Goal: Information Seeking & Learning: Learn about a topic

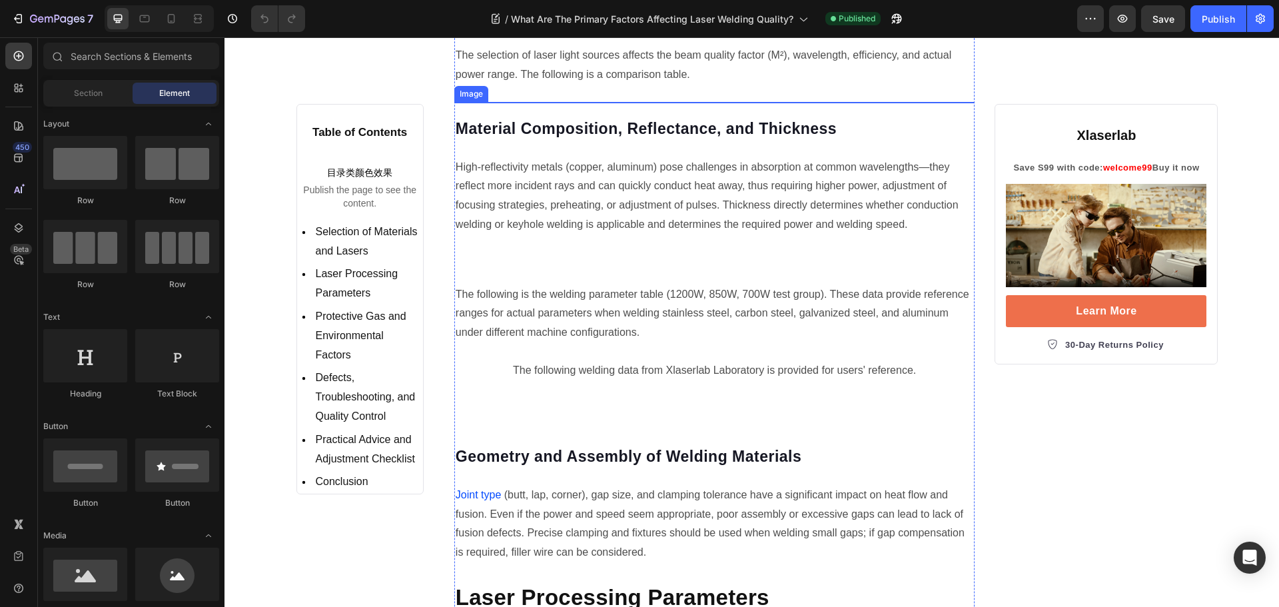
scroll to position [733, 0]
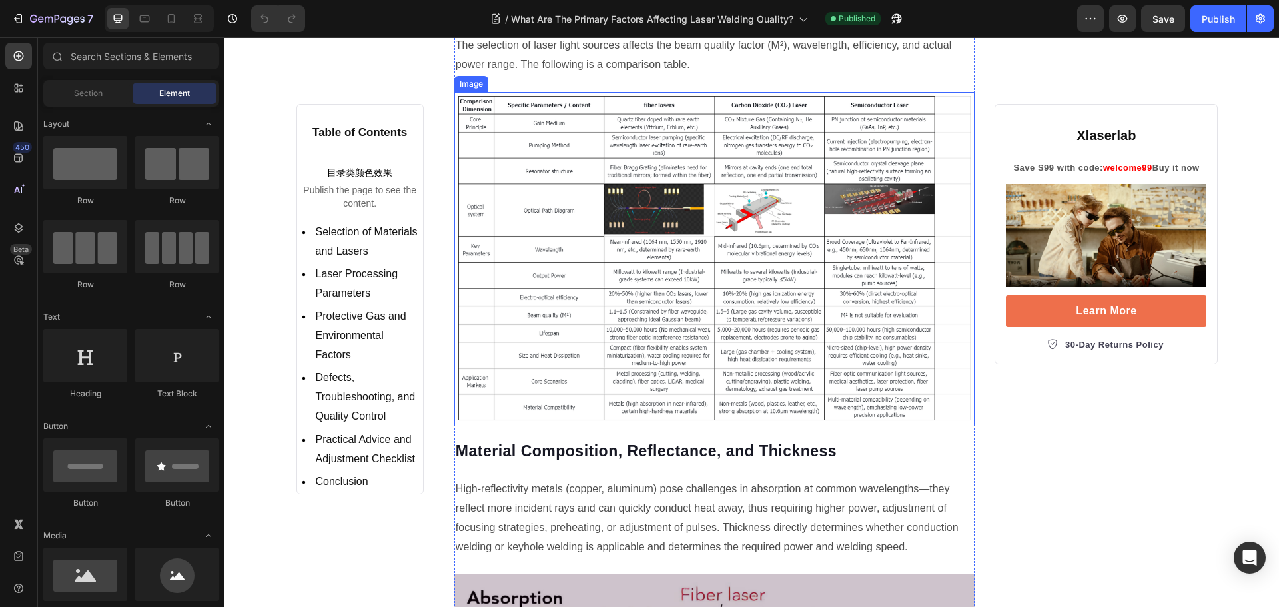
click at [605, 216] on img at bounding box center [714, 258] width 521 height 332
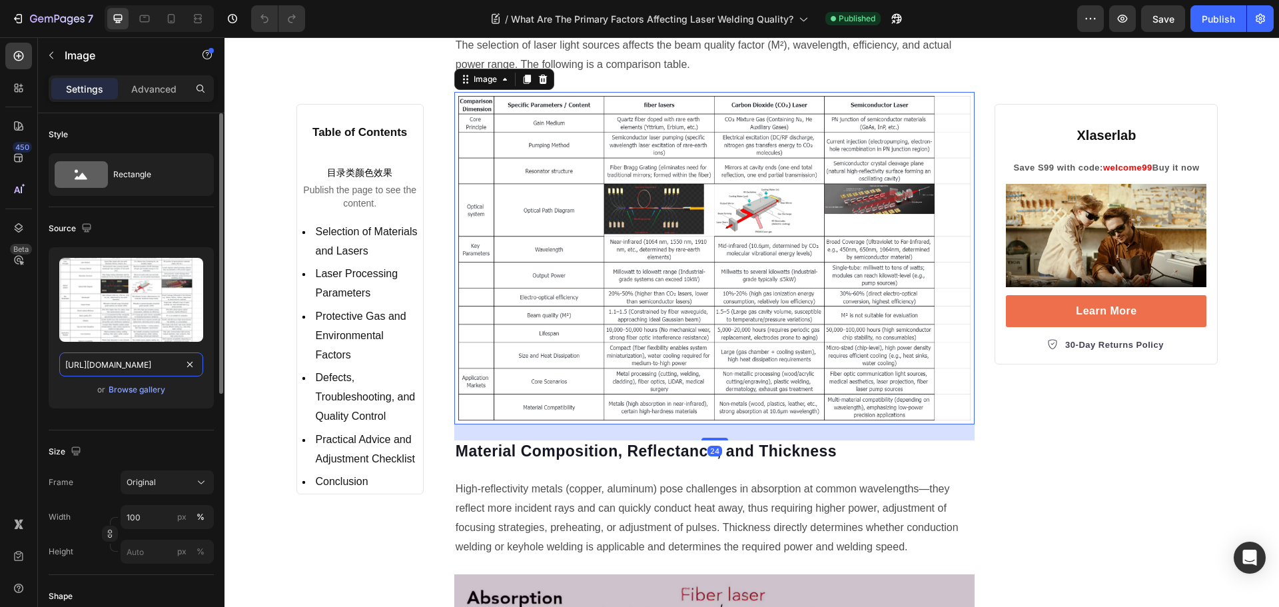
click at [114, 364] on input "https://cdn.shopify.com/s/files/1/0564/7581/1898/files/gempages_573591141744640…" at bounding box center [131, 364] width 144 height 24
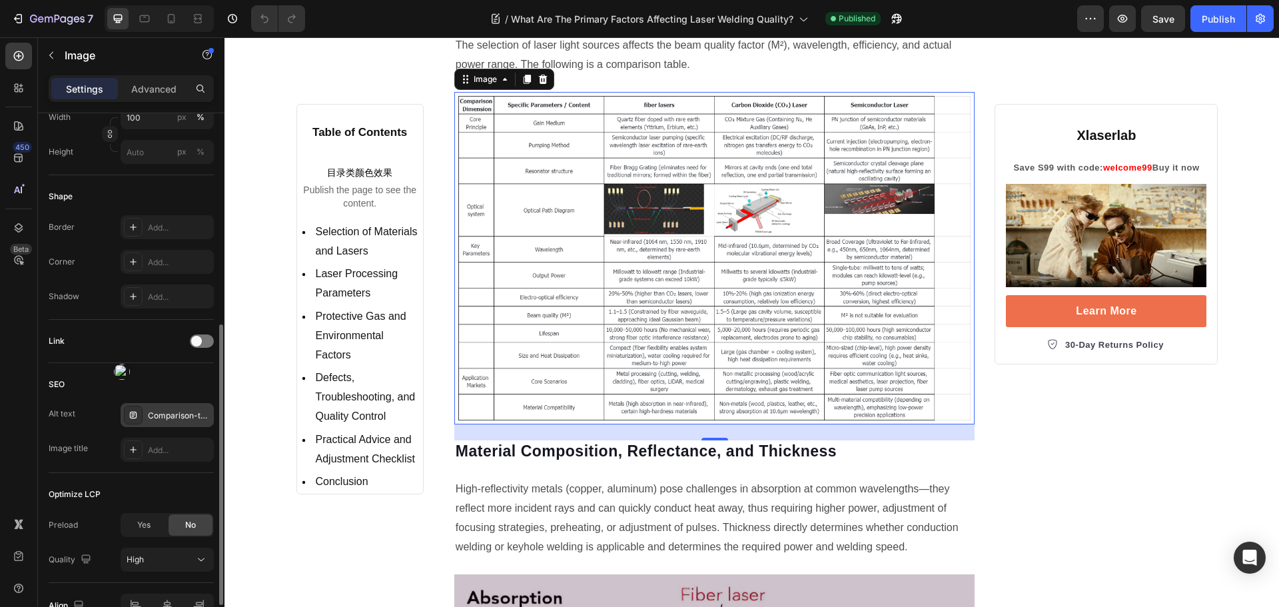
click at [168, 410] on div "Comparison-table-of-fiber-co2-and-semiconductor-types" at bounding box center [179, 416] width 63 height 12
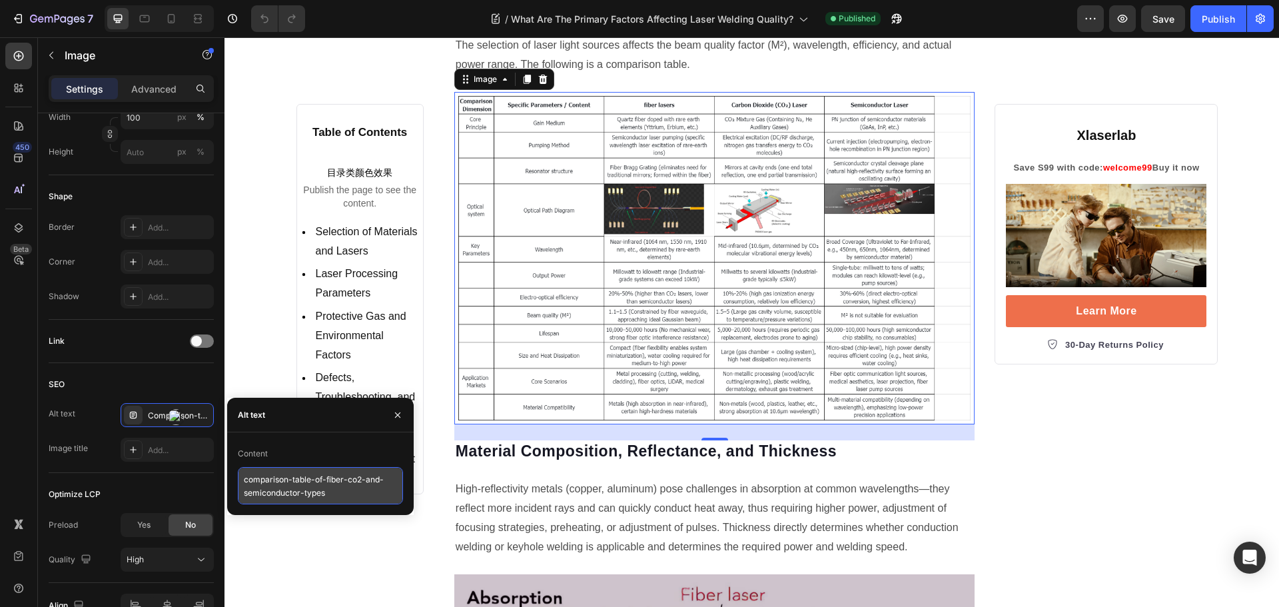
click at [382, 498] on textarea "comparison-table-of-fiber-co2-and-semiconductor-types" at bounding box center [320, 485] width 165 height 37
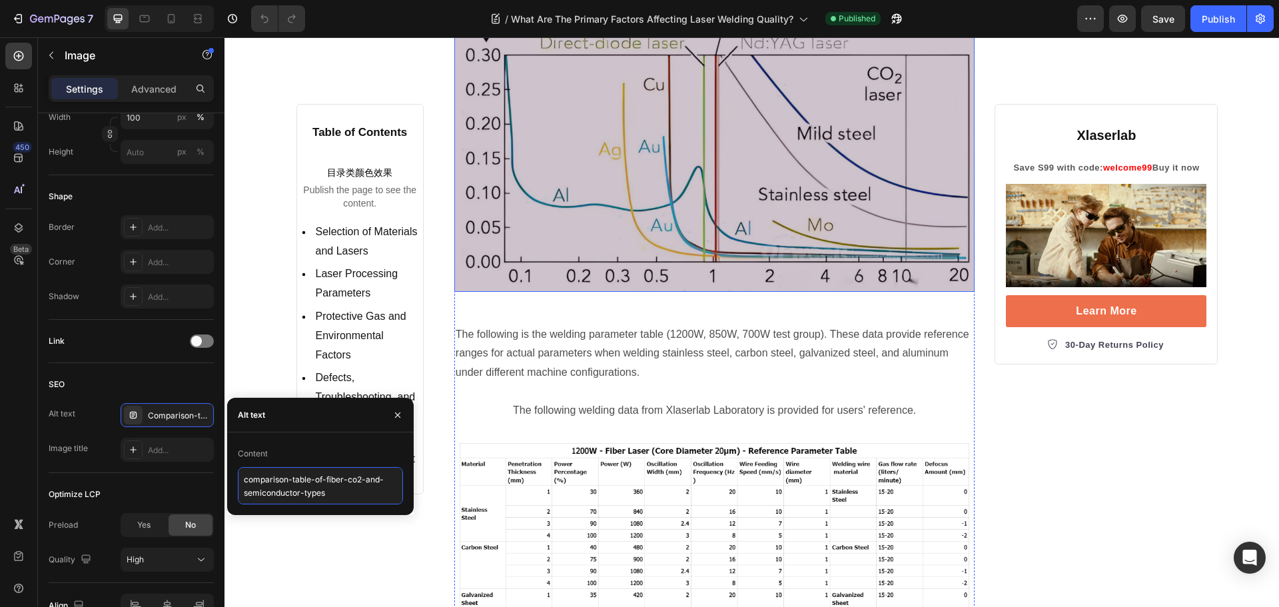
scroll to position [1332, 0]
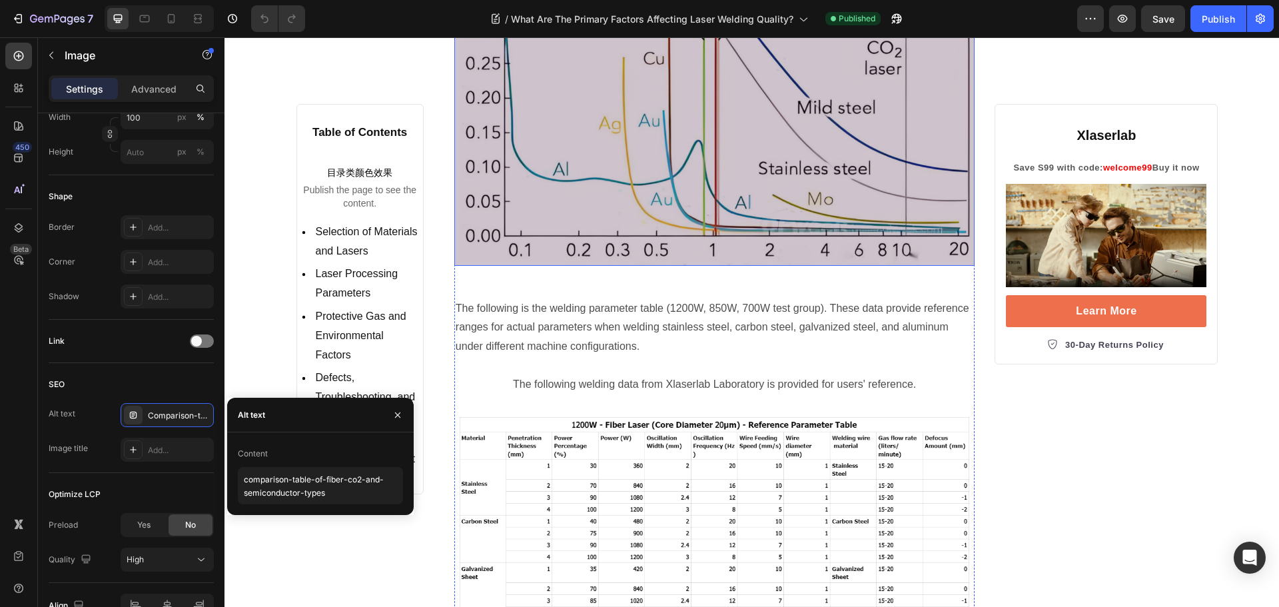
click at [627, 185] on img at bounding box center [714, 120] width 521 height 291
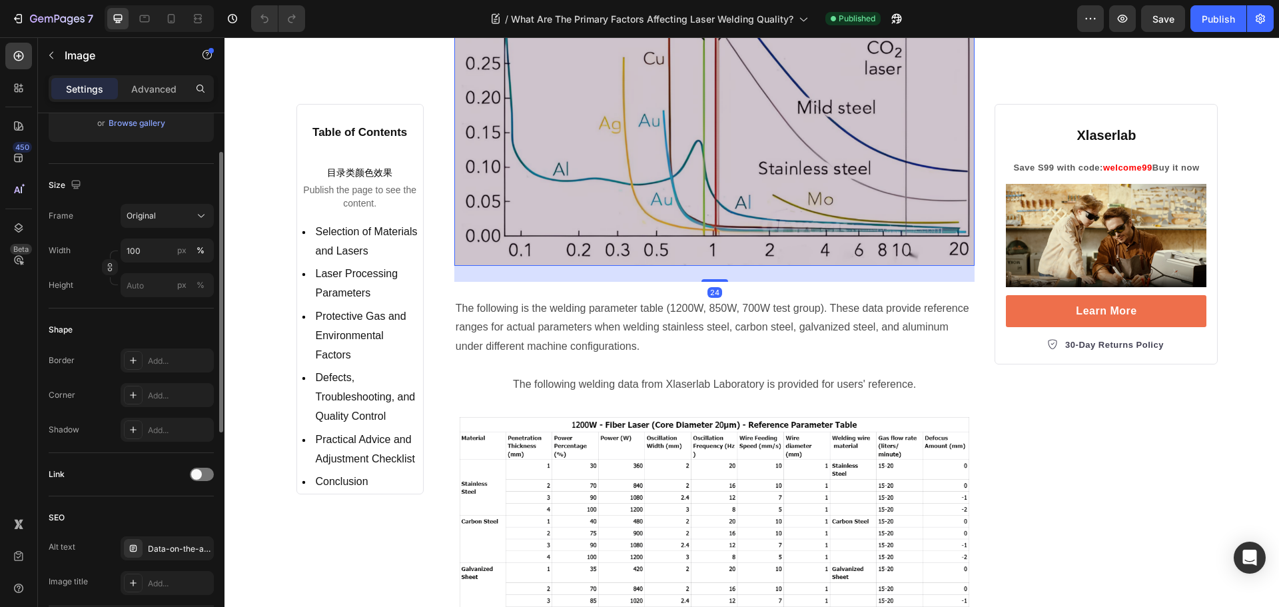
scroll to position [200, 0]
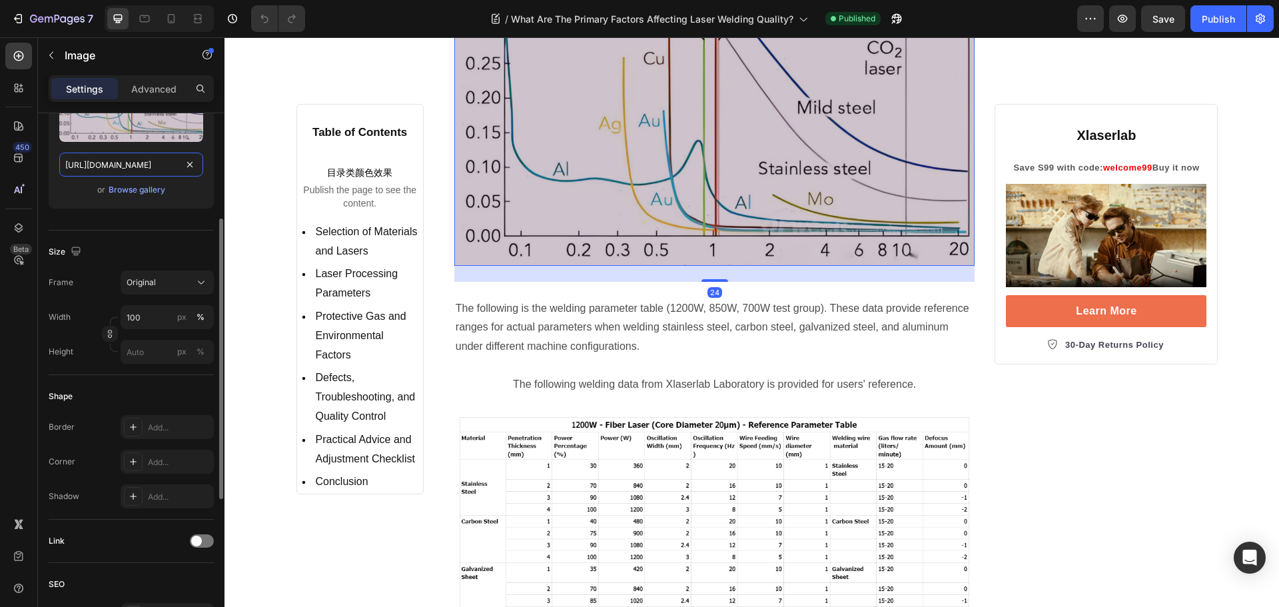
click at [125, 164] on input "https://cdn.shopify.com/s/files/1/0564/7581/1898/files/gempages_573591141744640…" at bounding box center [131, 165] width 144 height 24
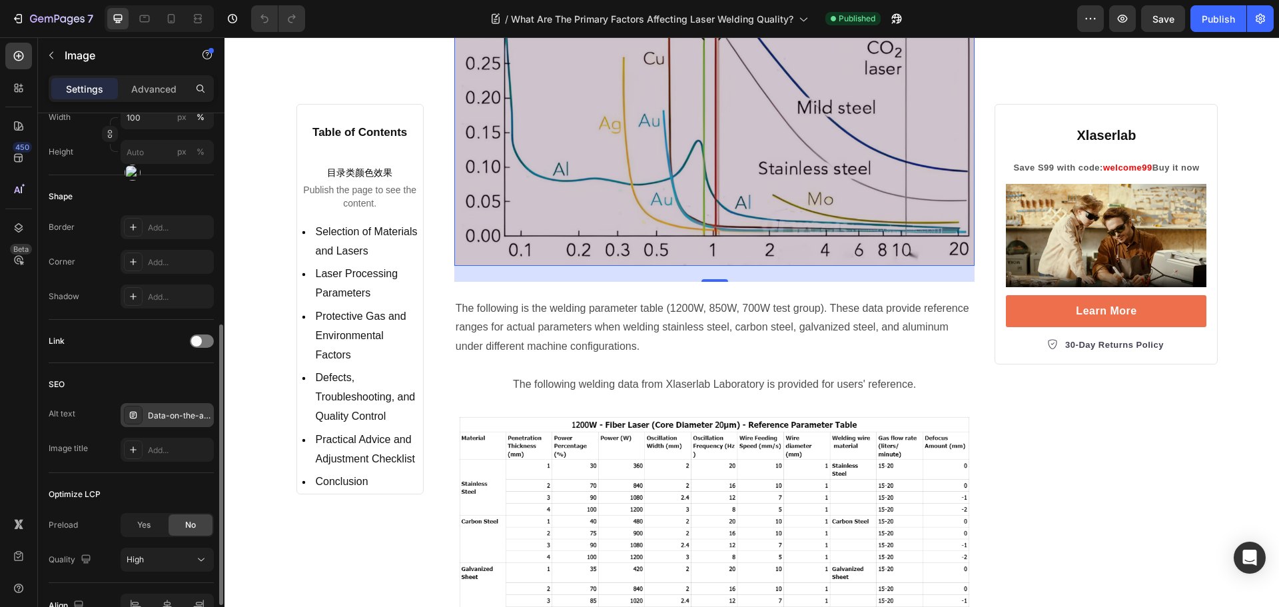
click at [176, 416] on div "Data-on-the-absorption-rates-of-metals-for-different-laser-wavelengths" at bounding box center [179, 416] width 63 height 12
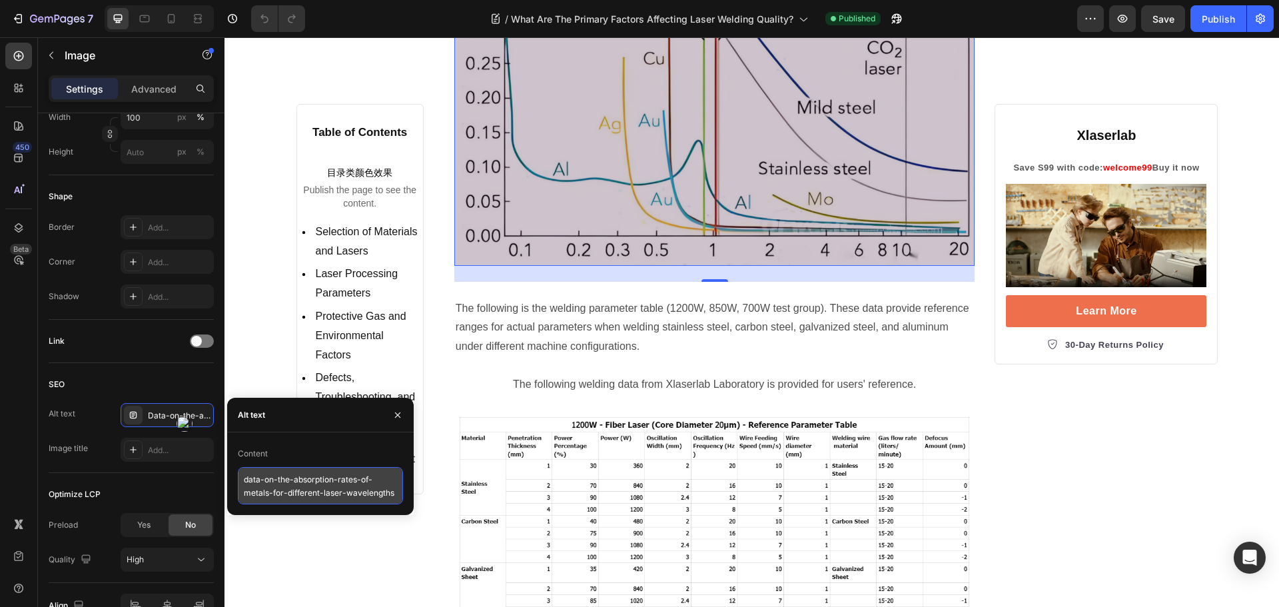
click at [370, 497] on textarea "data-on-the-absorption-rates-of-metals-for-different-laser-wavelengths" at bounding box center [320, 485] width 165 height 37
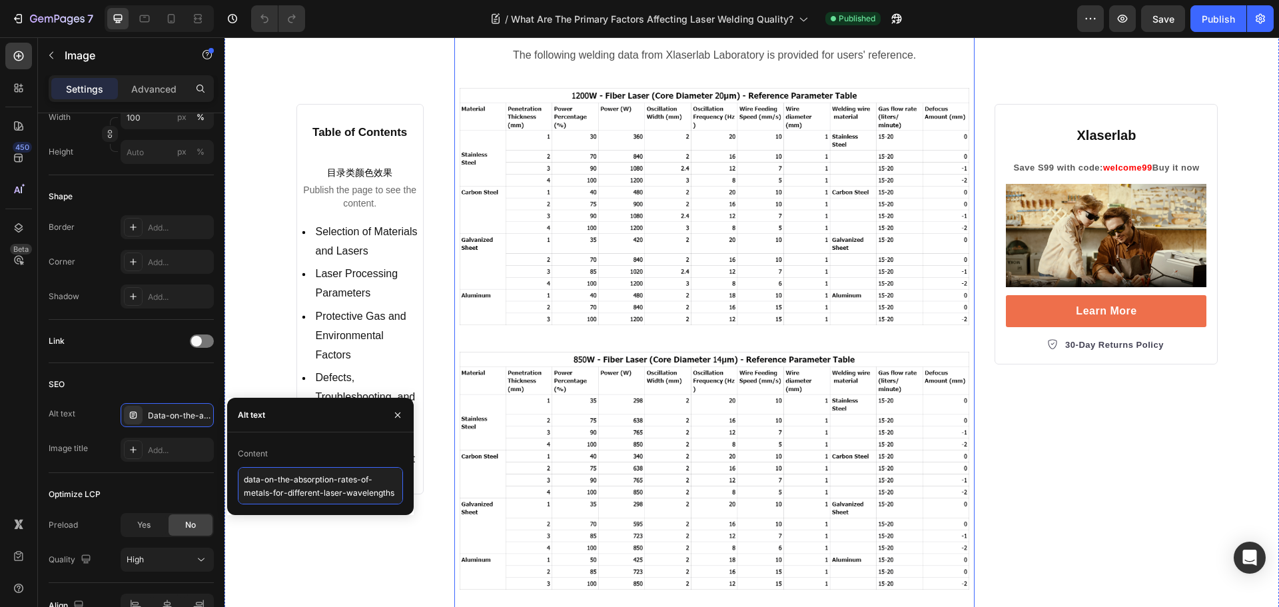
scroll to position [1665, 0]
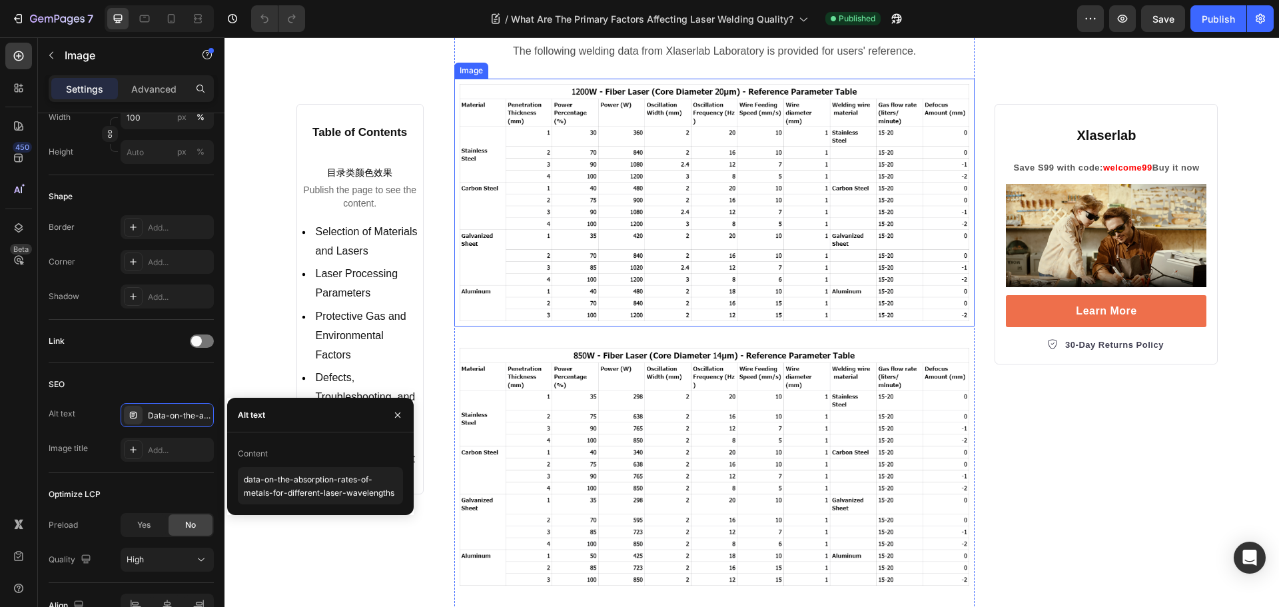
click at [582, 231] on img at bounding box center [714, 203] width 521 height 248
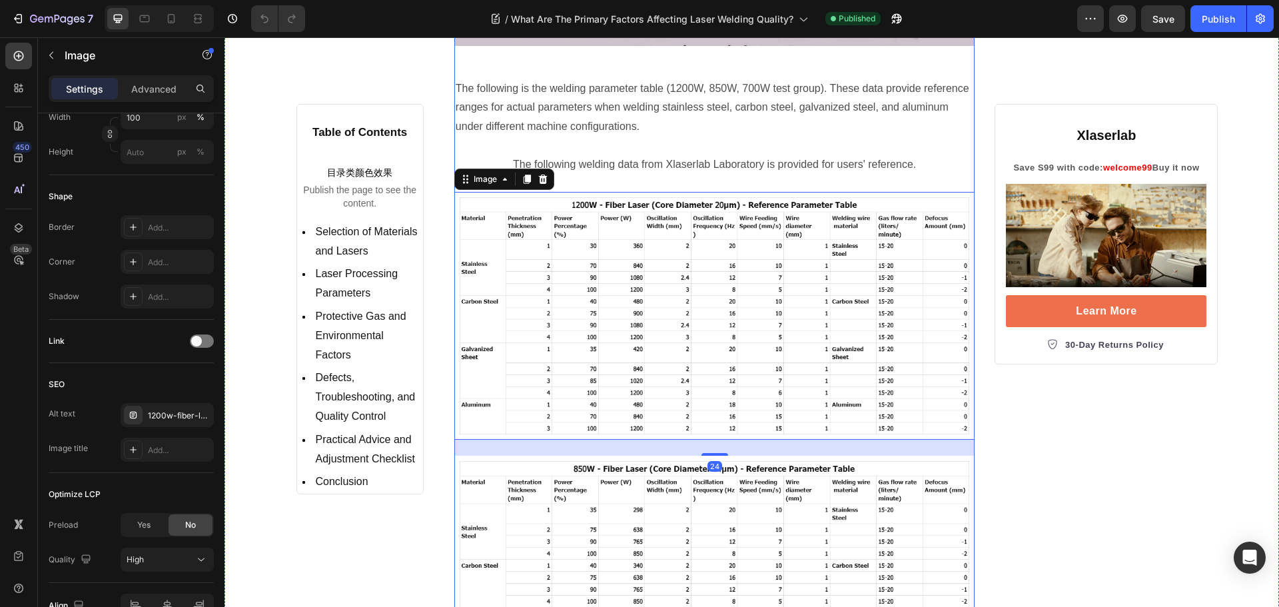
scroll to position [1532, 0]
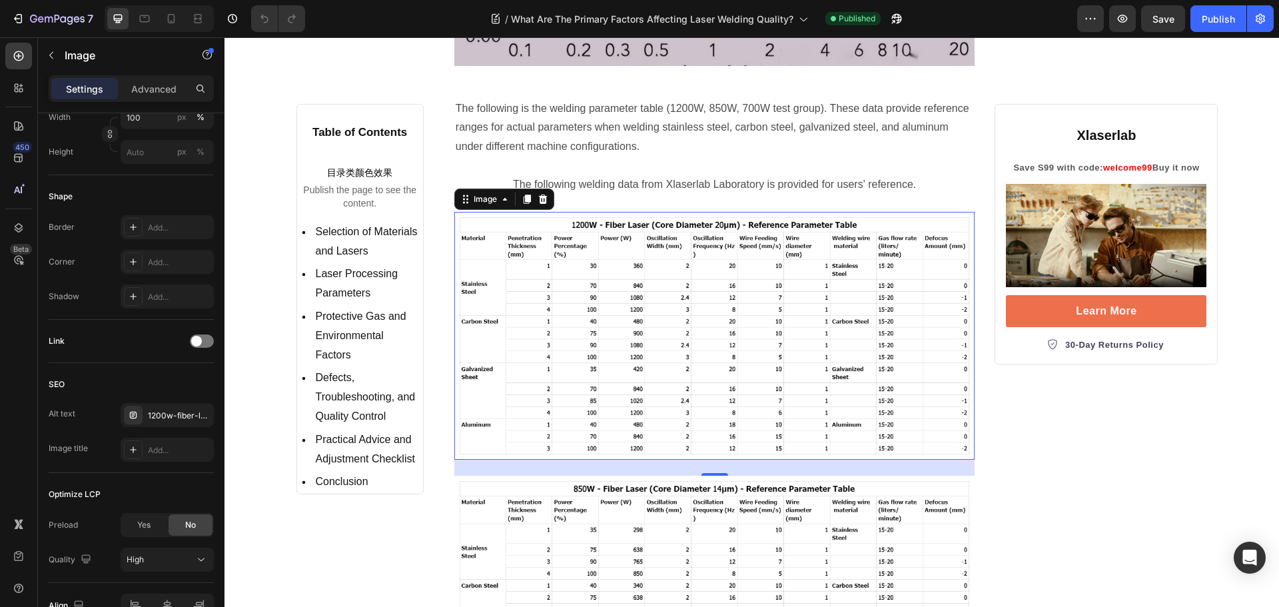
click at [576, 270] on img at bounding box center [714, 336] width 521 height 248
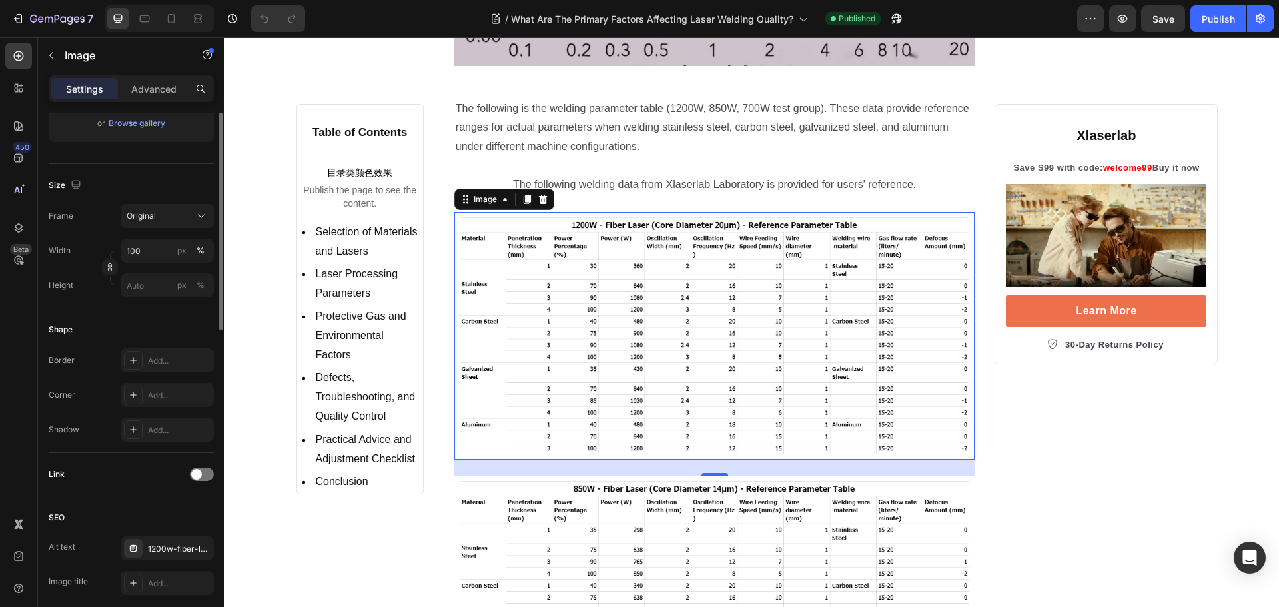
scroll to position [133, 0]
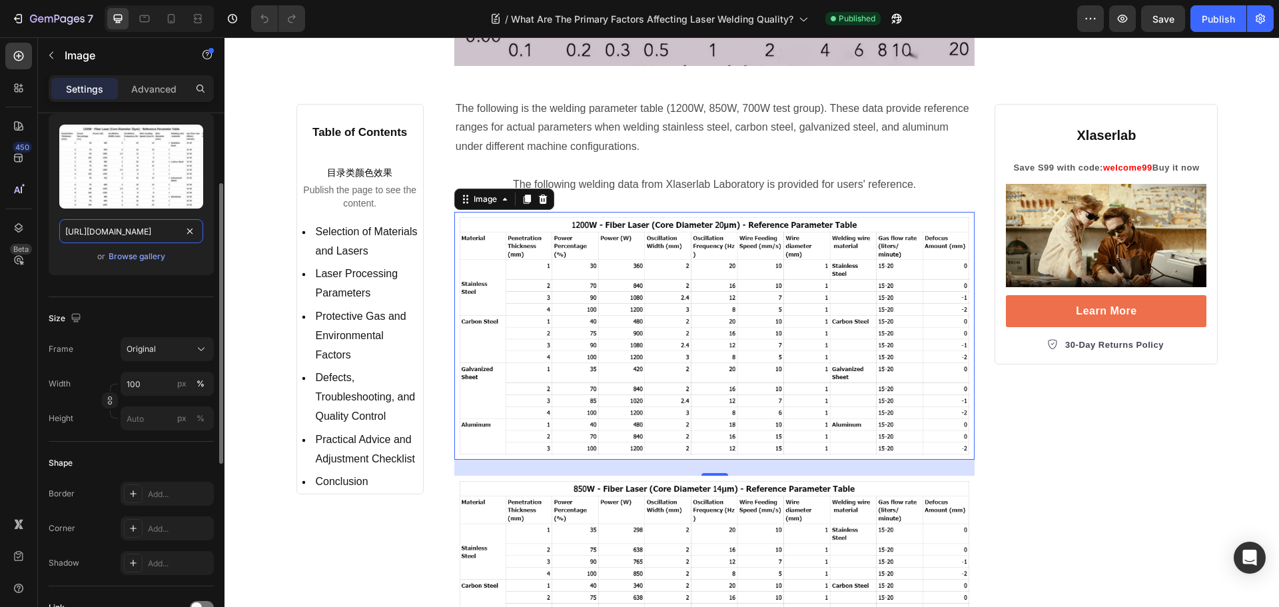
click at [125, 232] on input "https://cdn.shopify.com/s/files/1/0564/7581/1898/files/gempages_573591141744640…" at bounding box center [131, 231] width 144 height 24
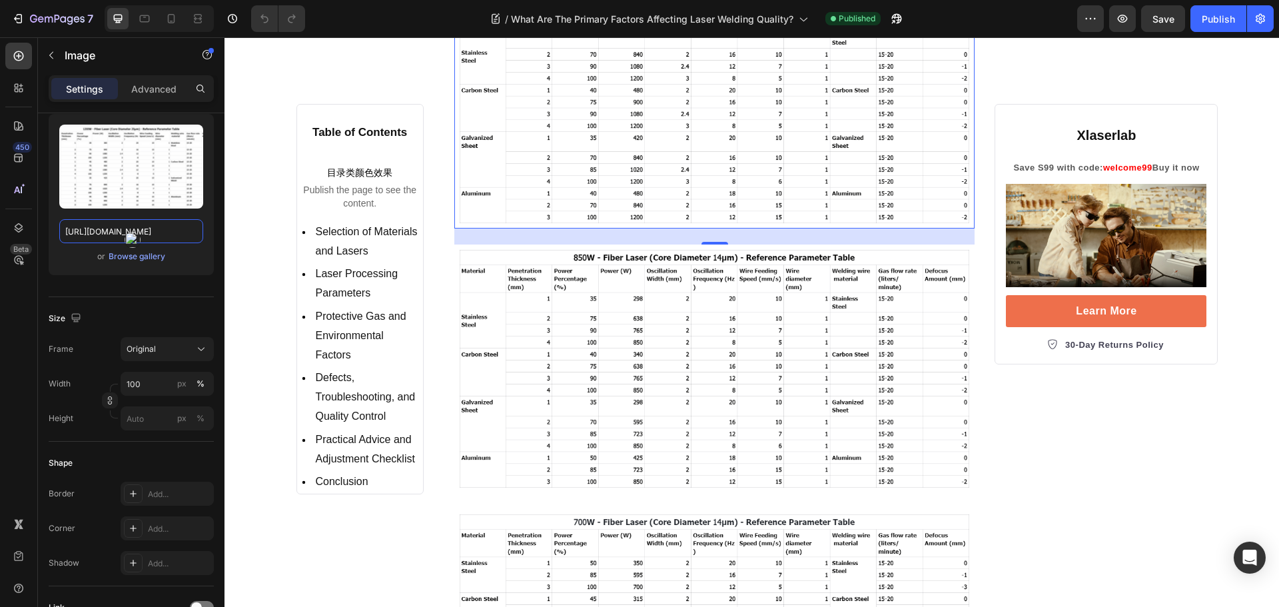
scroll to position [1798, 0]
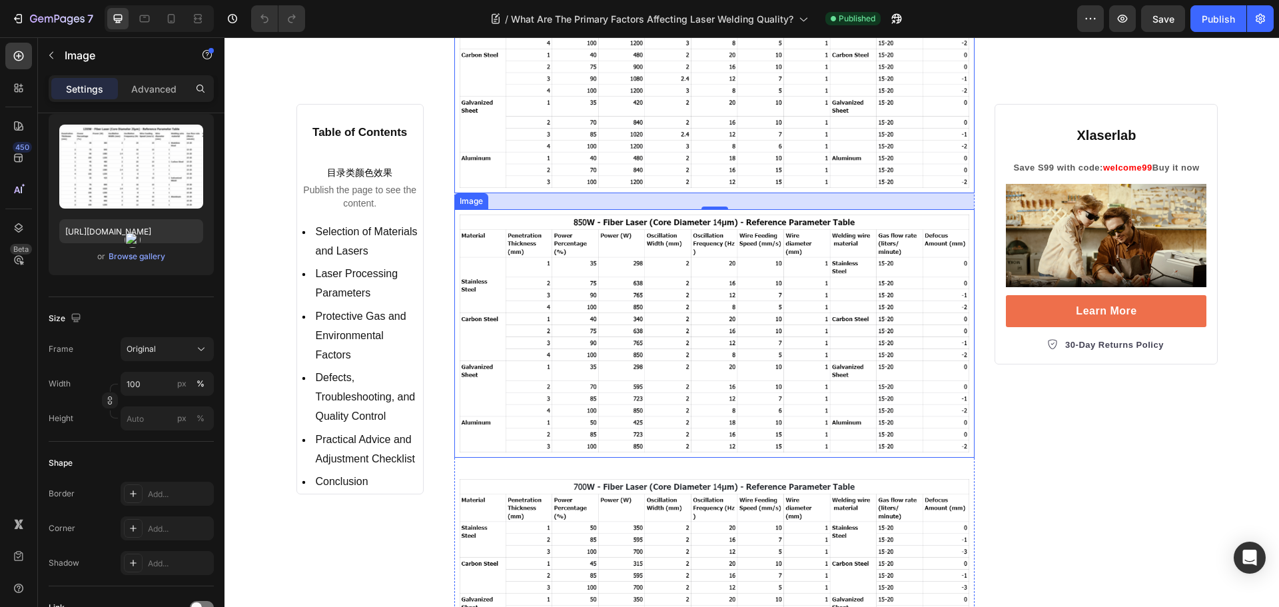
click at [599, 314] on img at bounding box center [714, 333] width 521 height 248
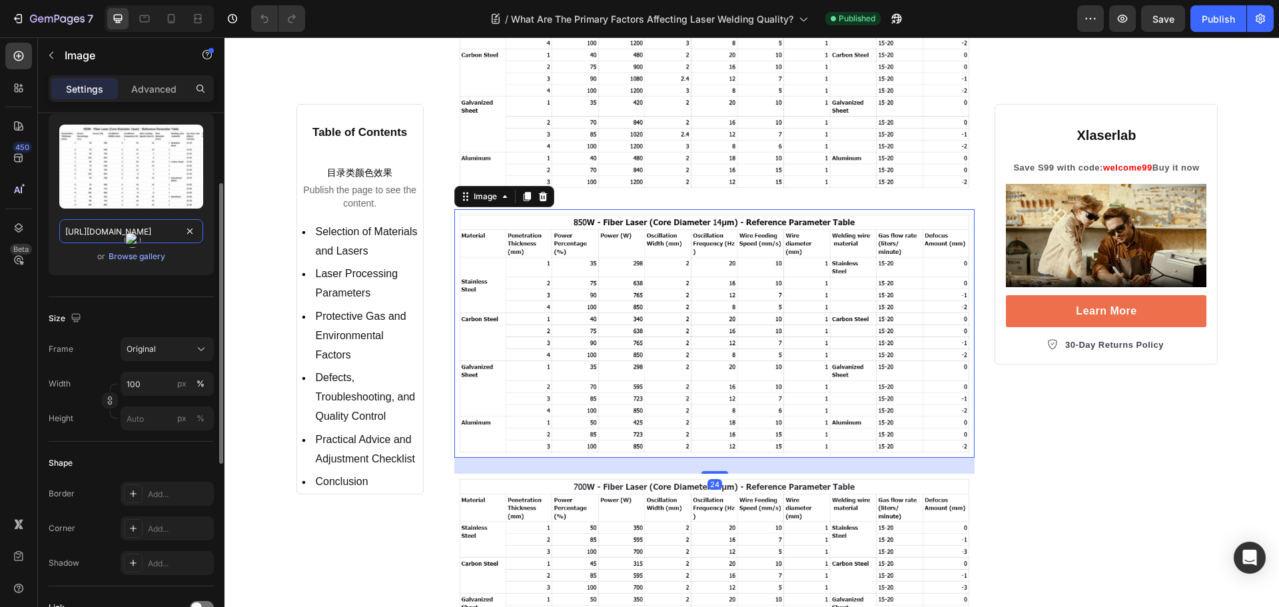
click at [95, 232] on input "https://cdn.shopify.com/s/files/1/0564/7581/1898/files/gempages_573591141744640…" at bounding box center [131, 231] width 144 height 24
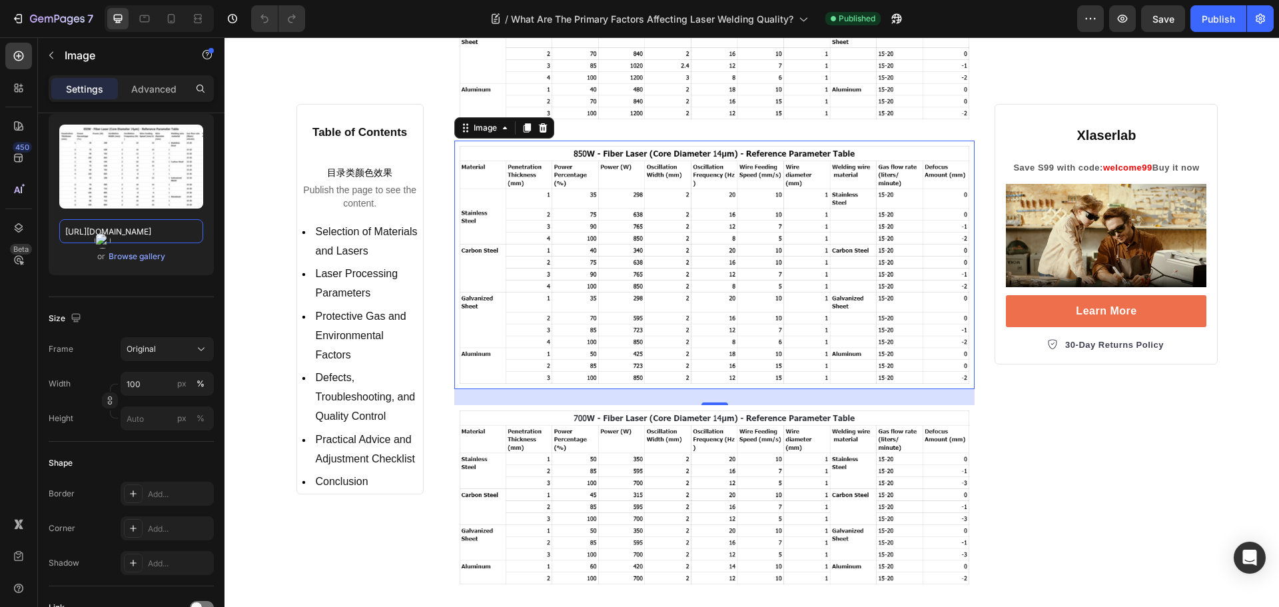
scroll to position [2064, 0]
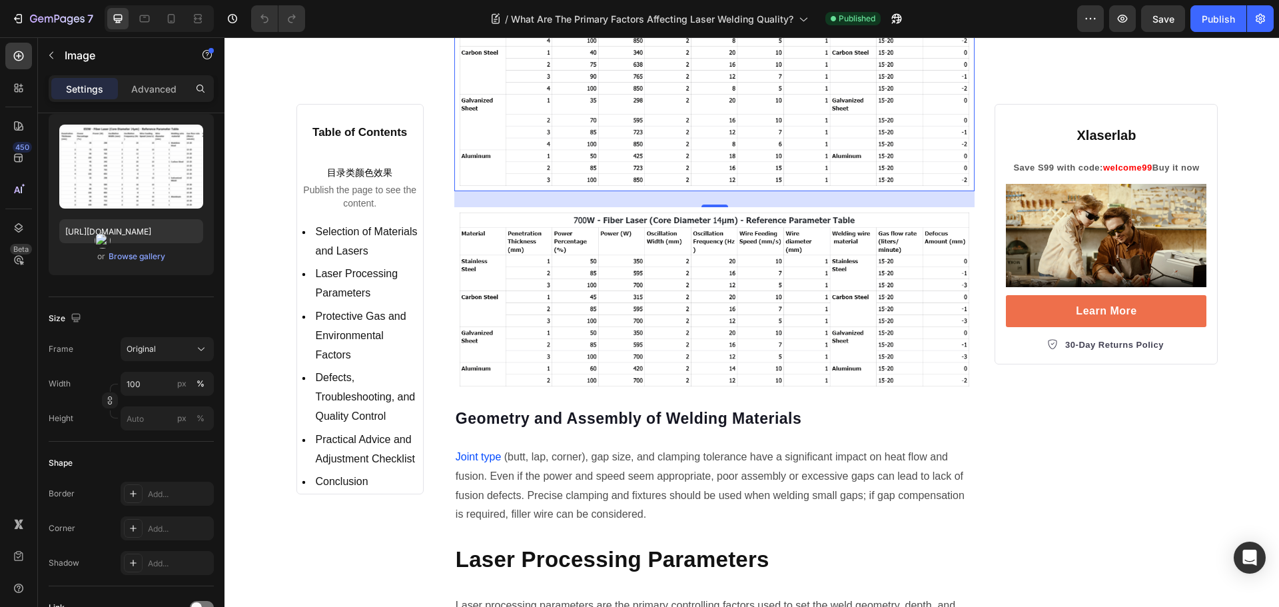
click at [633, 332] on img at bounding box center [714, 299] width 521 height 184
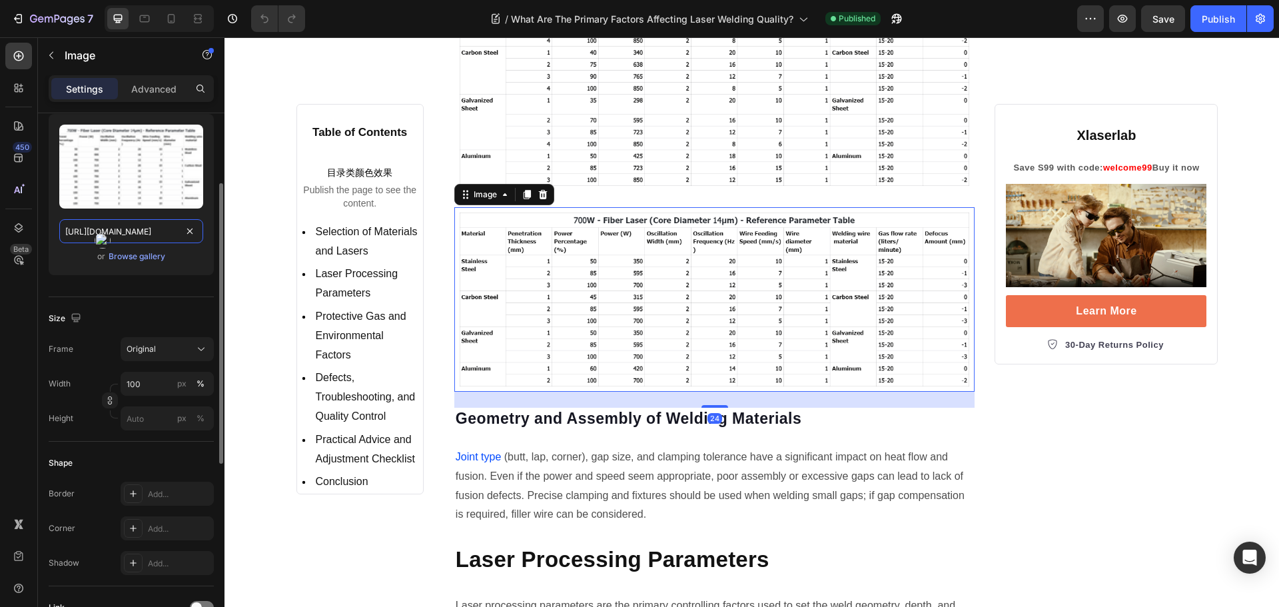
click at [144, 229] on input "https://cdn.shopify.com/s/files/1/0564/7581/1898/files/gempages_573591141744640…" at bounding box center [131, 231] width 144 height 24
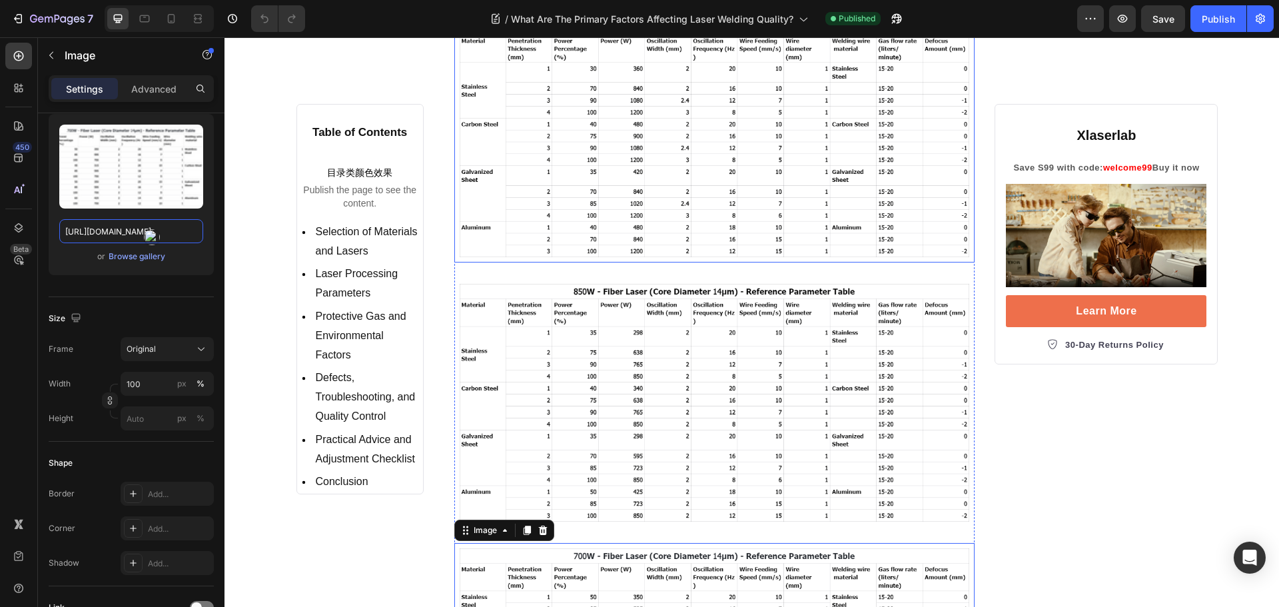
scroll to position [1665, 0]
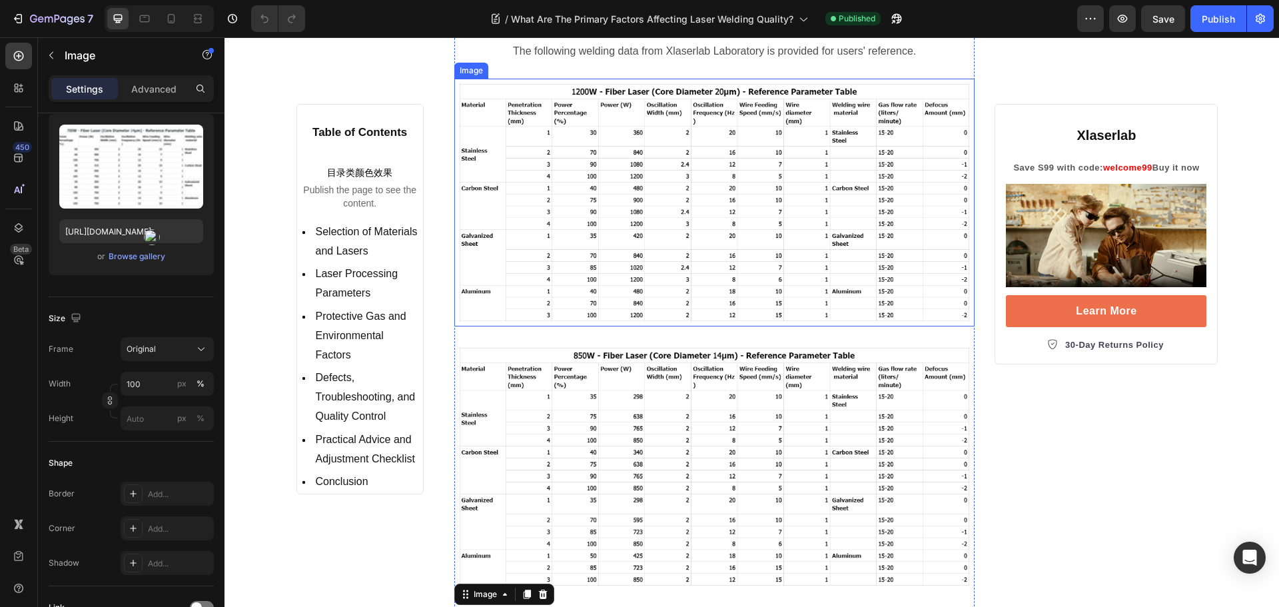
click at [584, 222] on img at bounding box center [714, 203] width 521 height 248
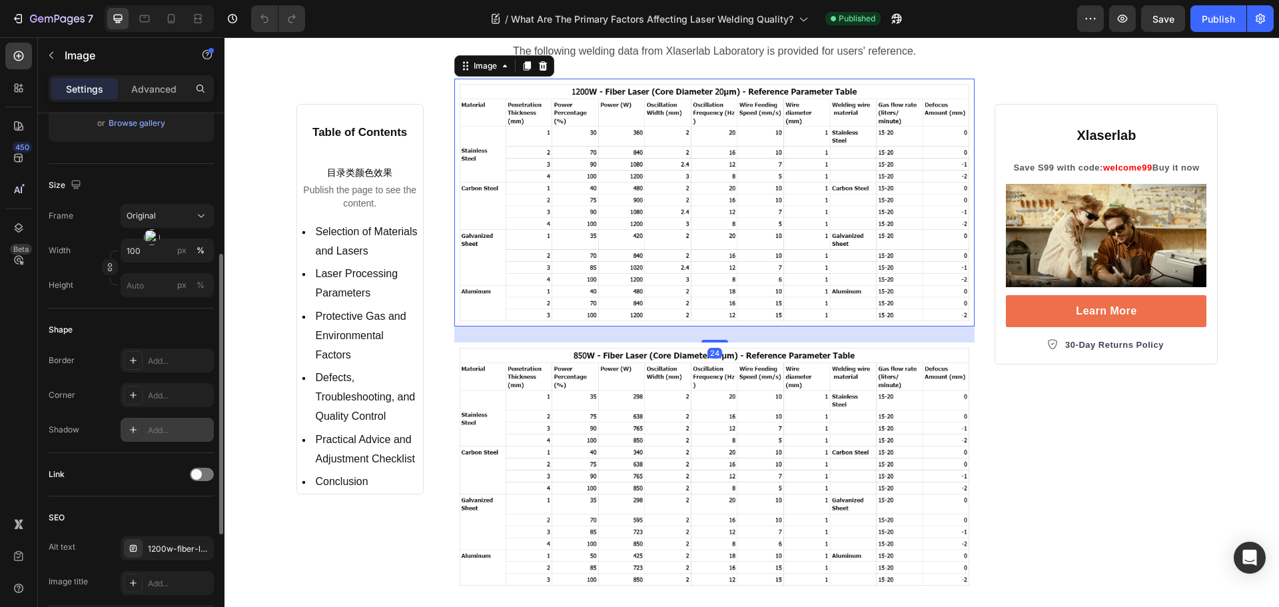
scroll to position [333, 0]
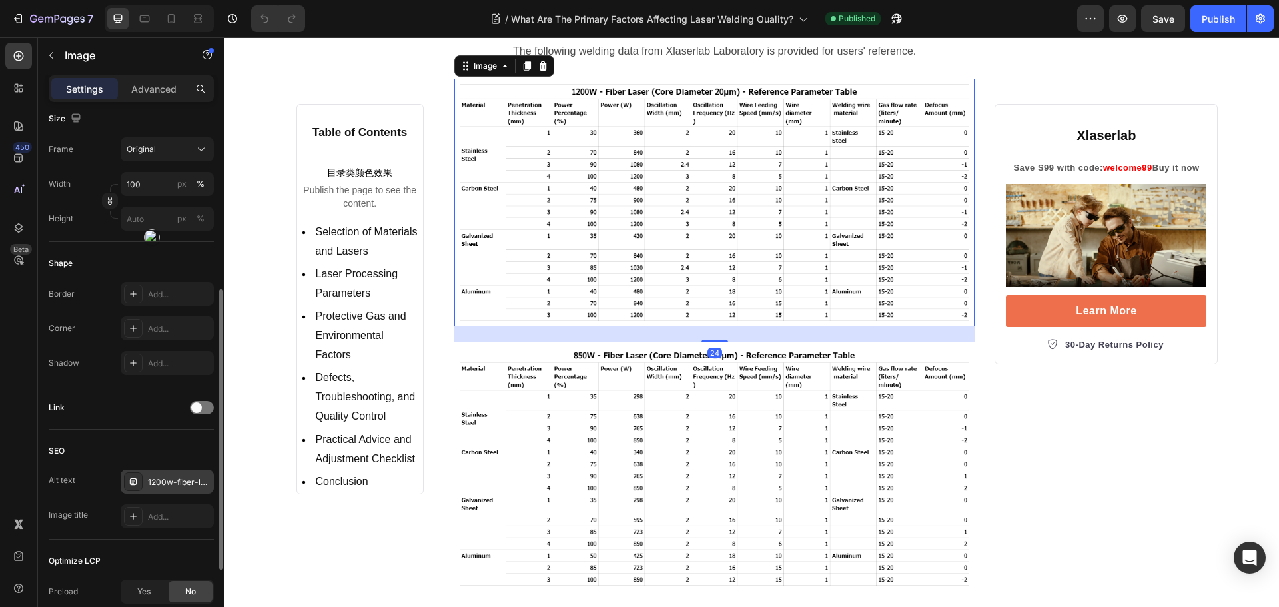
click at [174, 483] on div "1200w-fiber-laser-core-diameter-20-m-reference-parameter-table" at bounding box center [179, 482] width 63 height 12
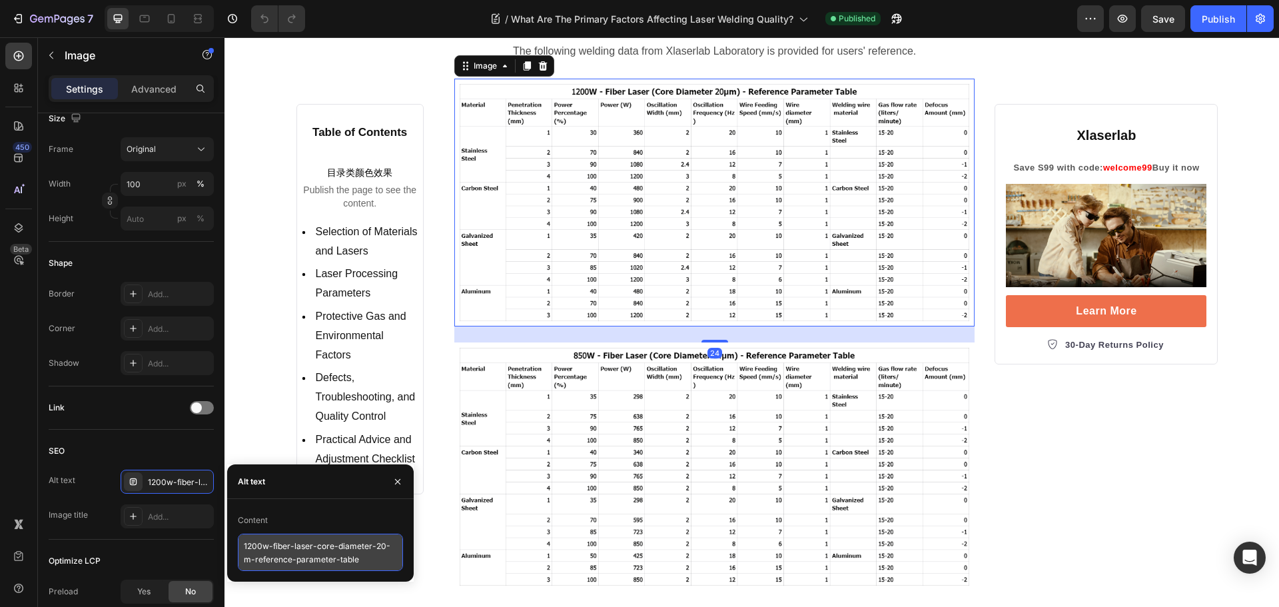
click at [307, 557] on textarea "1200w-fiber-laser-core-diameter-20-m-reference-parameter-table" at bounding box center [320, 551] width 165 height 37
click at [563, 440] on img at bounding box center [714, 466] width 521 height 248
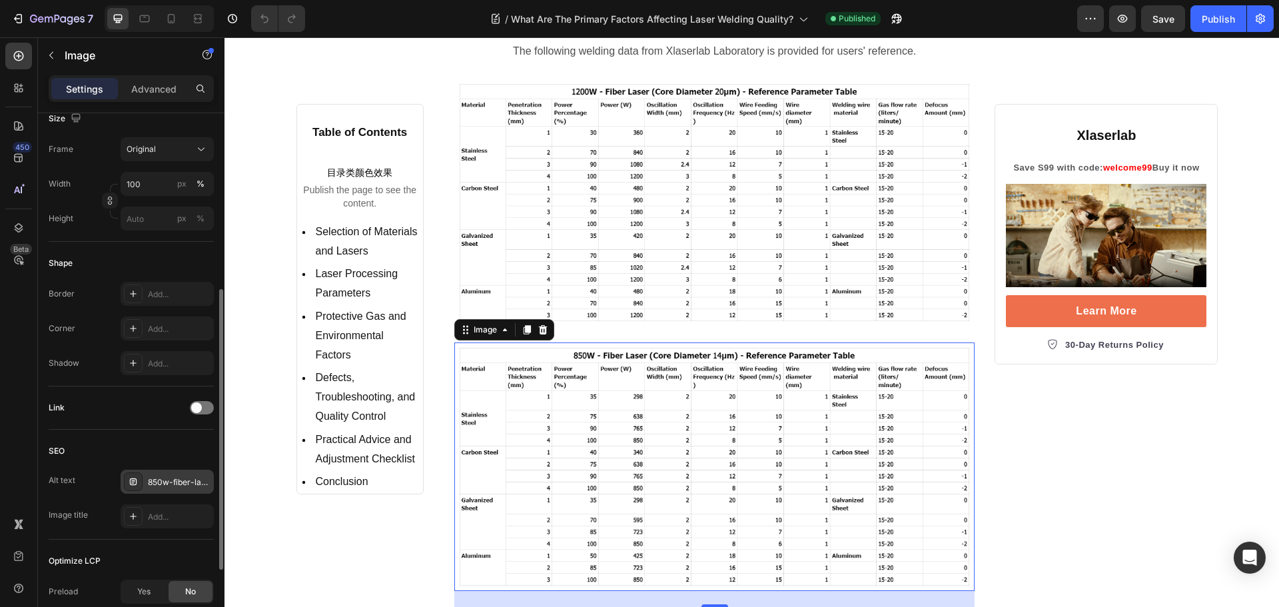
click at [174, 489] on div "850w-fiber-laser-core-diameter-14-m-reference-parameter-table" at bounding box center [167, 482] width 93 height 24
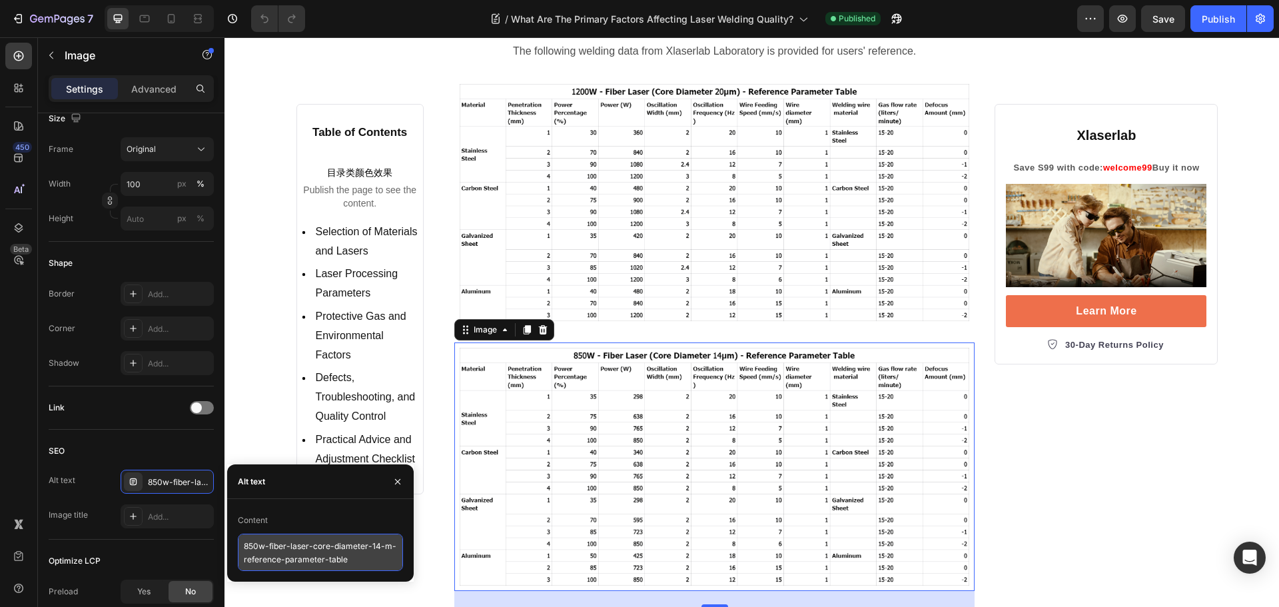
click at [311, 561] on textarea "850w-fiber-laser-core-diameter-14-m-reference-parameter-table" at bounding box center [320, 551] width 165 height 37
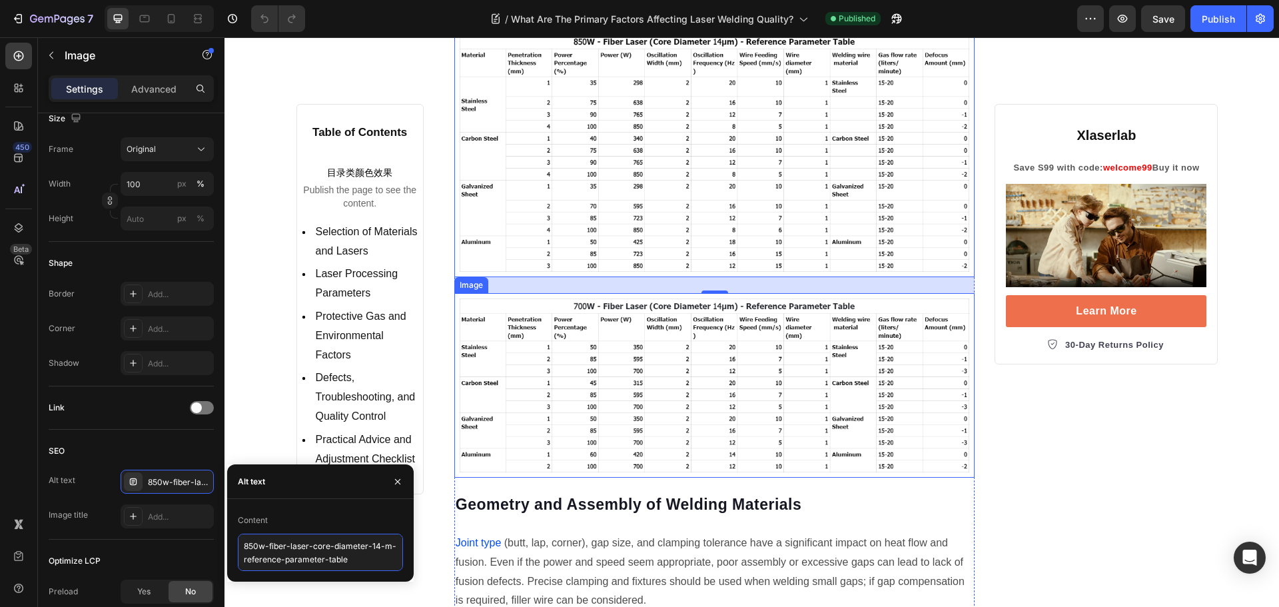
scroll to position [1998, 0]
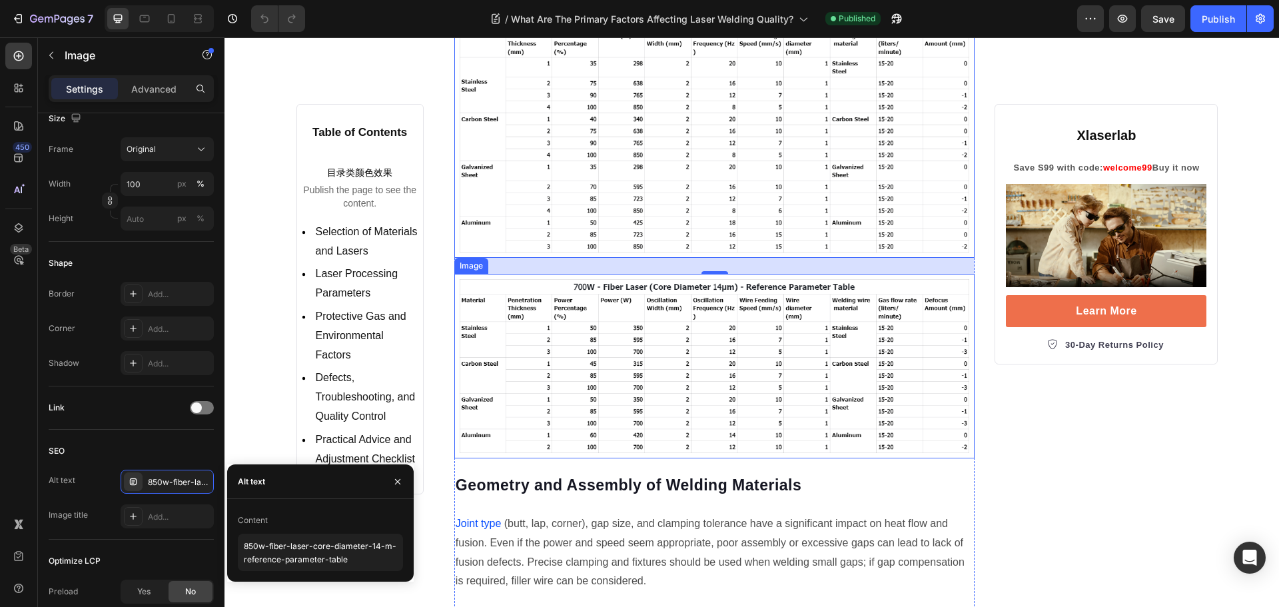
click at [589, 362] on img at bounding box center [714, 366] width 521 height 184
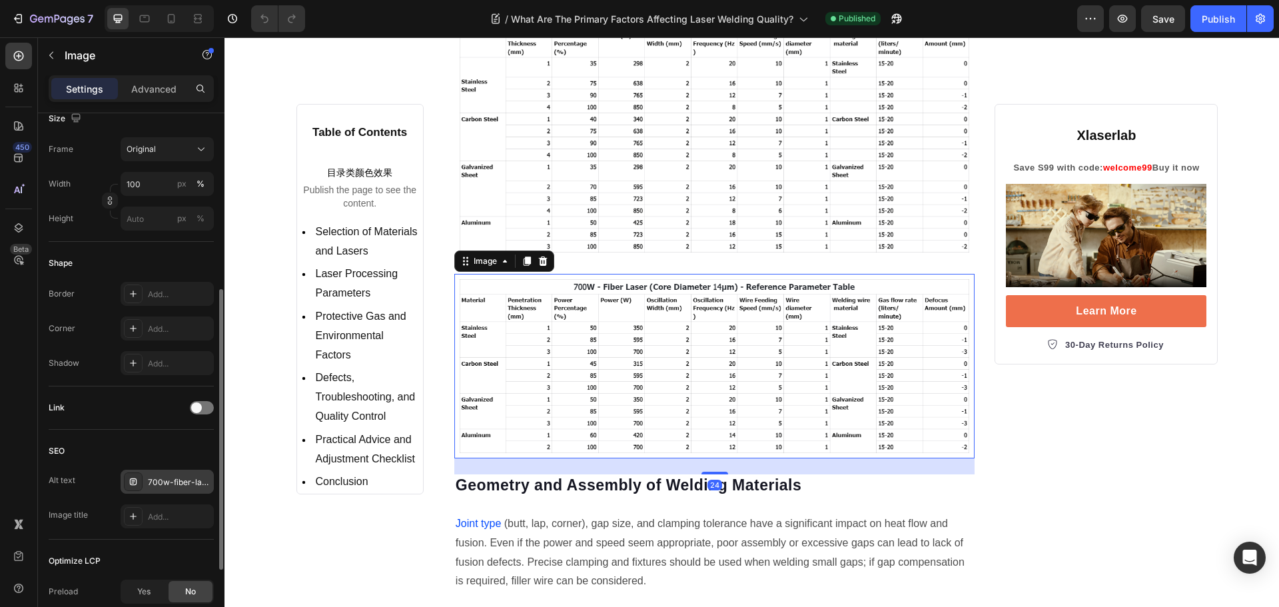
click at [156, 483] on div "700w-fiber-laser-core-diameter-14-m-reference-parameter-table" at bounding box center [179, 482] width 63 height 12
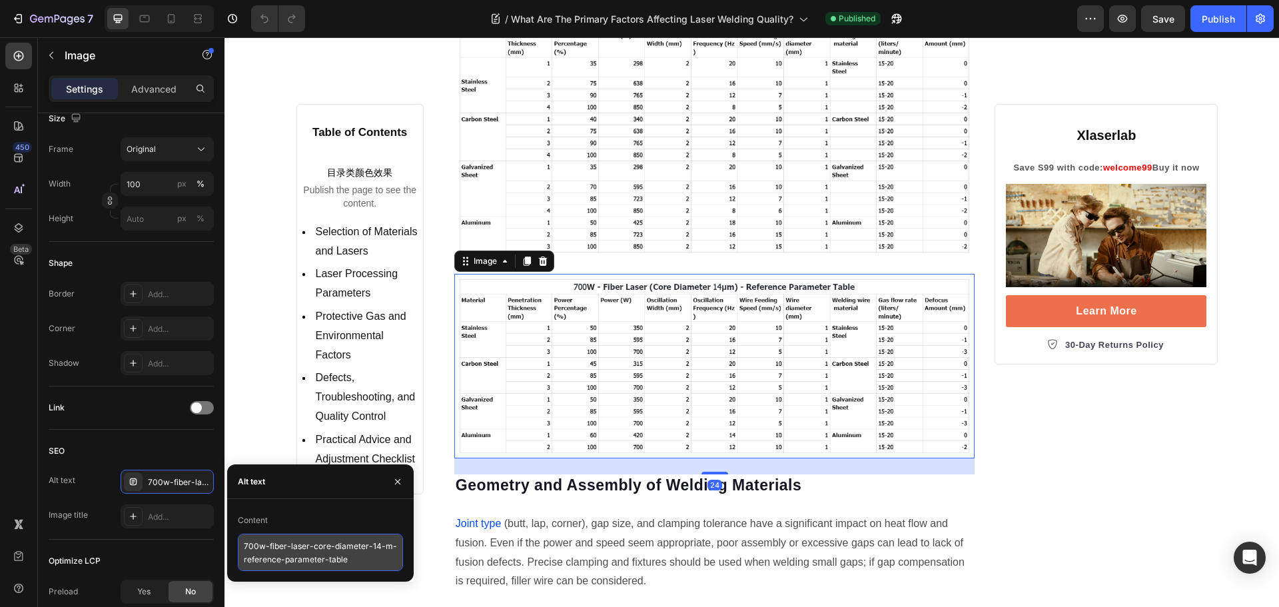
click at [292, 551] on textarea "700w-fiber-laser-core-diameter-14-m-reference-parameter-table" at bounding box center [320, 551] width 165 height 37
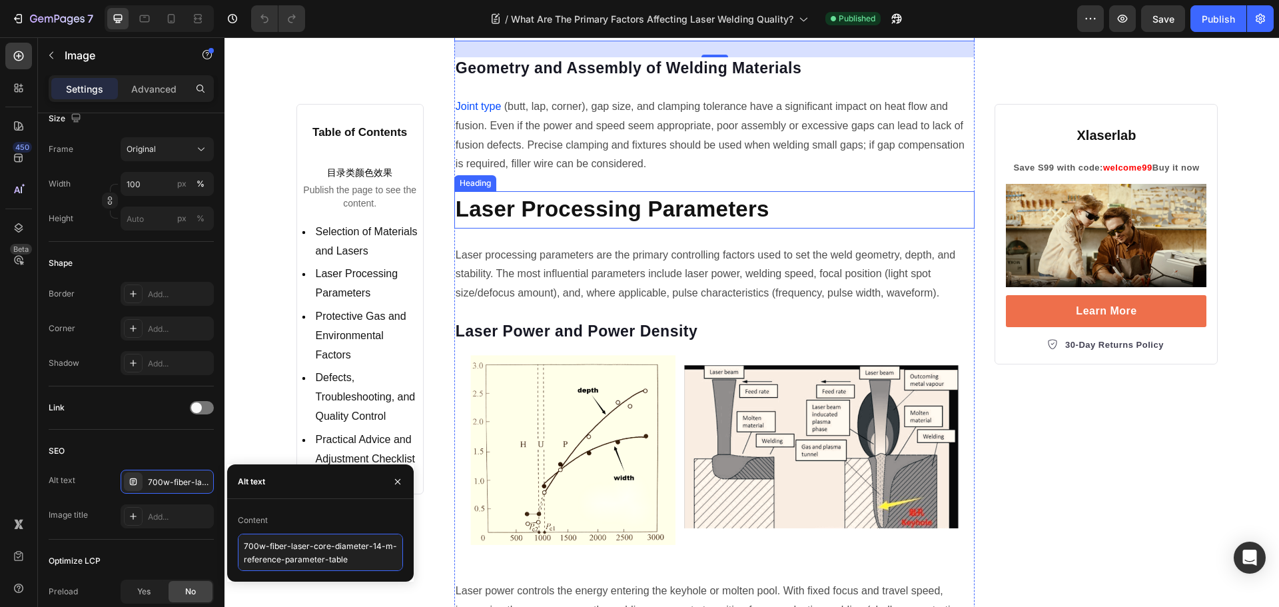
scroll to position [2664, 0]
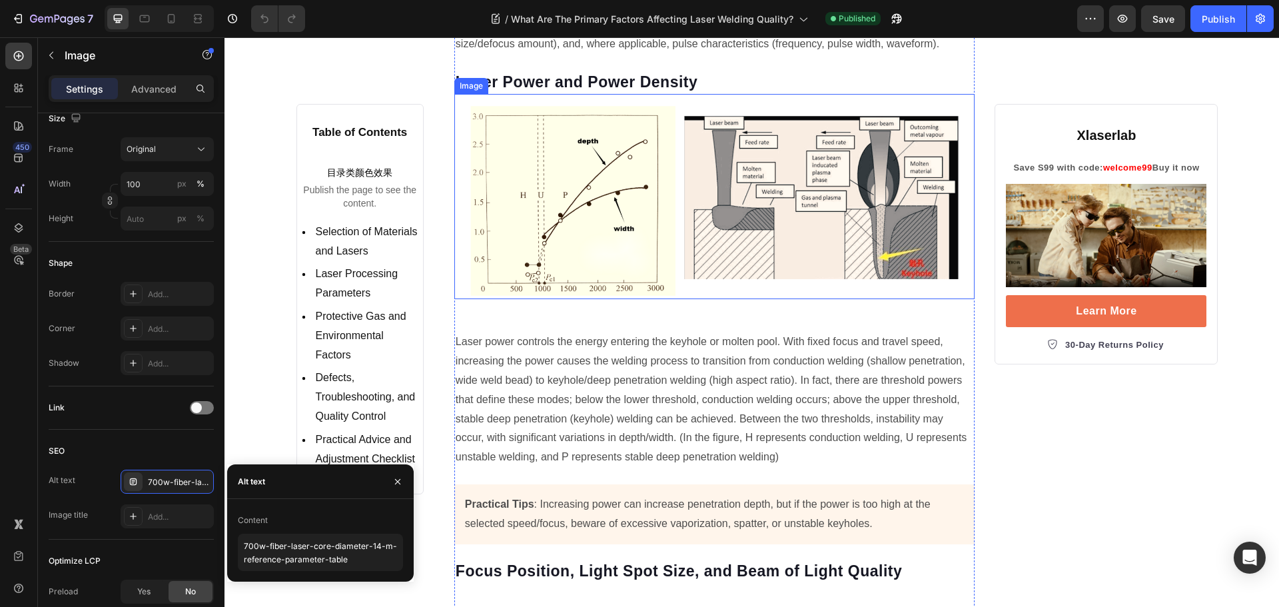
click at [563, 208] on img at bounding box center [714, 196] width 521 height 205
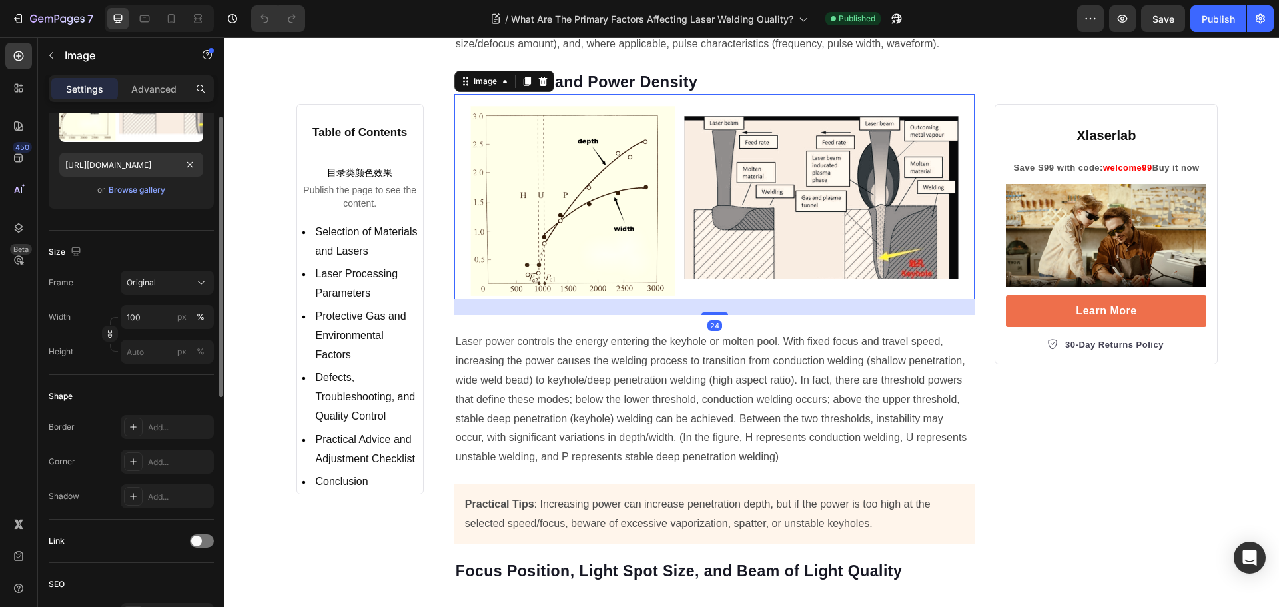
scroll to position [133, 0]
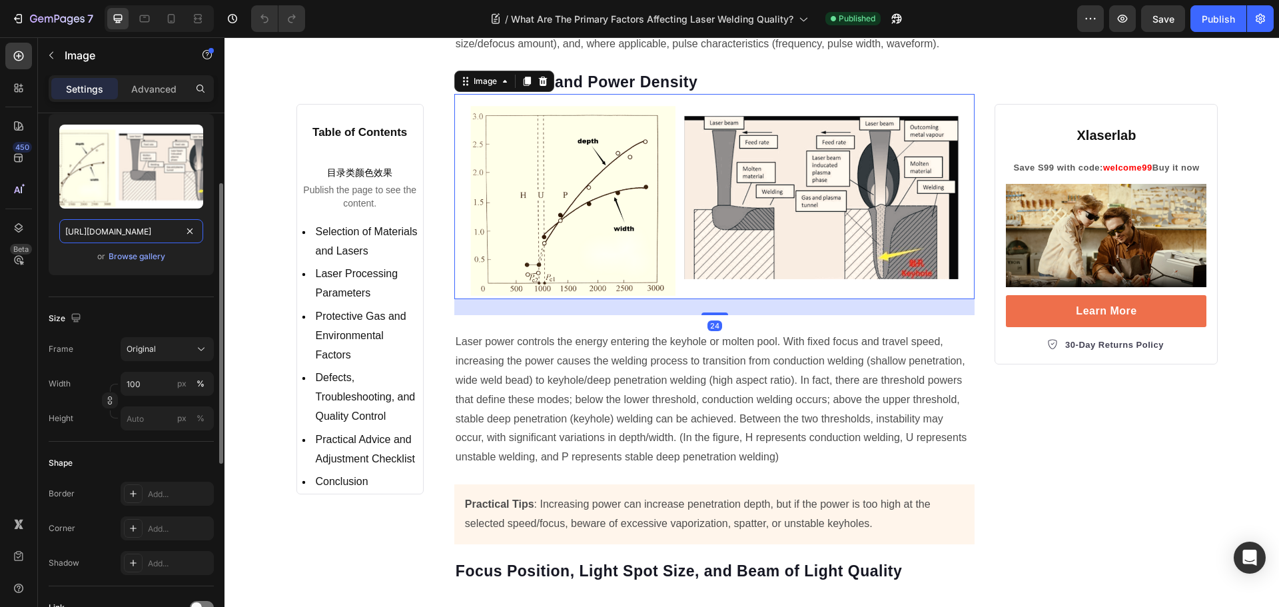
click at [124, 229] on input "https://cdn.shopify.com/s/files/1/0564/7581/1898/files/gempages_573591141744640…" at bounding box center [131, 231] width 144 height 24
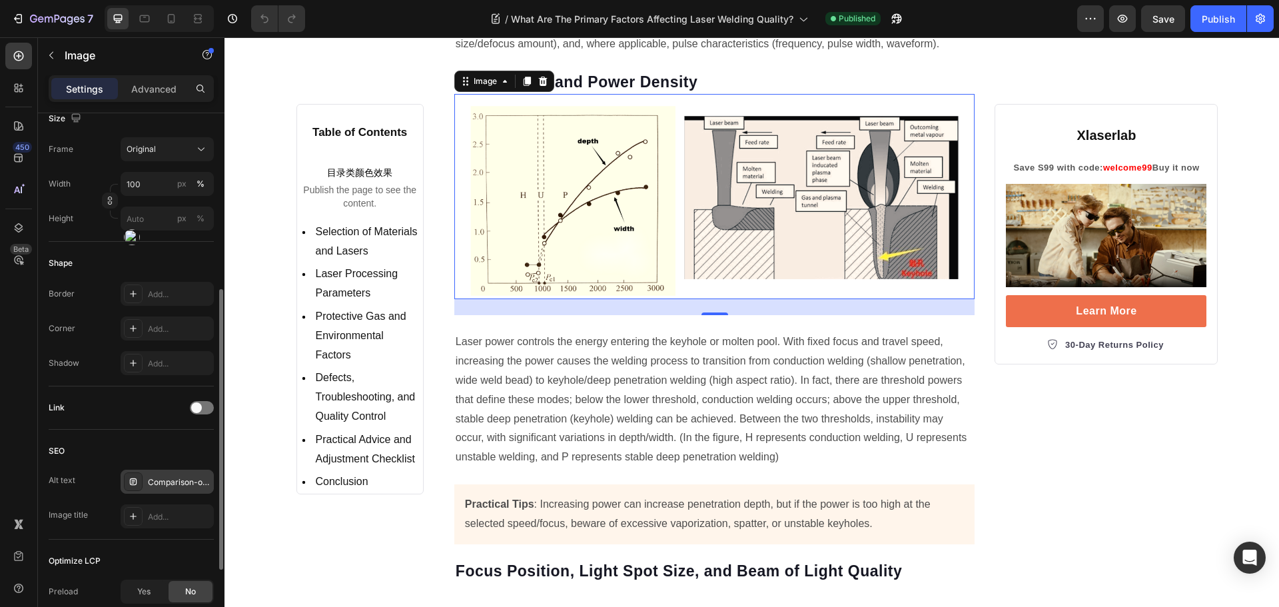
click at [166, 484] on div "Comparison-of-conduction-welding-with-keyhole-welding-and-curves-showing-the-ef…" at bounding box center [179, 482] width 63 height 12
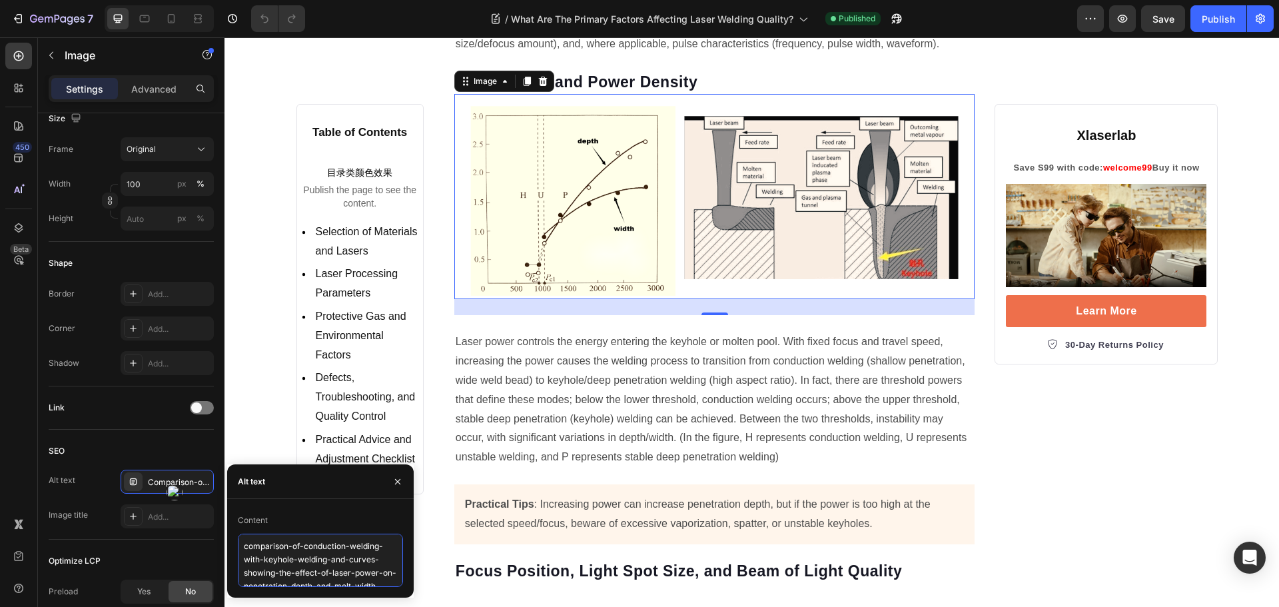
click at [317, 556] on textarea "comparison-of-conduction-welding-with-keyhole-welding-and-curves-showing-the-ef…" at bounding box center [320, 559] width 165 height 53
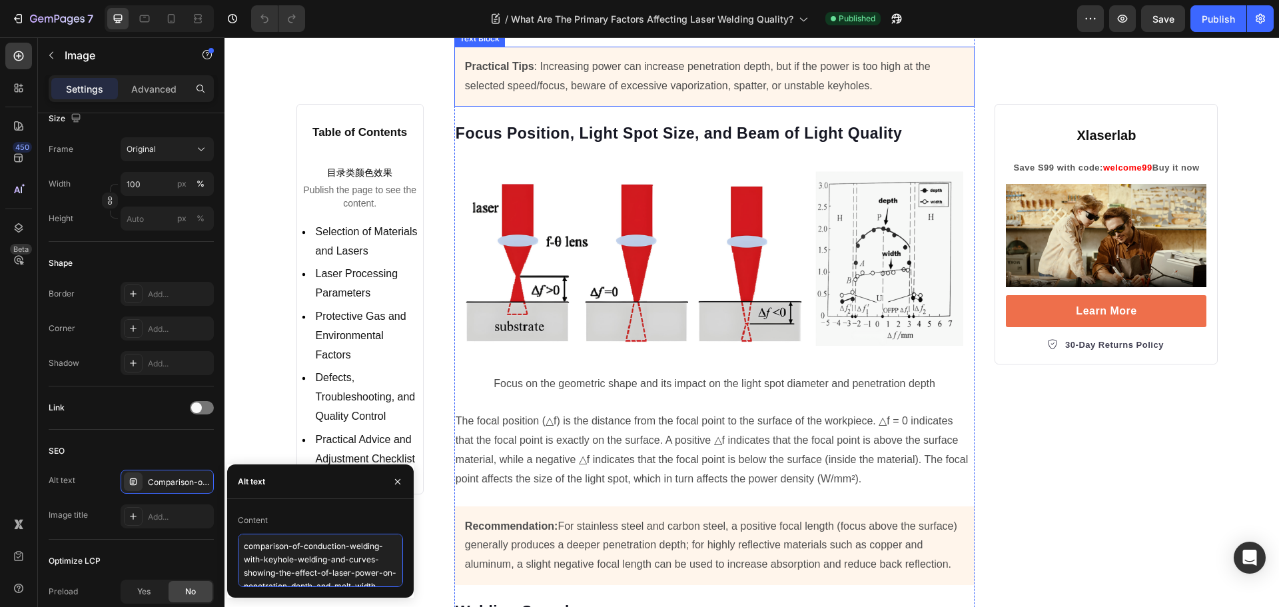
scroll to position [3130, 0]
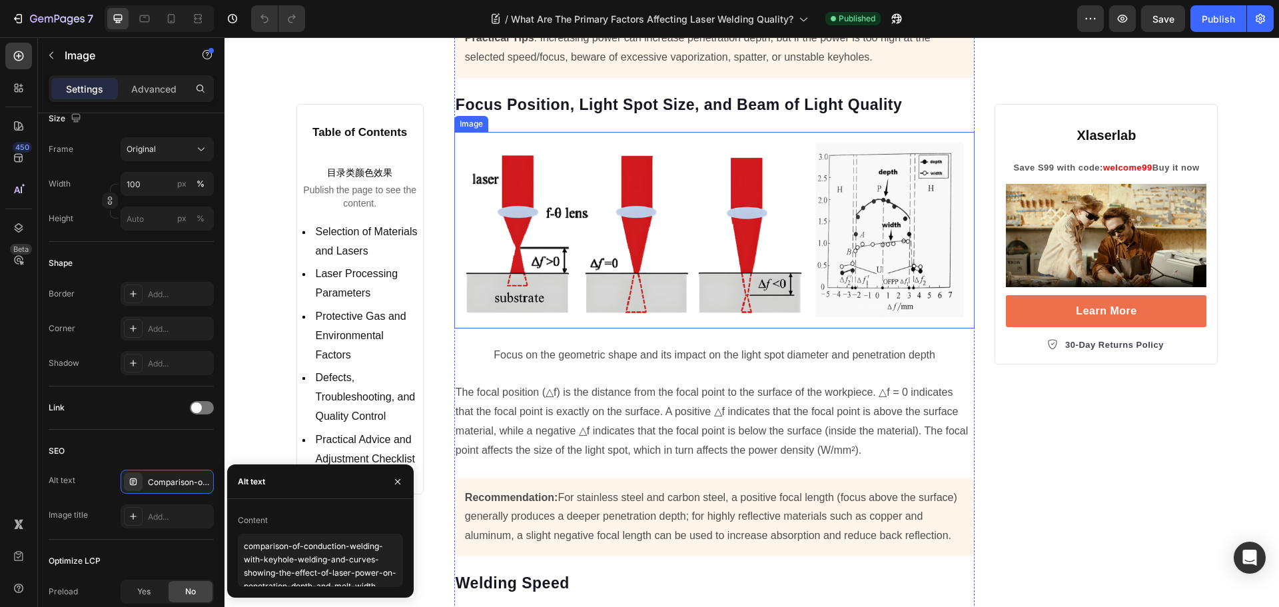
click at [583, 295] on img at bounding box center [714, 230] width 521 height 196
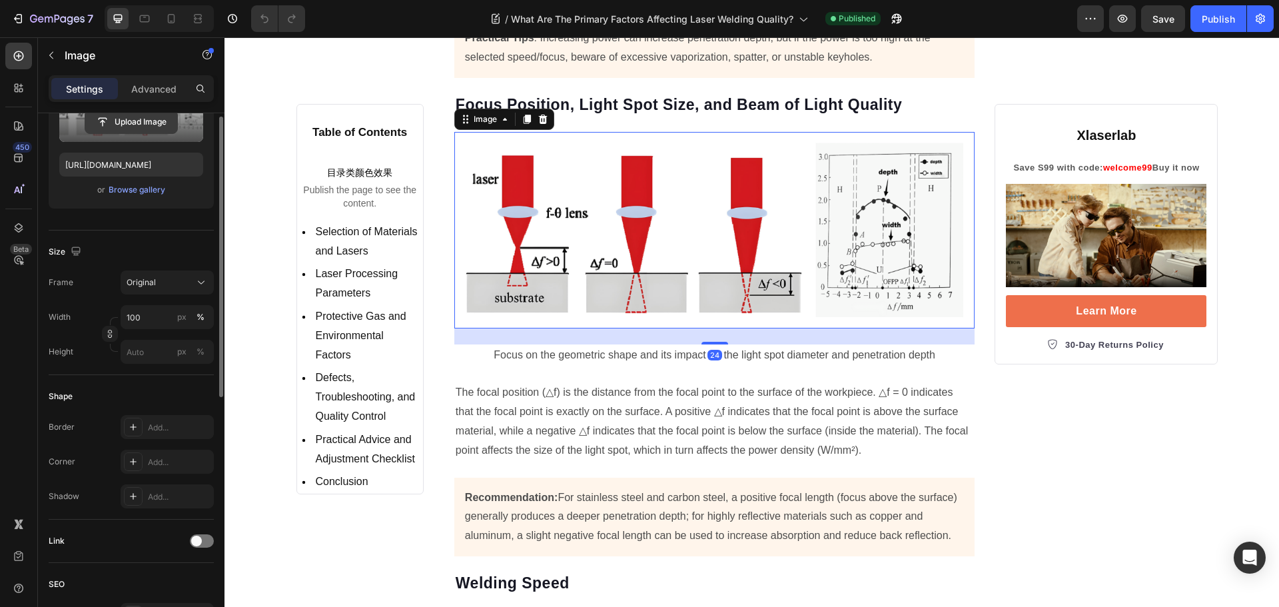
scroll to position [133, 0]
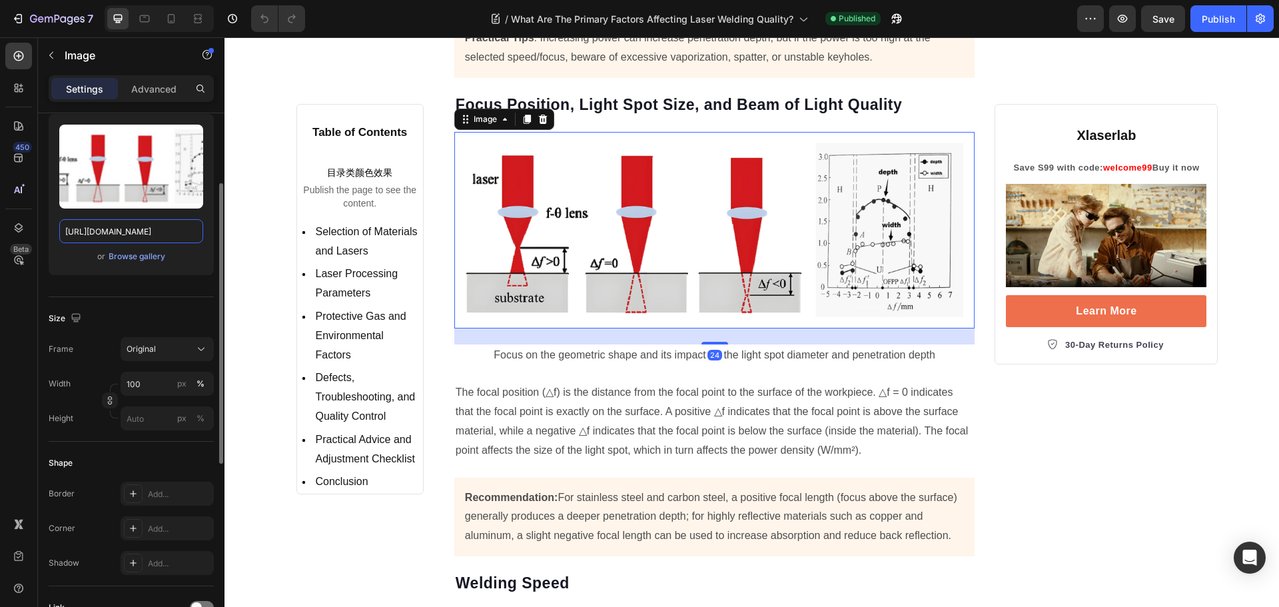
click at [124, 226] on input "https://cdn.shopify.com/s/files/1/0564/7581/1898/files/gempages_573591141744640…" at bounding box center [131, 231] width 144 height 24
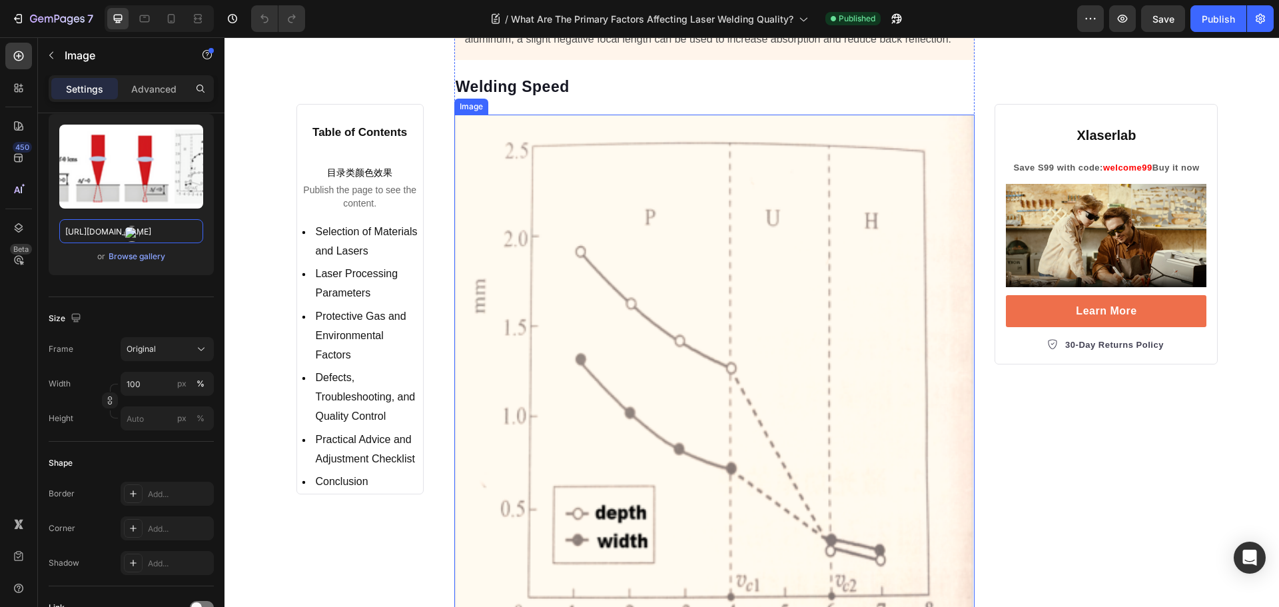
scroll to position [3796, 0]
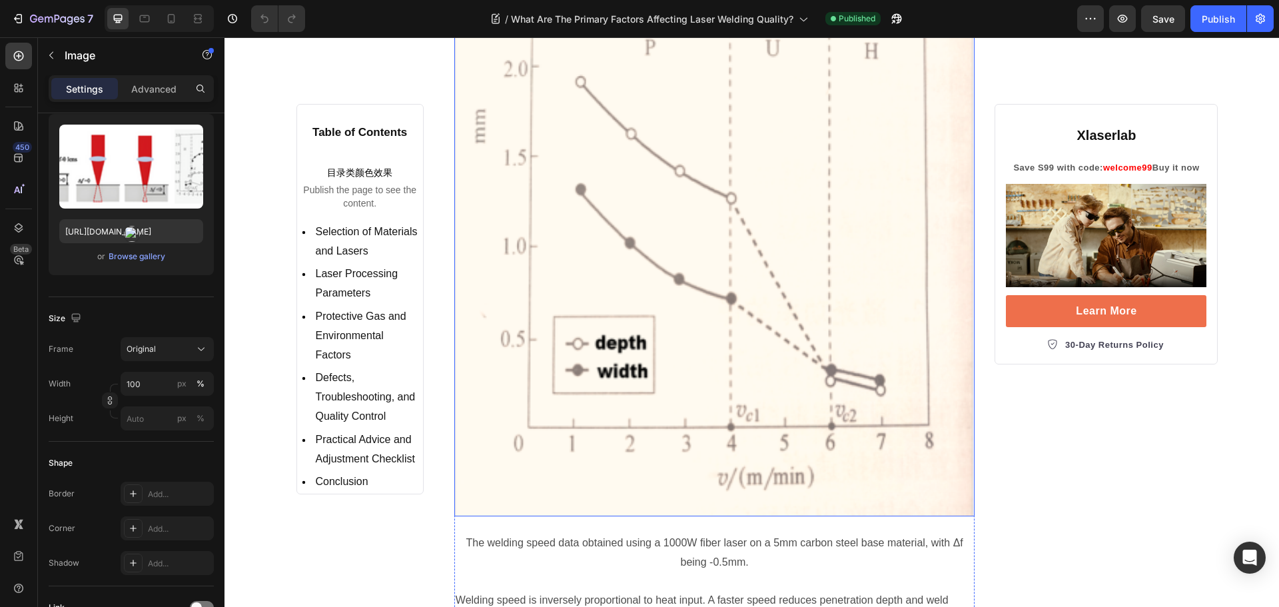
click at [589, 222] on img at bounding box center [714, 231] width 521 height 572
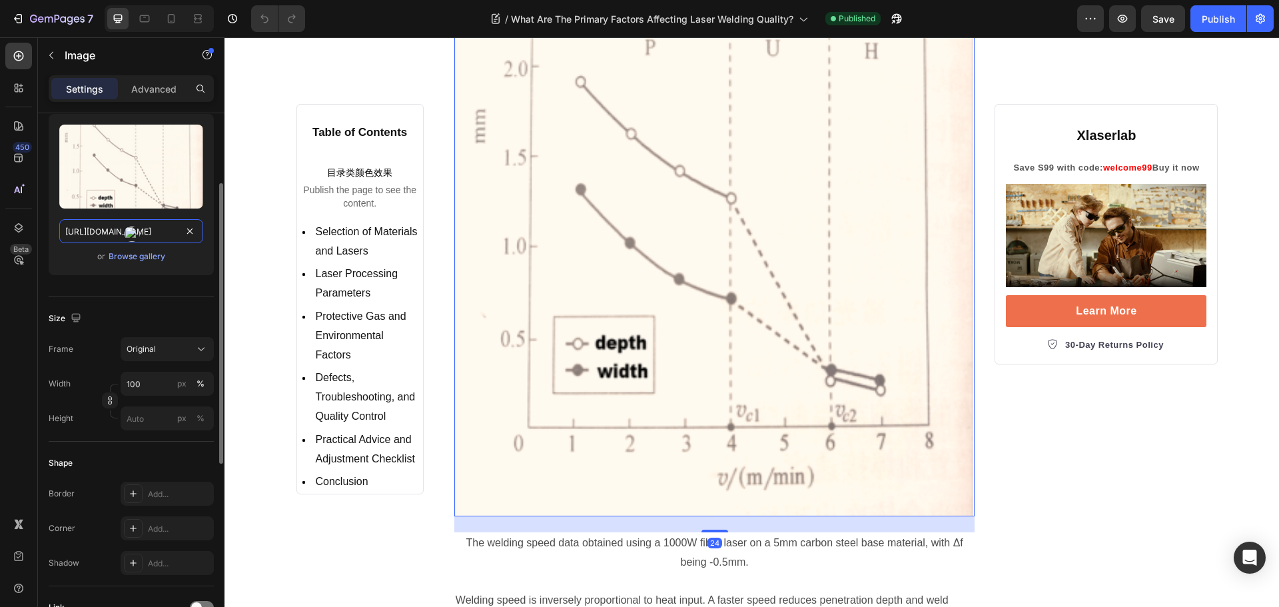
click at [91, 231] on input "https://cdn.shopify.com/s/files/1/0564/7581/1898/files/gempages_573591141744640…" at bounding box center [131, 231] width 144 height 24
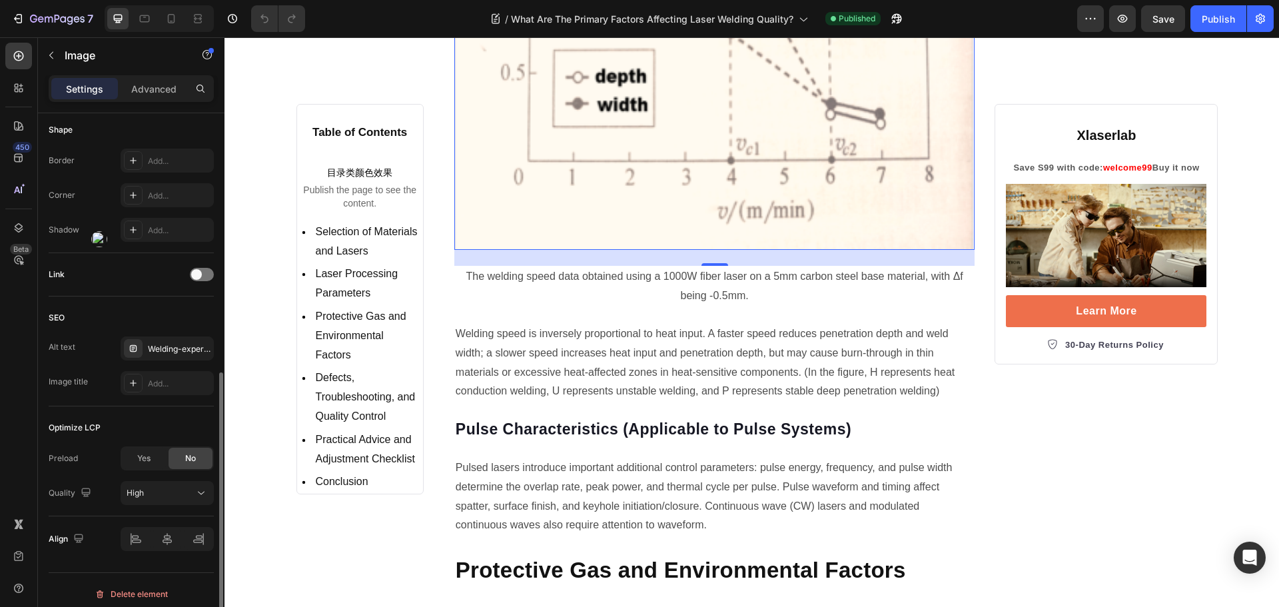
scroll to position [474, 0]
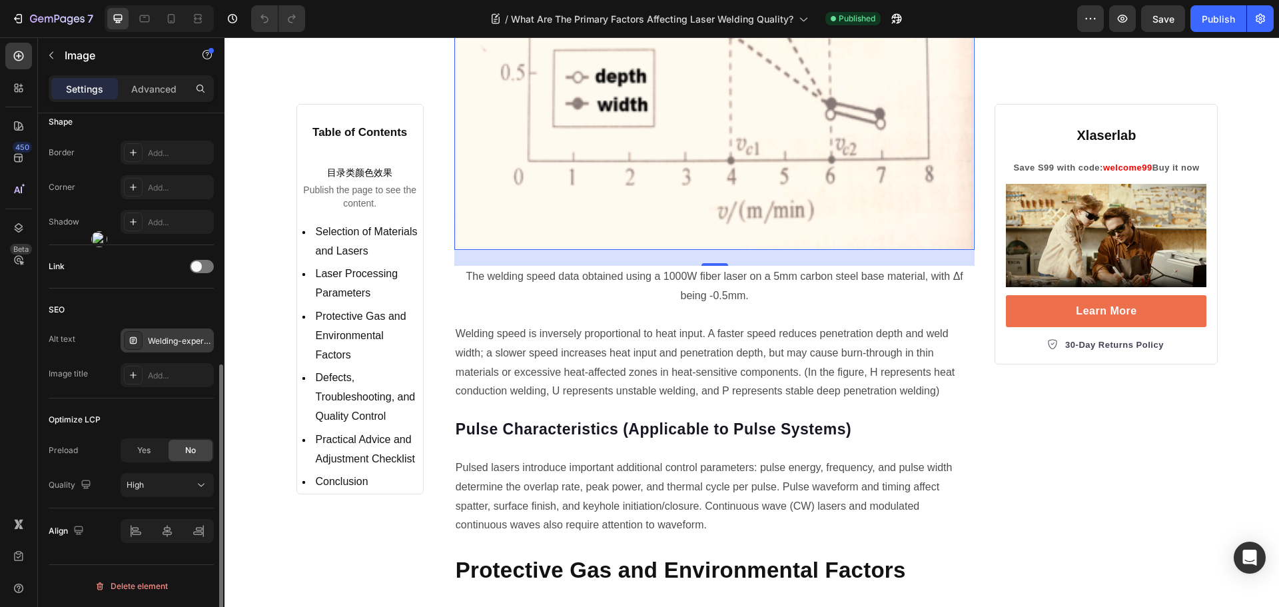
click at [176, 352] on div "Welding-experiment-speed-data" at bounding box center [167, 340] width 93 height 24
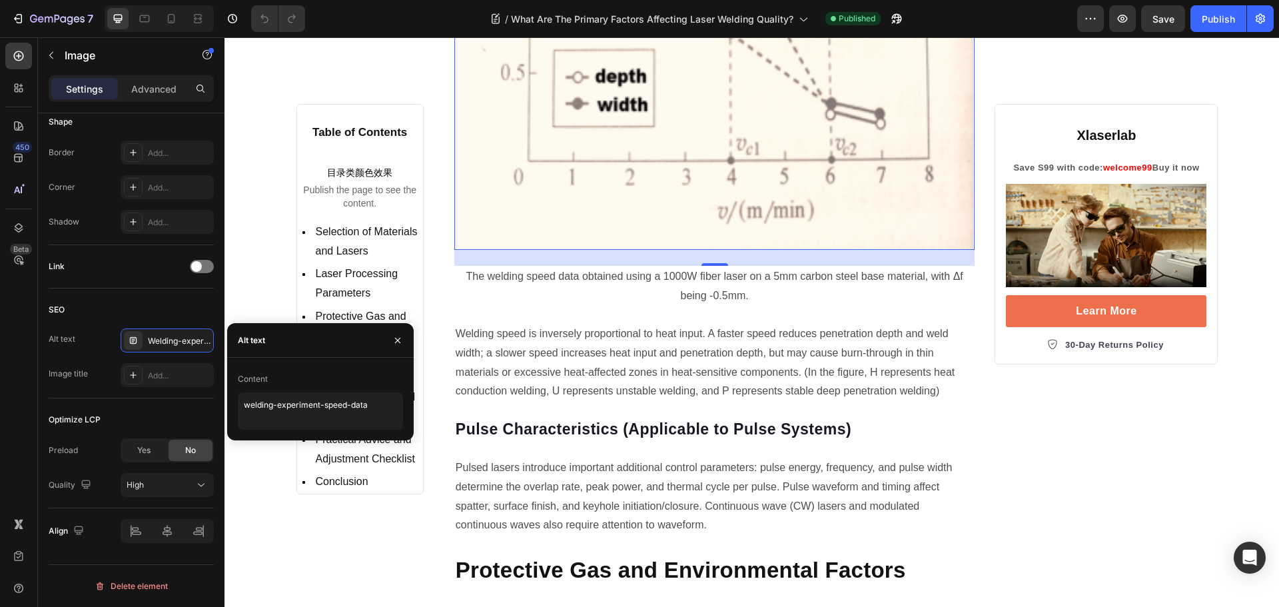
click at [332, 386] on div "Content" at bounding box center [320, 378] width 165 height 21
click at [305, 403] on textarea "welding-experiment-speed-data" at bounding box center [320, 410] width 165 height 37
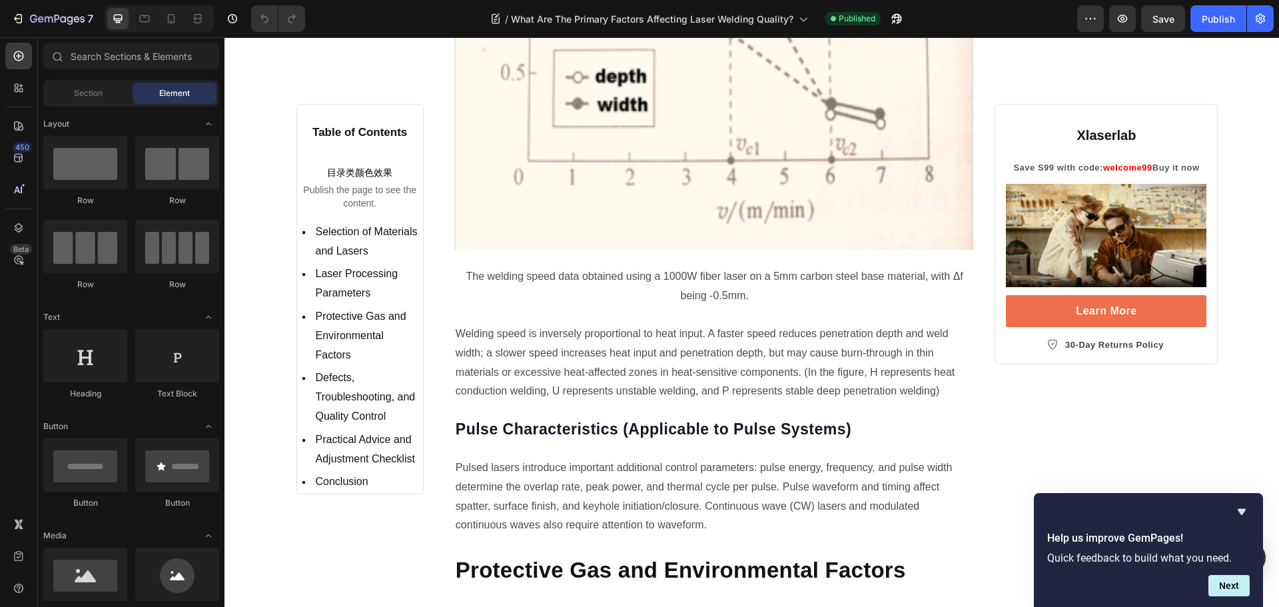
scroll to position [0, 0]
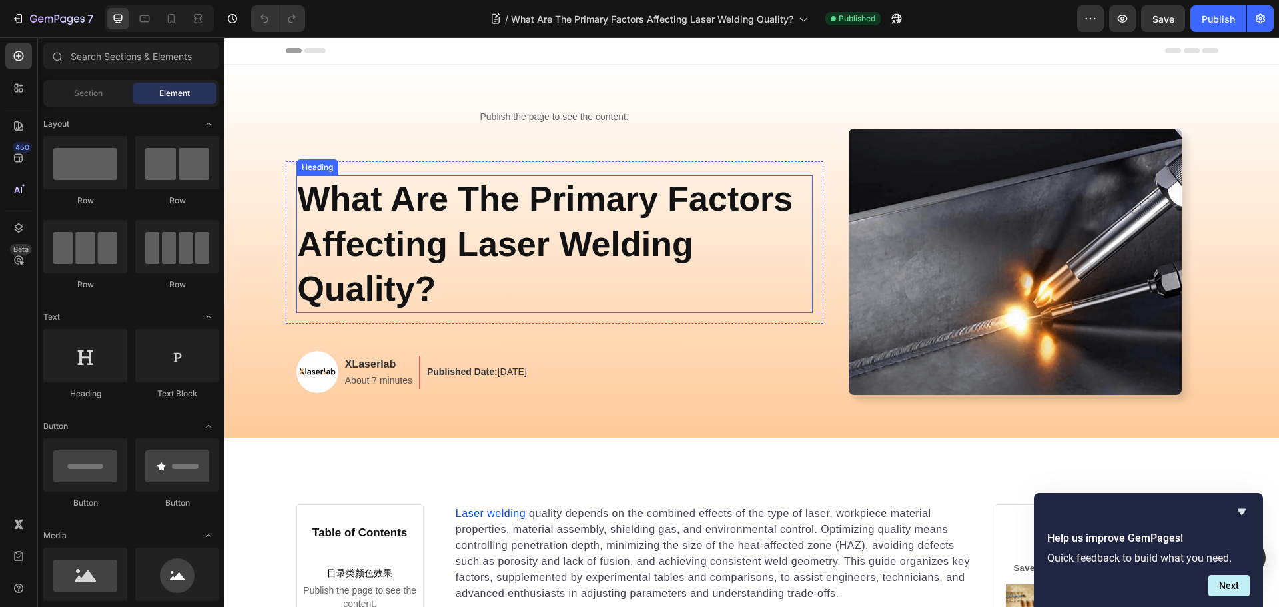
click at [920, 270] on img at bounding box center [1014, 262] width 333 height 266
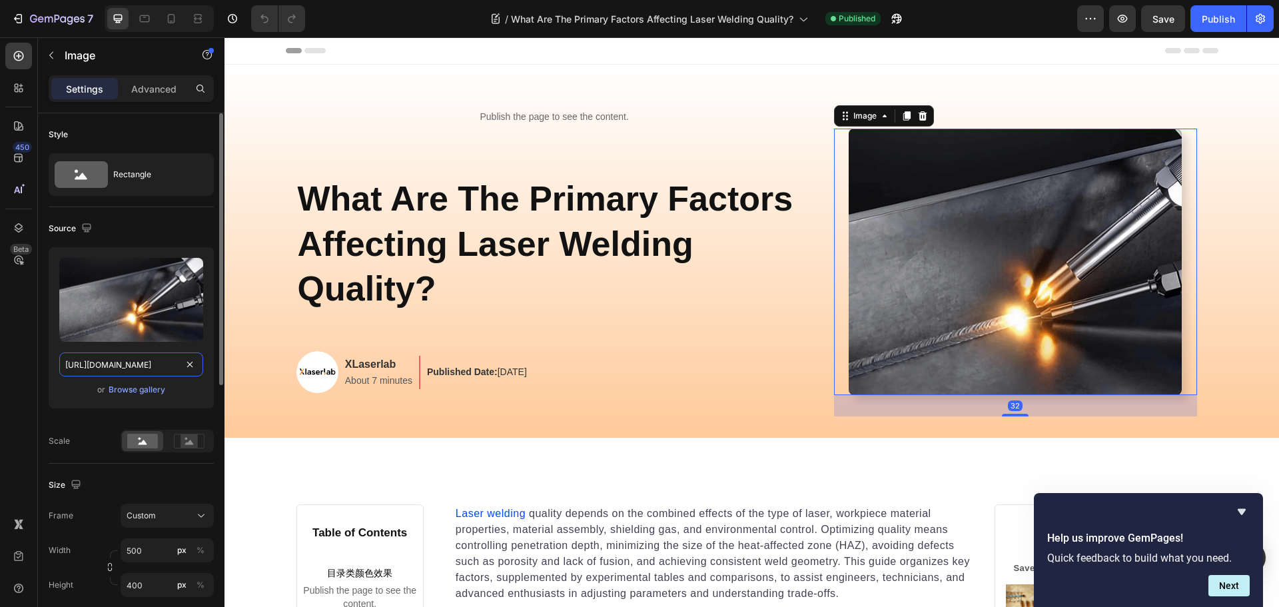
click at [119, 366] on input "https://cdn.shopify.com/s/files/1/0564/7581/1898/files/gempages_573591141744640…" at bounding box center [131, 364] width 144 height 24
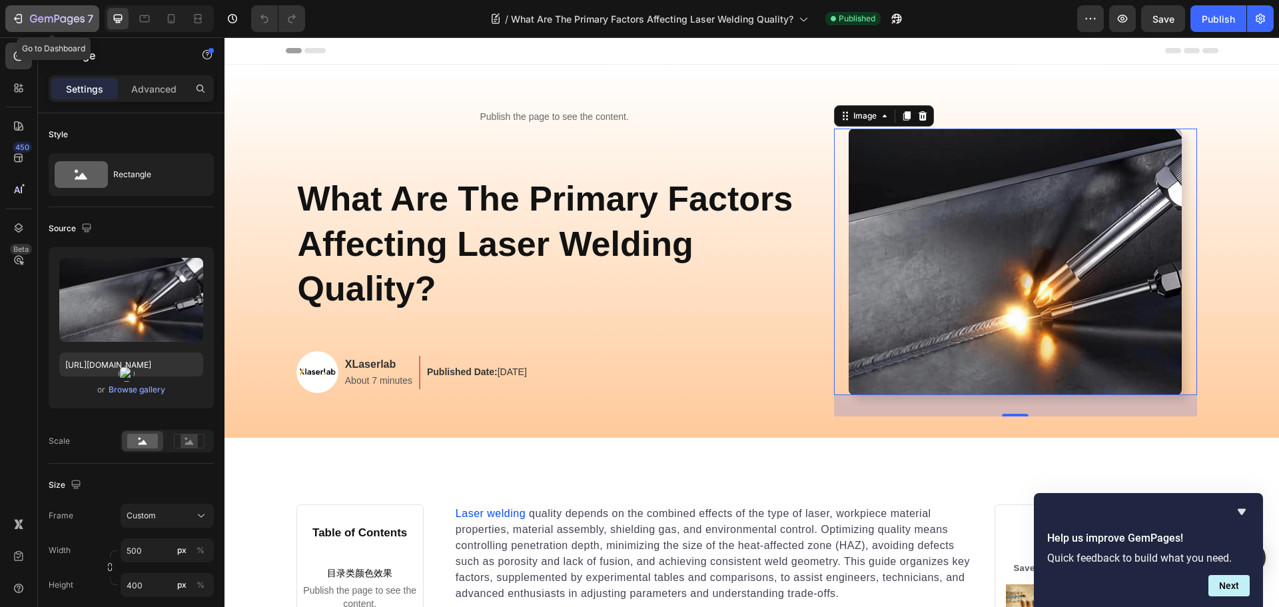
click at [27, 23] on div "7" at bounding box center [52, 19] width 82 height 16
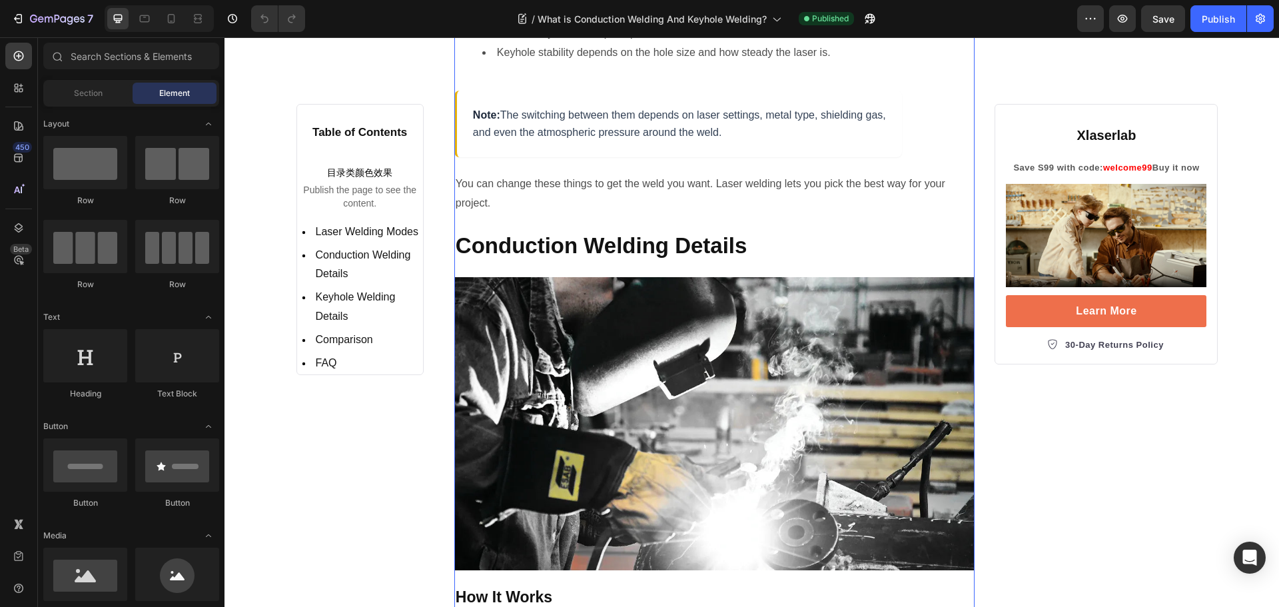
scroll to position [1665, 0]
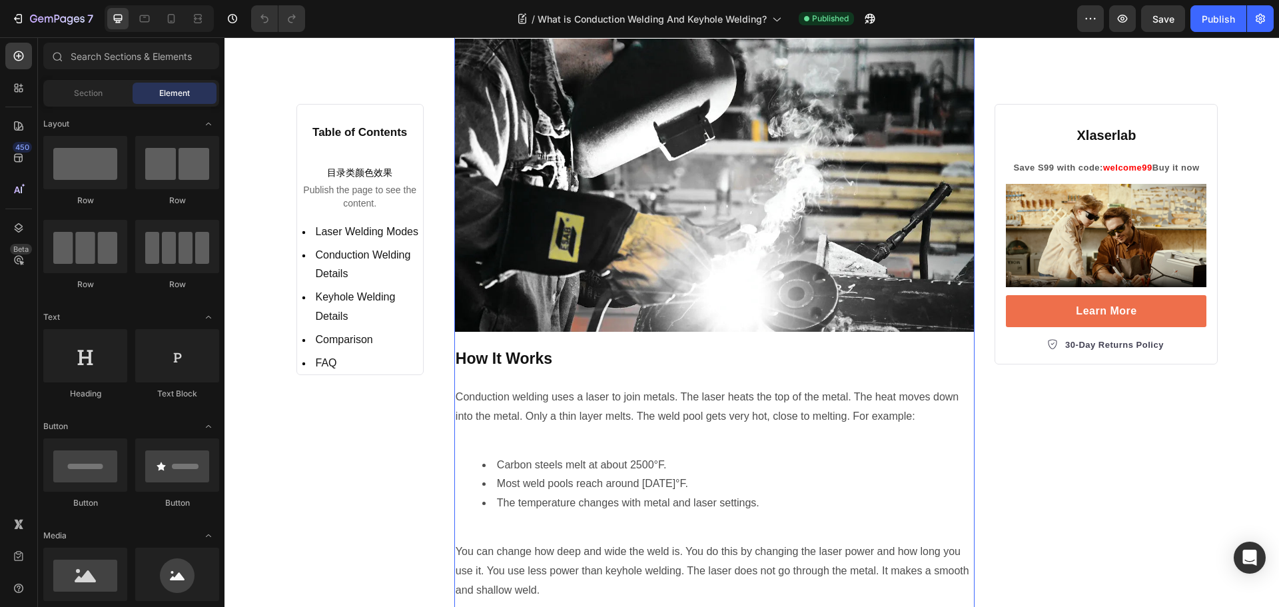
click at [582, 197] on img at bounding box center [714, 185] width 521 height 293
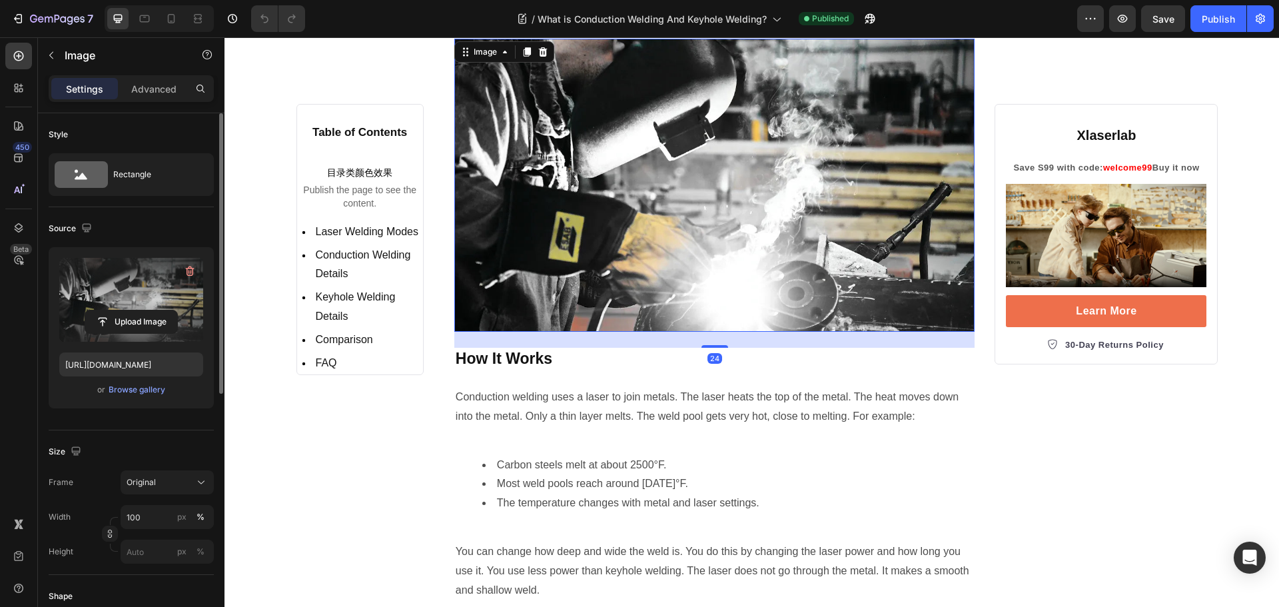
click at [151, 296] on label at bounding box center [131, 300] width 144 height 84
click at [151, 310] on input "file" at bounding box center [131, 321] width 92 height 23
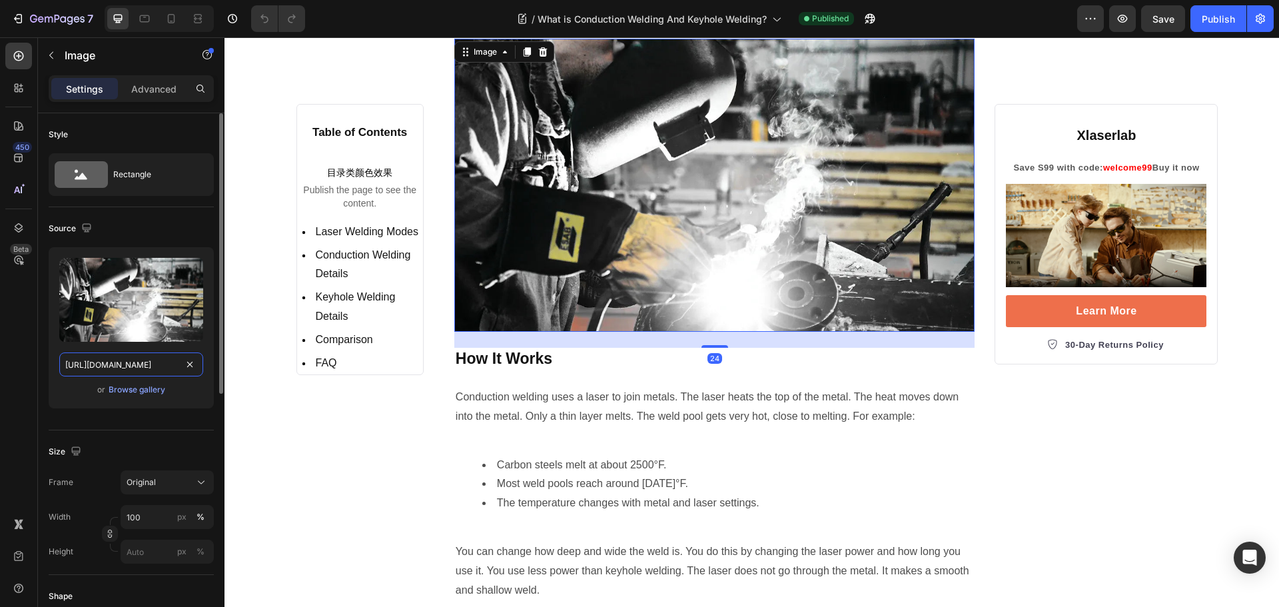
click at [117, 360] on input "https://cdn.shopify.com/s/files/1/0564/7581/1898/files/gempages_573591141744640…" at bounding box center [131, 364] width 144 height 24
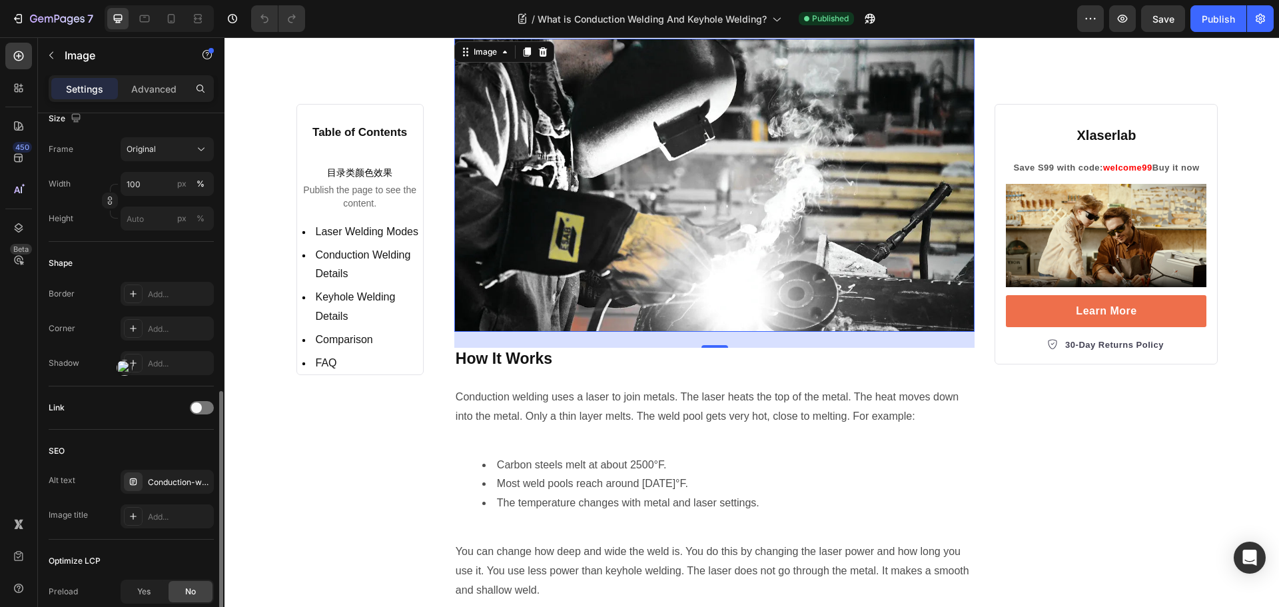
scroll to position [400, 0]
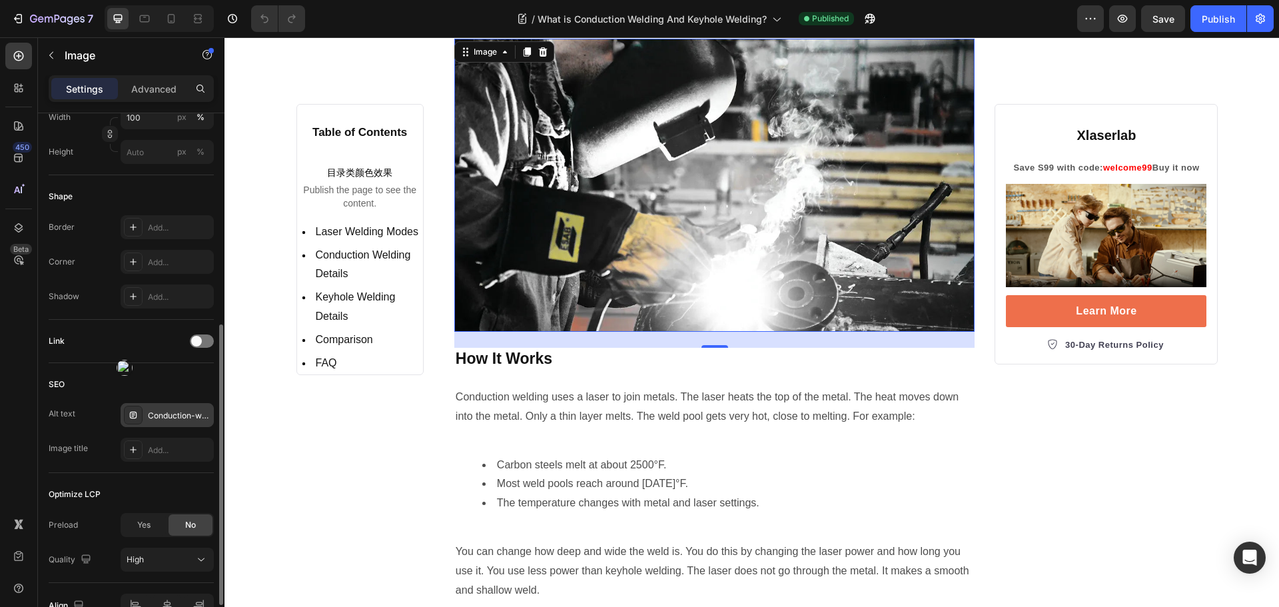
click at [172, 414] on div "Conduction-welding-details" at bounding box center [179, 416] width 63 height 12
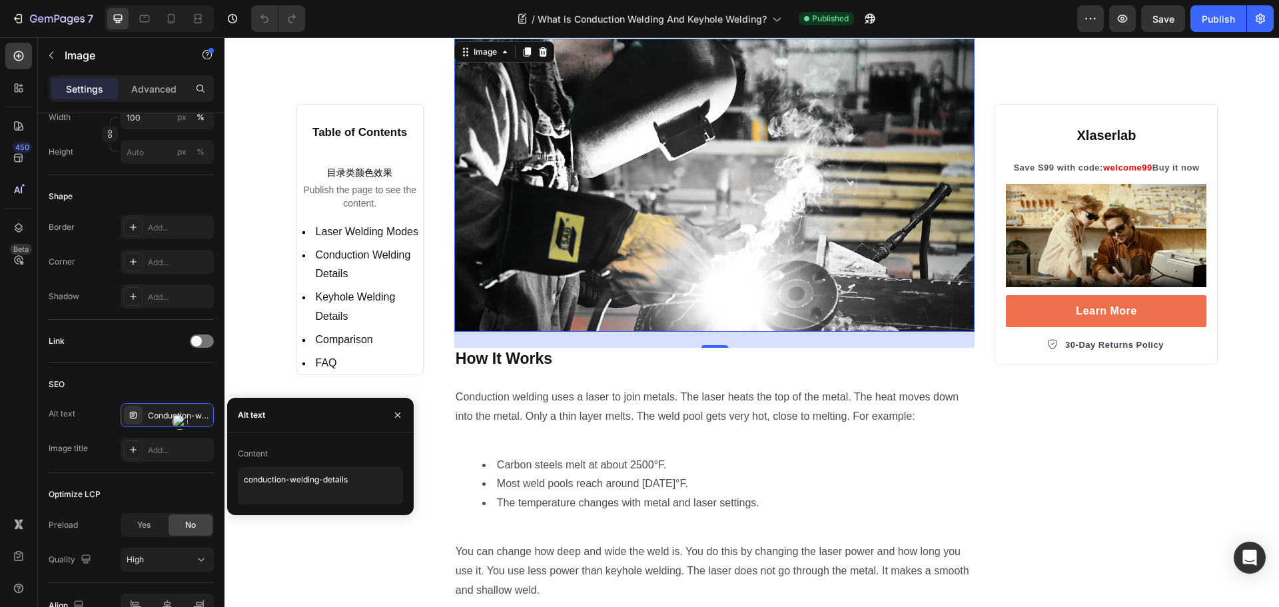
click at [324, 466] on div "Content conduction-welding-details" at bounding box center [320, 473] width 165 height 61
click at [348, 477] on textarea "conduction-welding-details" at bounding box center [320, 485] width 165 height 37
click at [153, 480] on div "Optimize LCP Preload Yes No Quality High" at bounding box center [131, 528] width 165 height 110
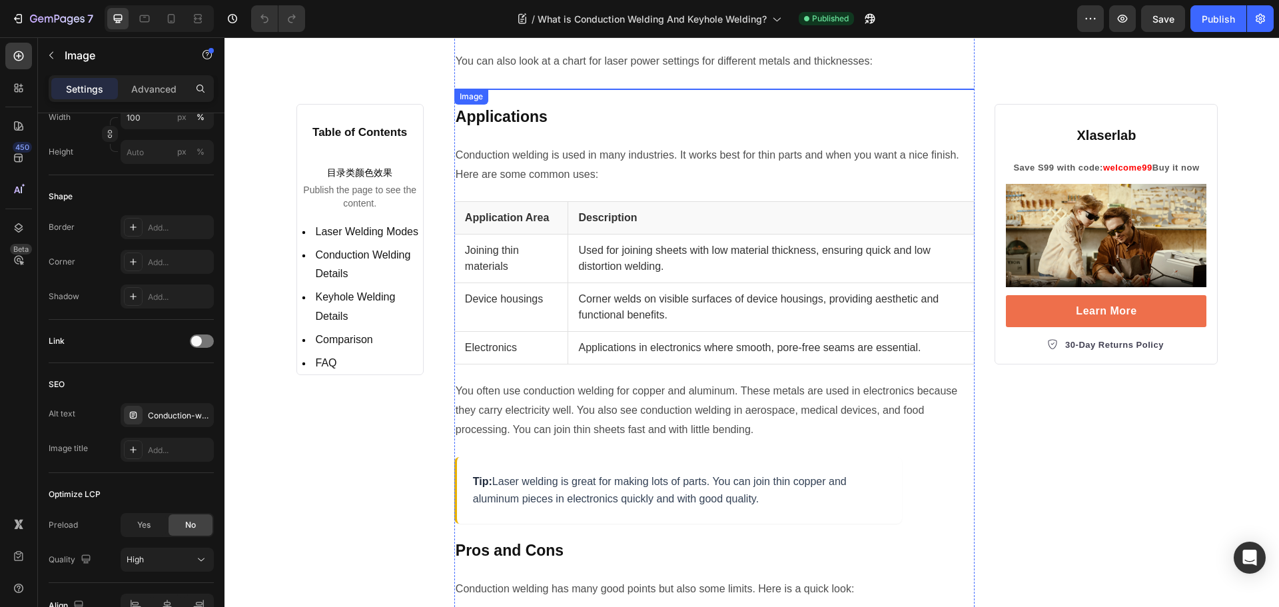
scroll to position [3330, 0]
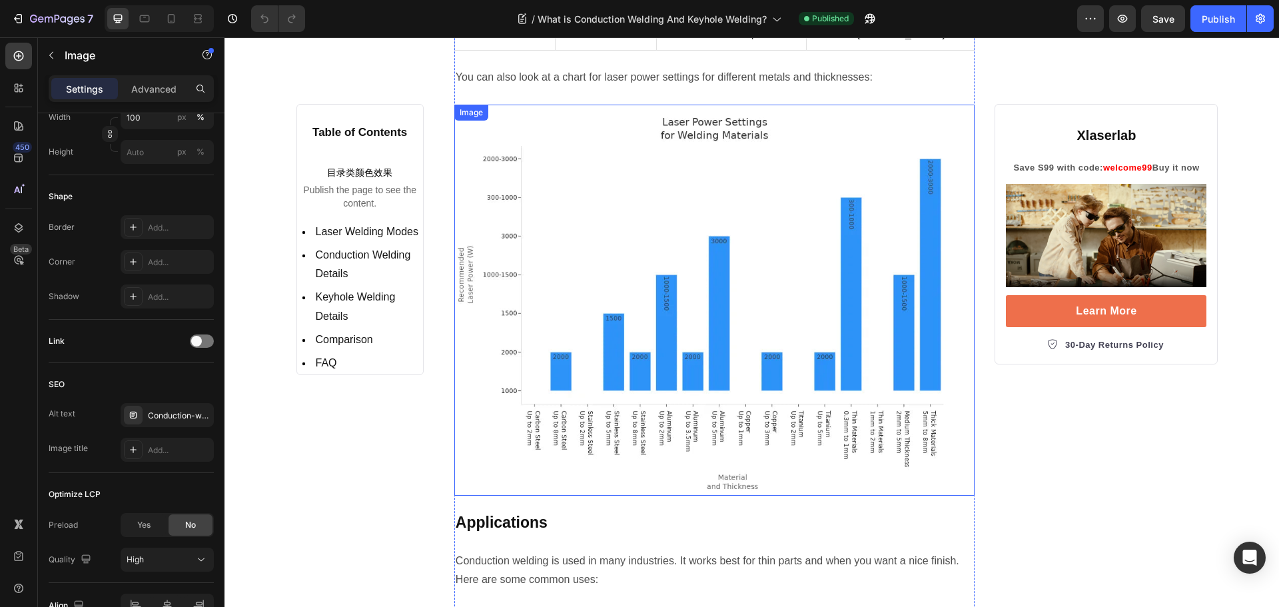
click at [629, 239] on img at bounding box center [714, 300] width 521 height 391
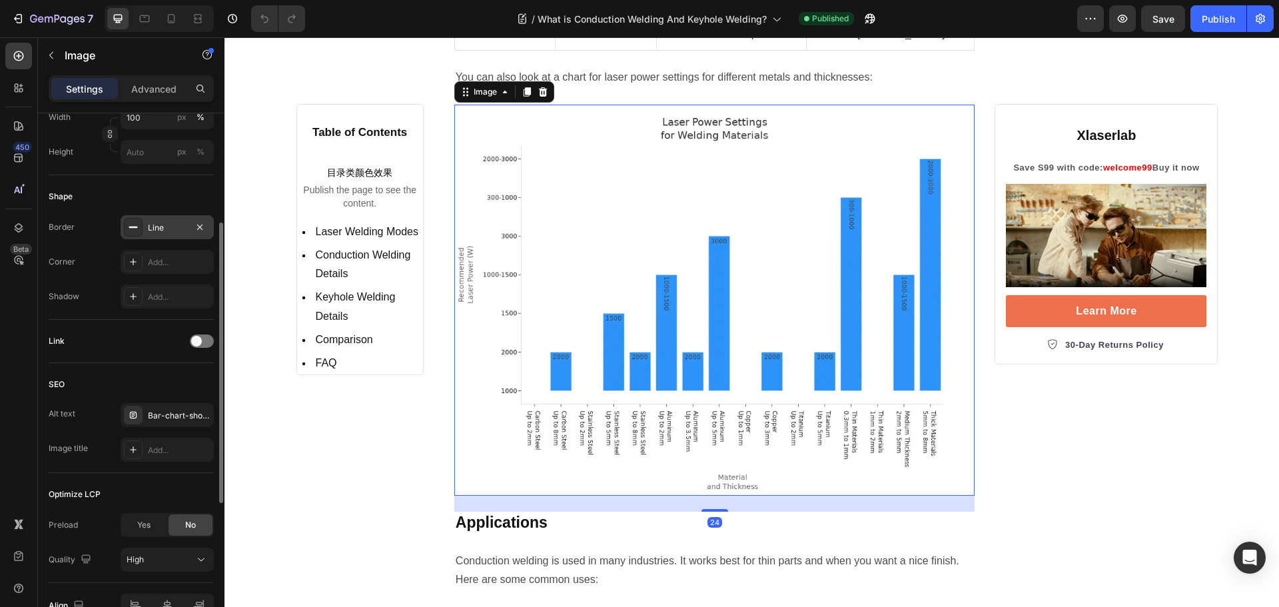
scroll to position [200, 0]
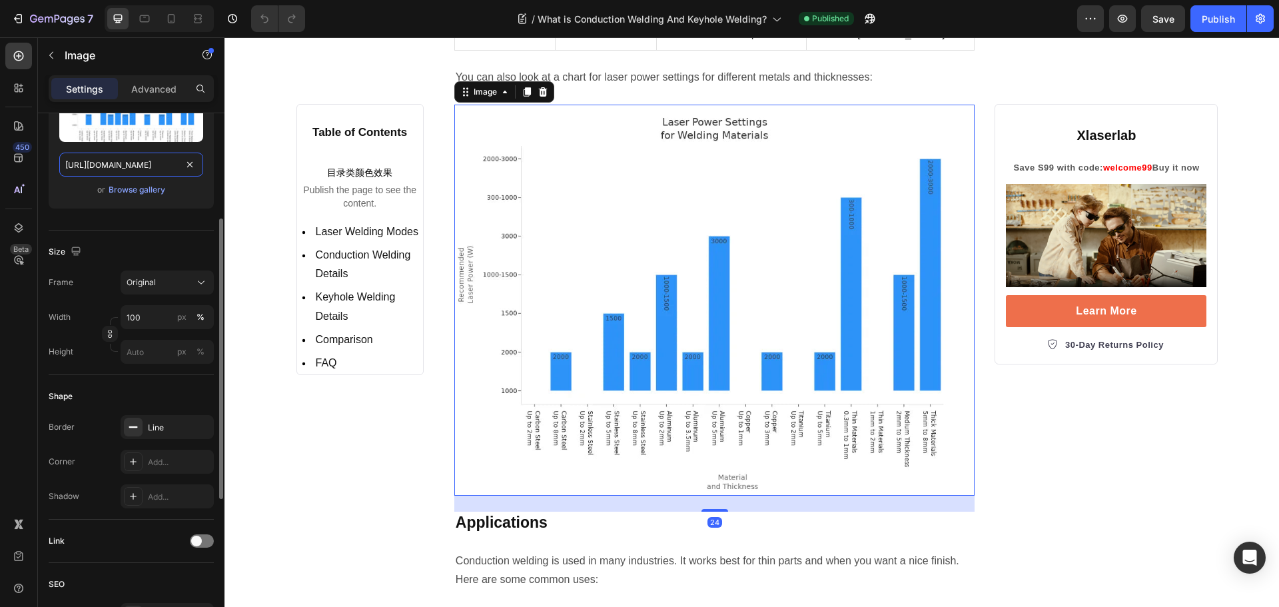
click at [137, 166] on input "https://cdn.shopify.com/s/files/1/0564/7581/1898/files/gempages_573591141744640…" at bounding box center [131, 165] width 144 height 24
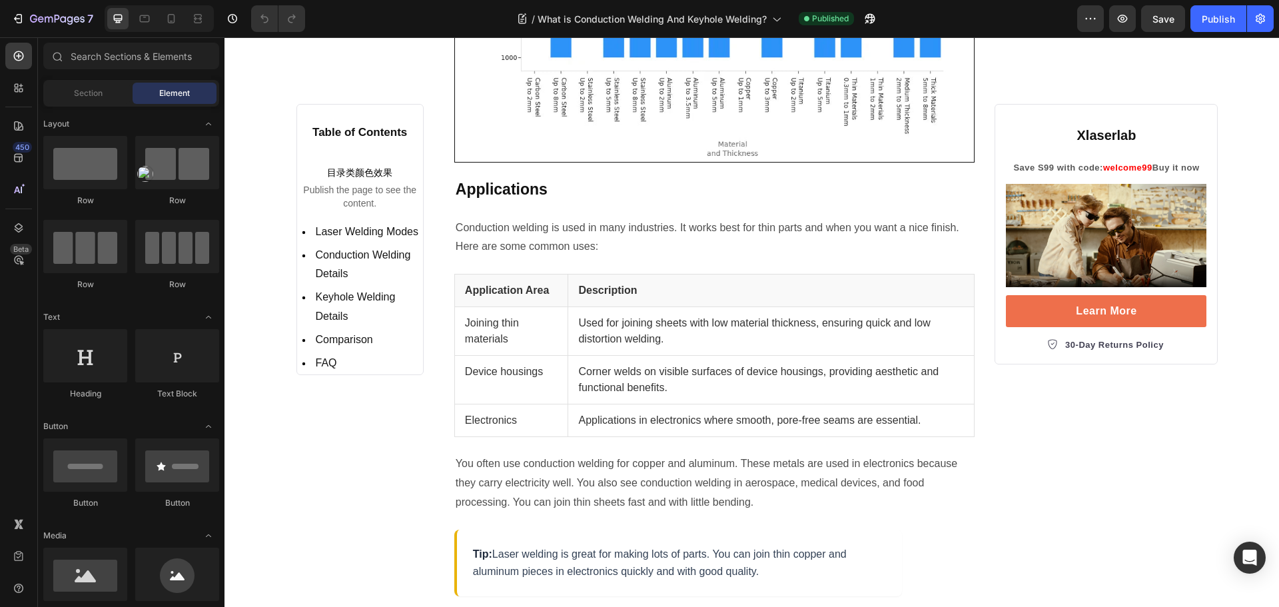
scroll to position [0, 0]
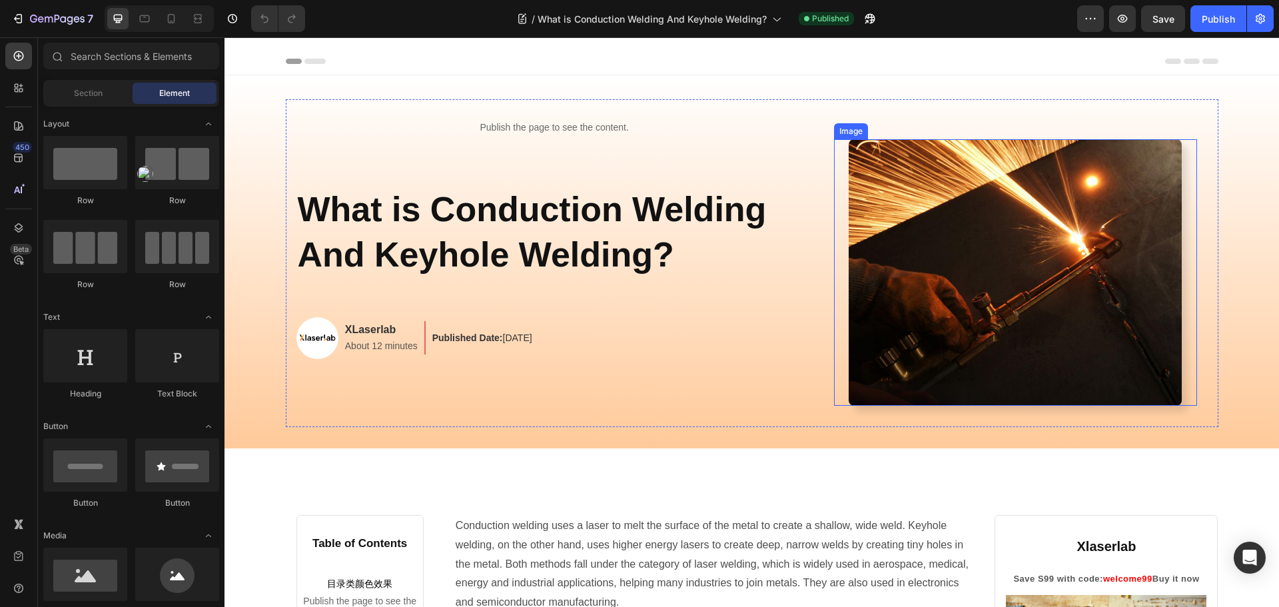
click at [1052, 260] on img at bounding box center [1014, 272] width 333 height 266
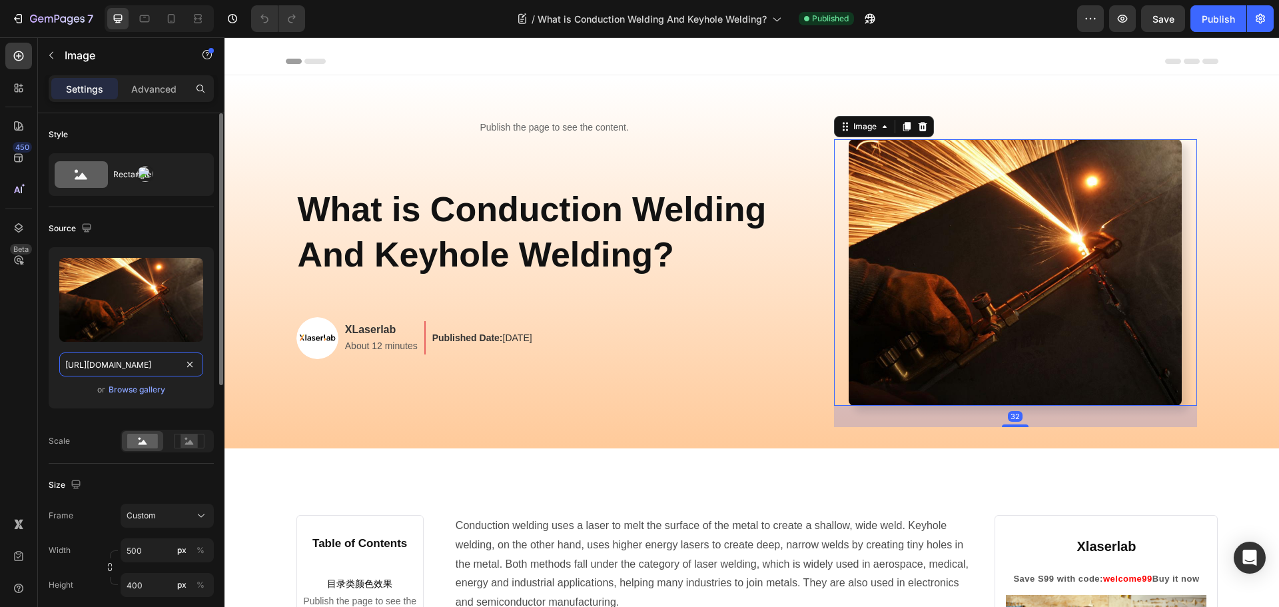
click at [117, 366] on input "https://cdn.shopify.com/s/files/1/0564/7581/1898/files/gempages_573591141744640…" at bounding box center [131, 364] width 144 height 24
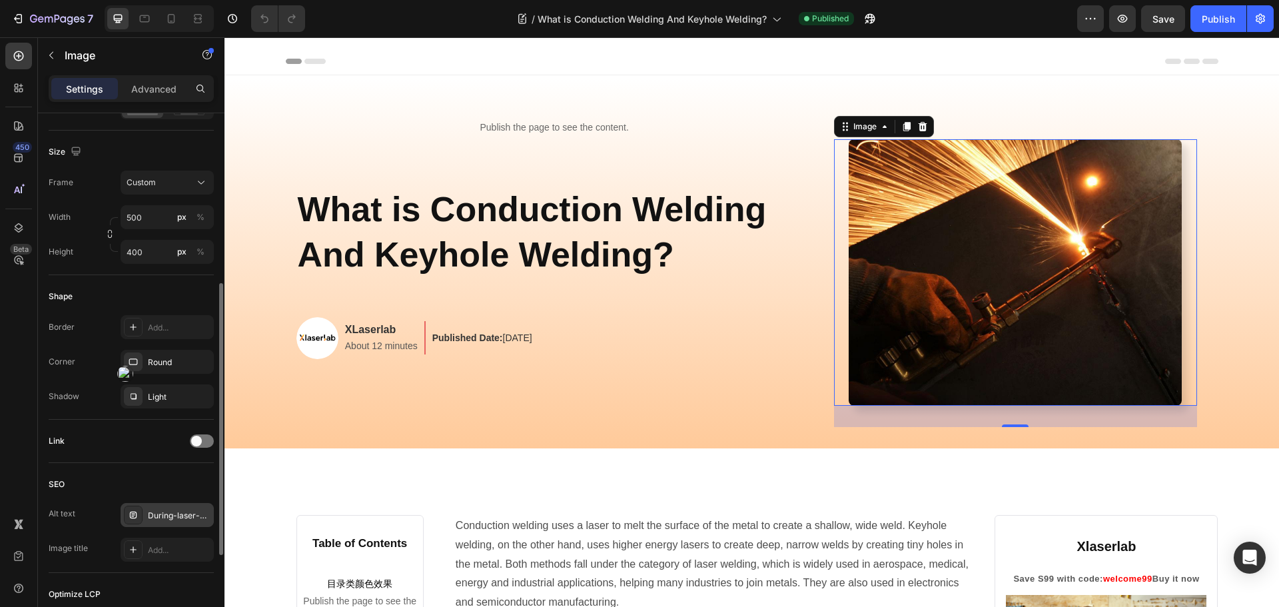
click at [178, 519] on div "During-laser-welding-operations" at bounding box center [179, 515] width 63 height 12
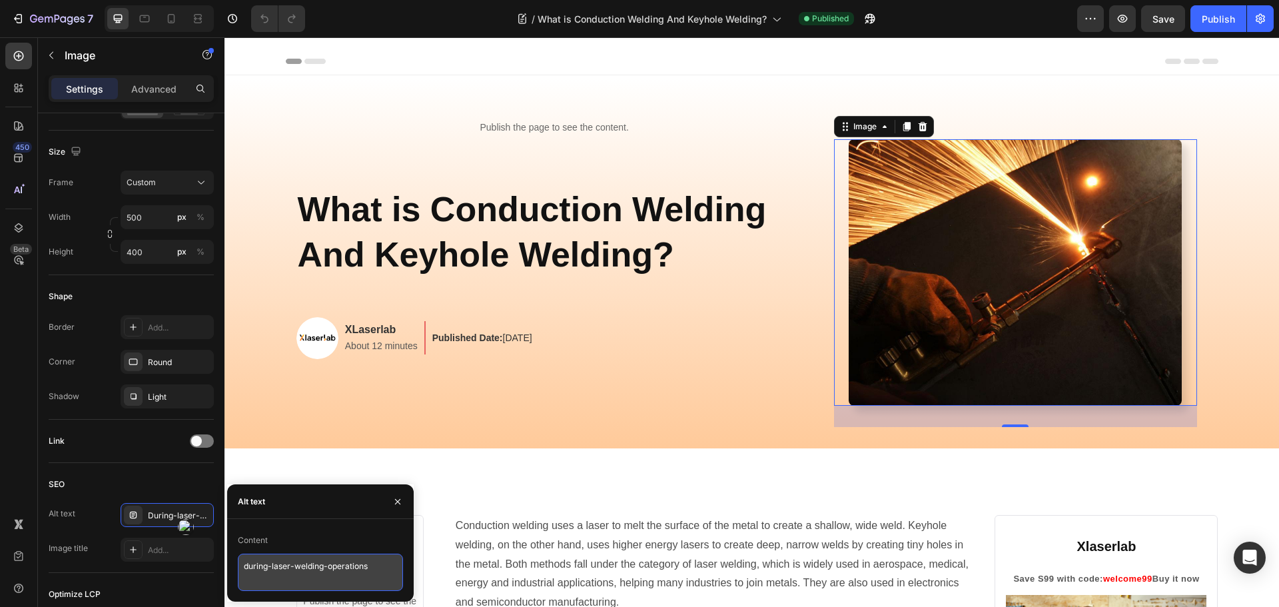
click at [341, 563] on textarea "during-laser-welding-operations" at bounding box center [320, 571] width 165 height 37
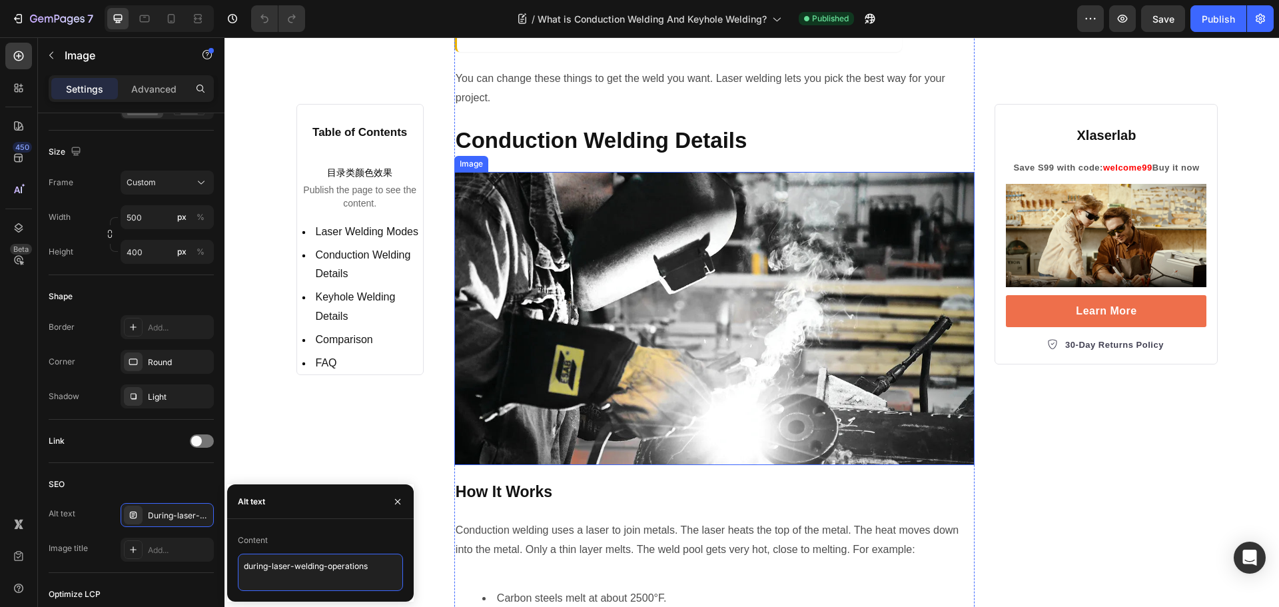
scroll to position [1798, 0]
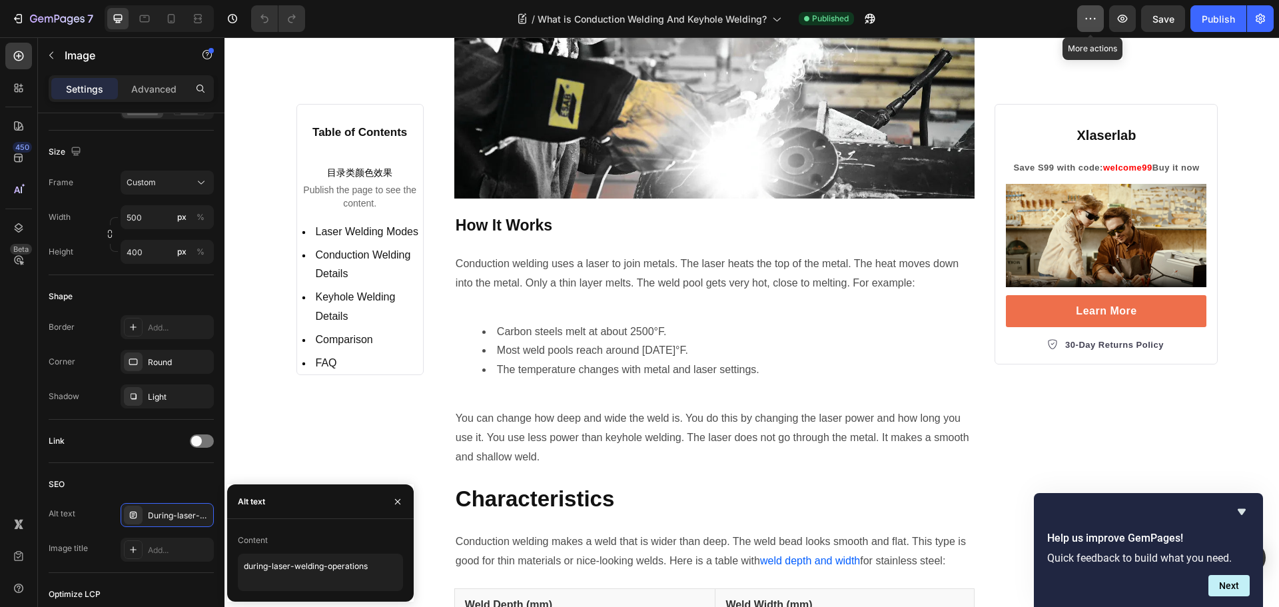
click at [1080, 22] on button "button" at bounding box center [1090, 18] width 27 height 27
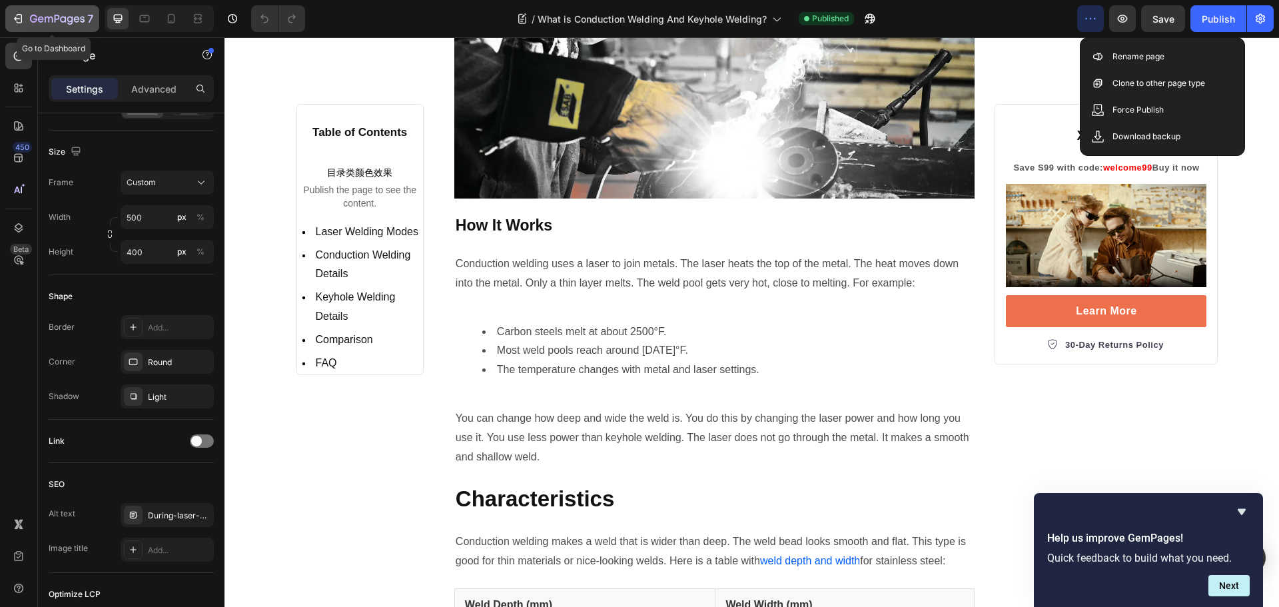
click at [37, 16] on icon "button" at bounding box center [57, 19] width 55 height 11
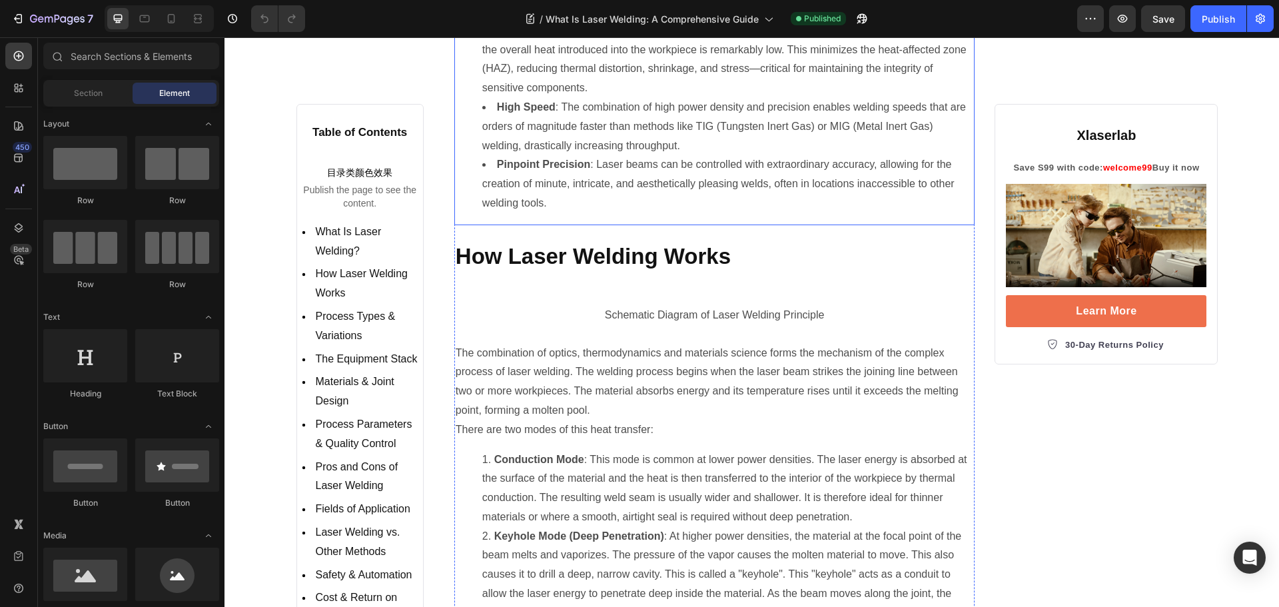
scroll to position [1132, 0]
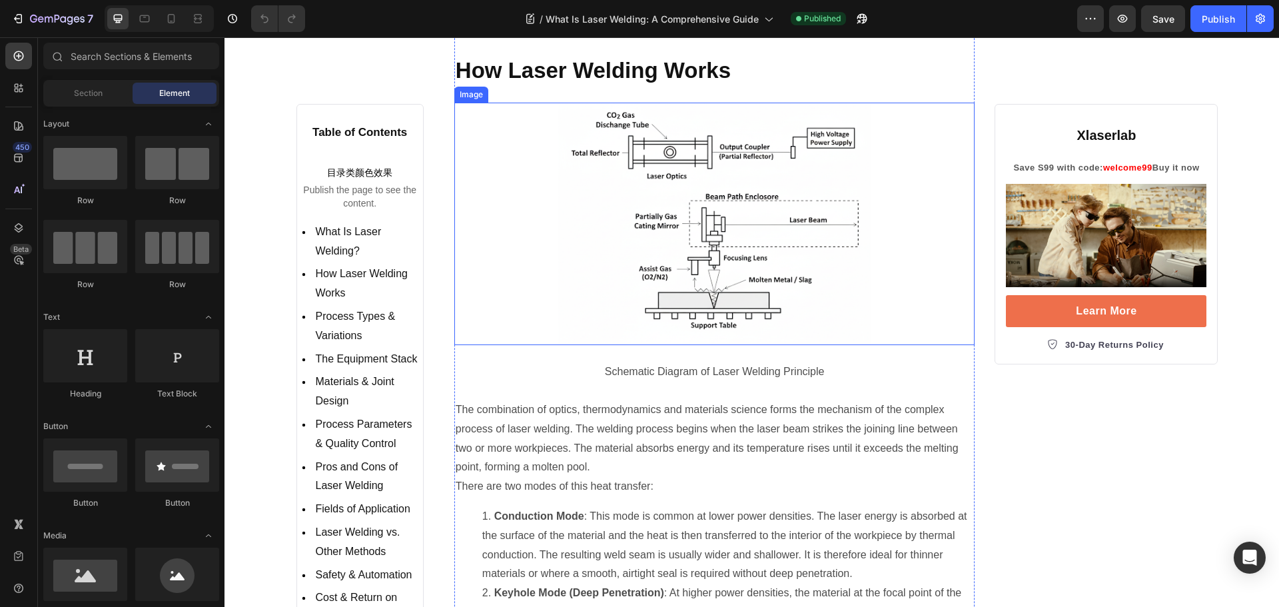
click at [712, 231] on img at bounding box center [714, 224] width 312 height 243
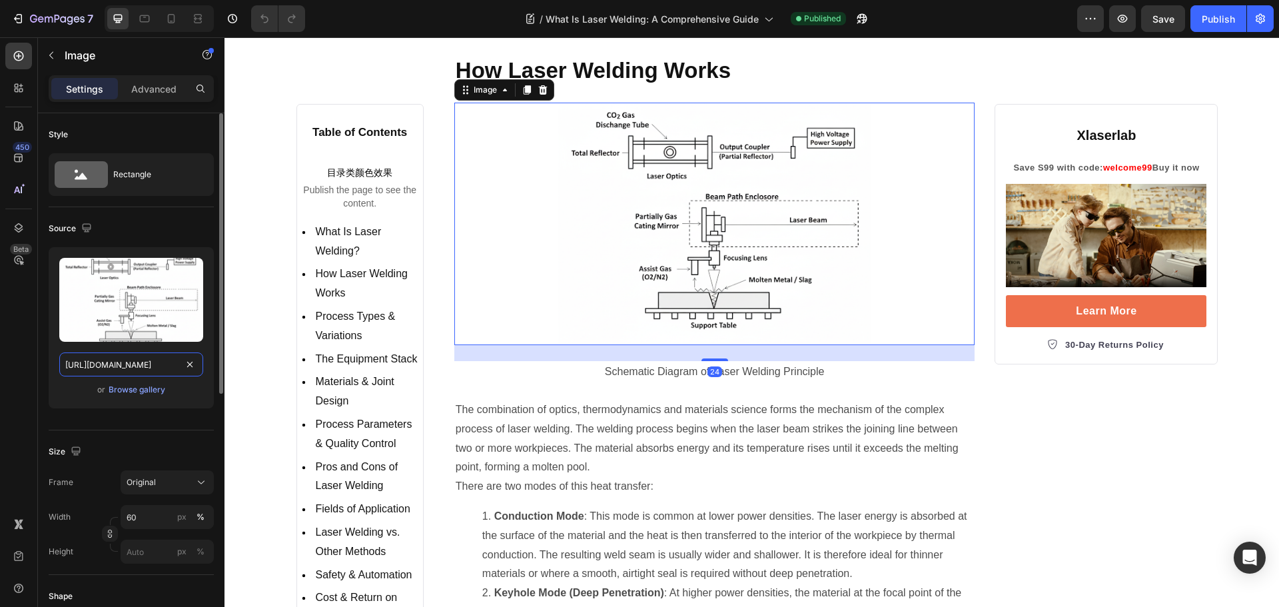
click at [146, 368] on input "https://cdn.shopify.com/s/files/1/0564/7581/1898/files/gempages_573591141744640…" at bounding box center [131, 364] width 144 height 24
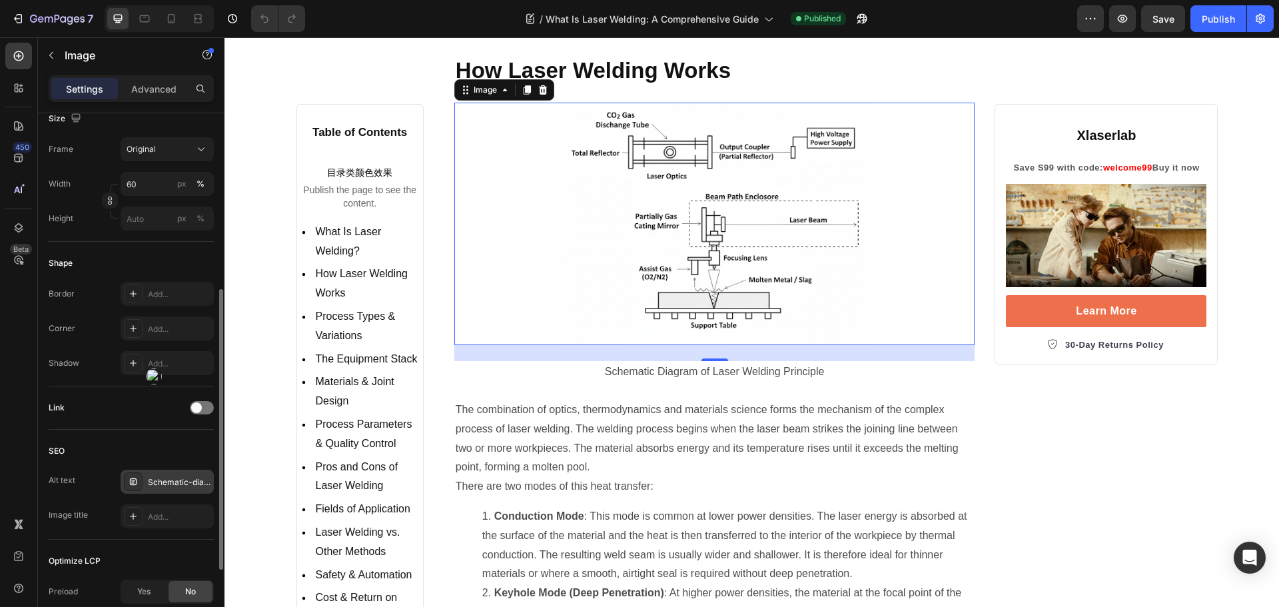
click at [160, 475] on div "Schematic-diagram-of-laser-welding-principle" at bounding box center [167, 482] width 93 height 24
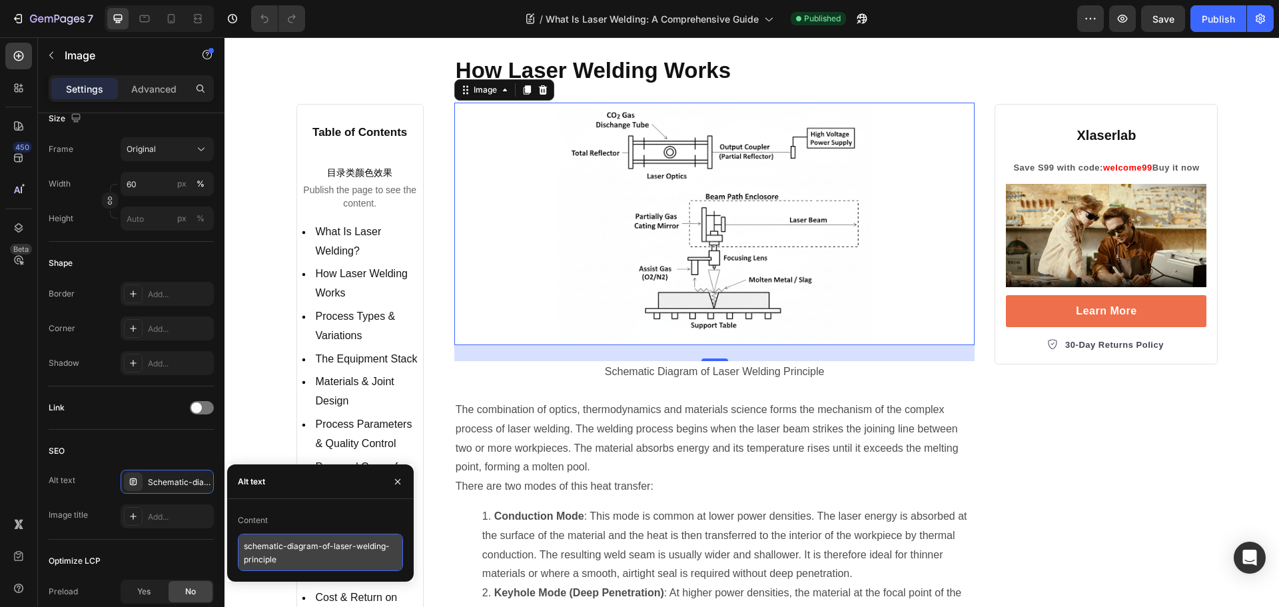
click at [316, 555] on textarea "schematic-diagram-of-laser-welding-principle" at bounding box center [320, 551] width 165 height 37
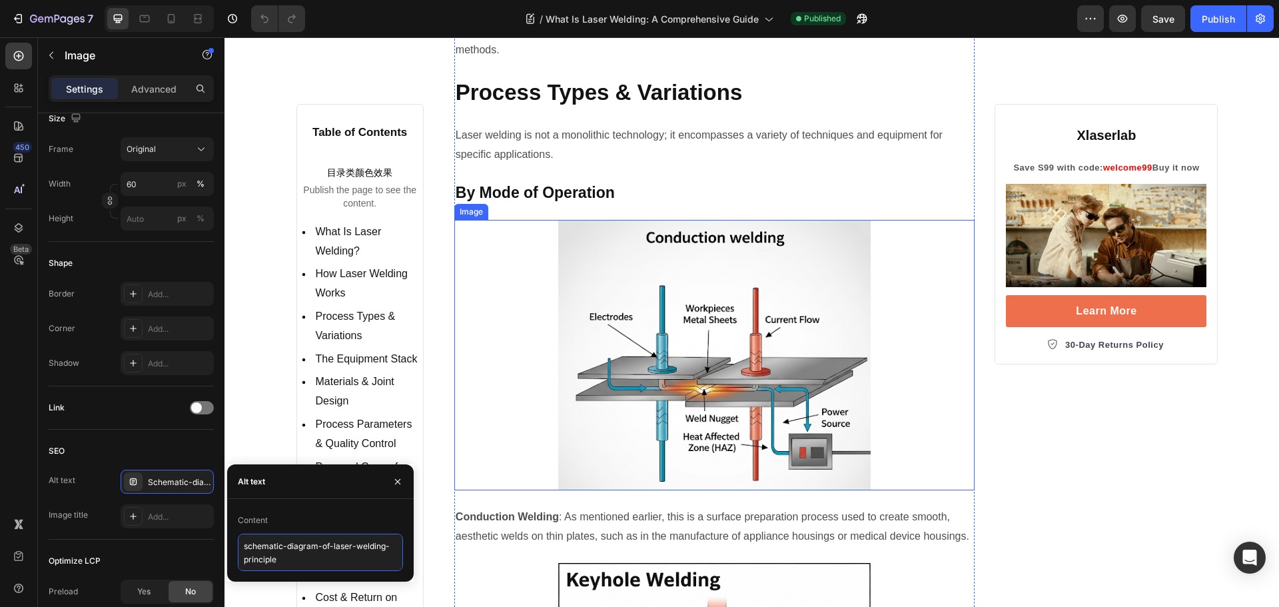
scroll to position [1865, 0]
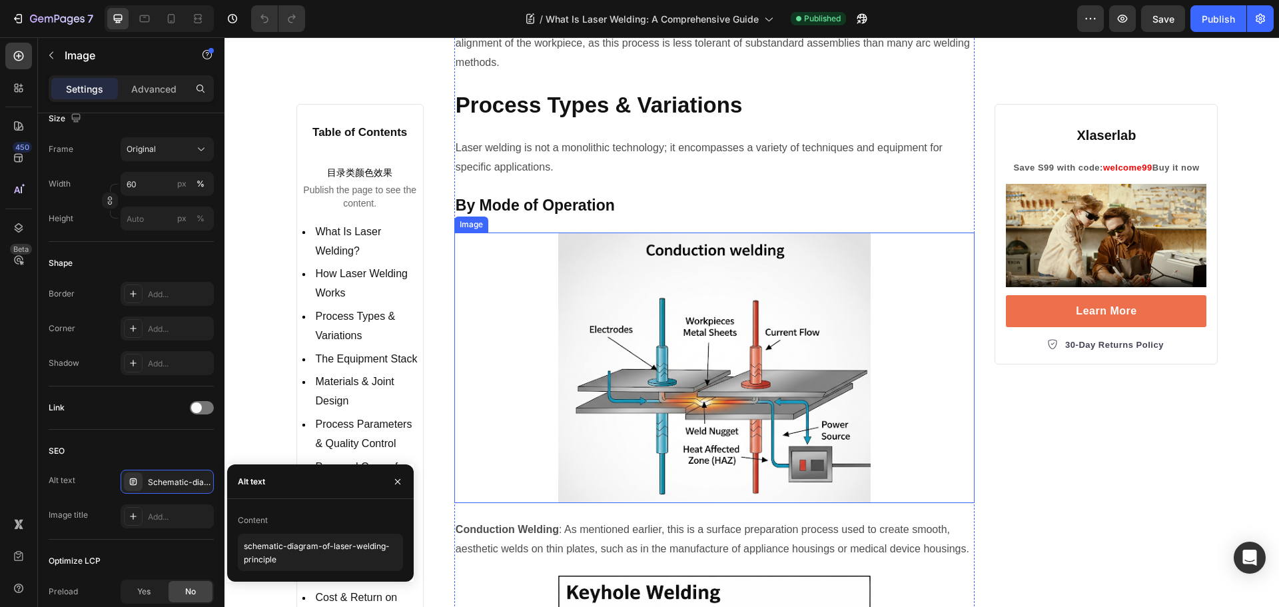
click at [669, 312] on img at bounding box center [714, 367] width 312 height 270
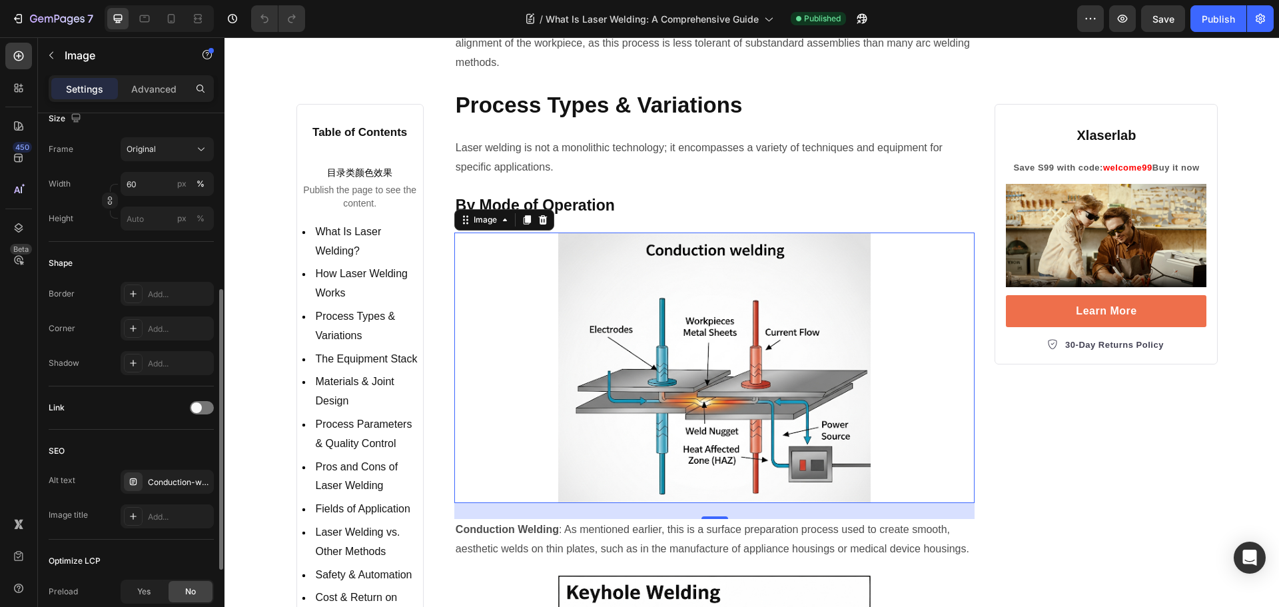
scroll to position [133, 0]
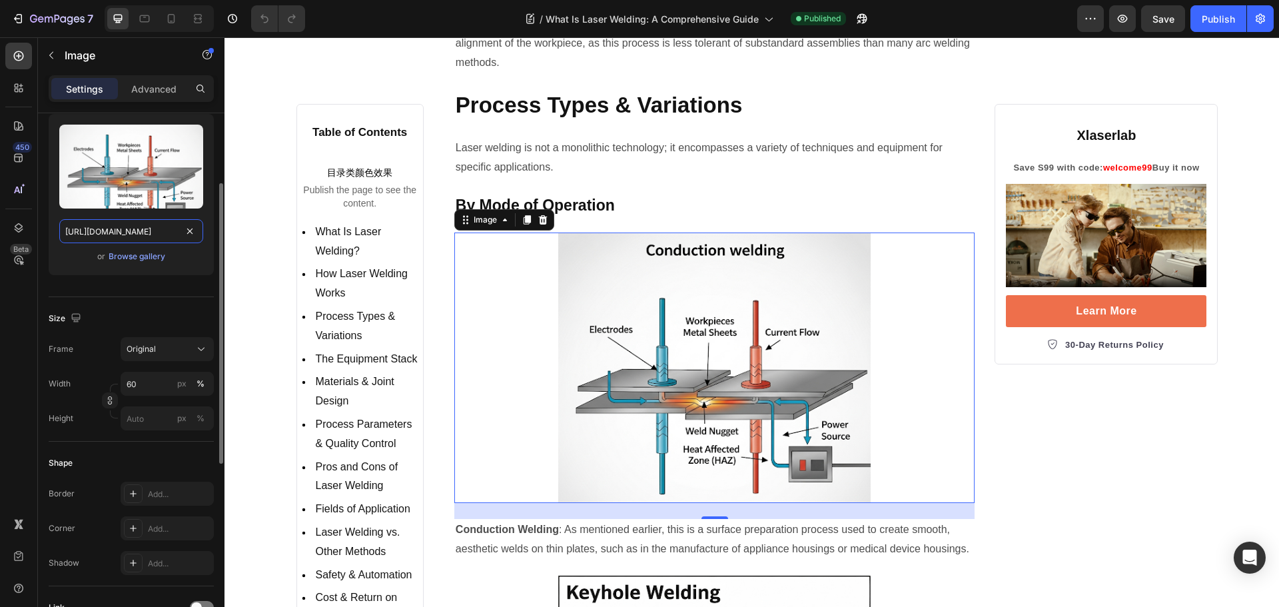
click at [105, 227] on input "https://cdn.shopify.com/s/files/1/0564/7581/1898/files/gempages_573591141744640…" at bounding box center [131, 231] width 144 height 24
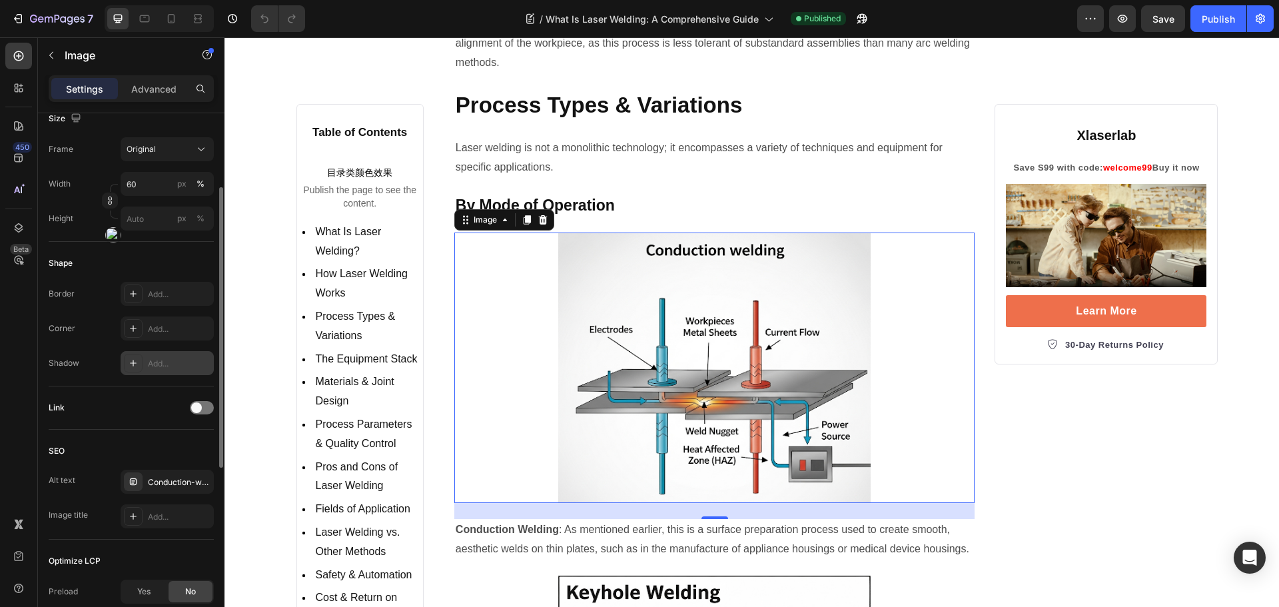
scroll to position [466, 0]
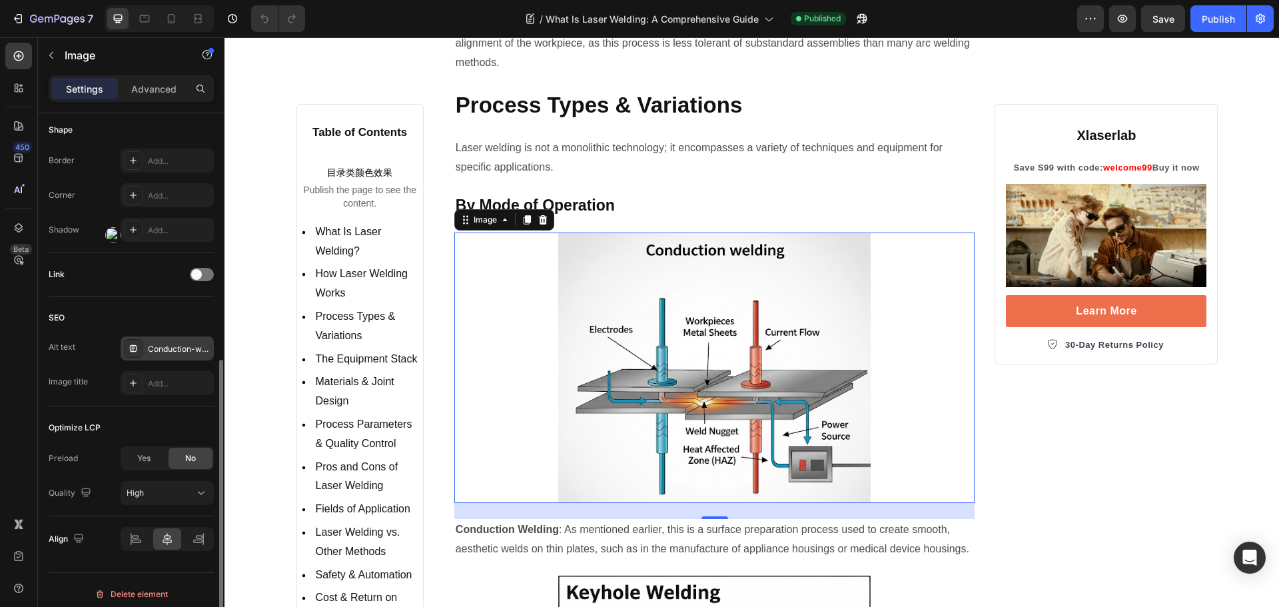
click at [187, 351] on div "Conduction-welding-schematic" at bounding box center [179, 349] width 63 height 12
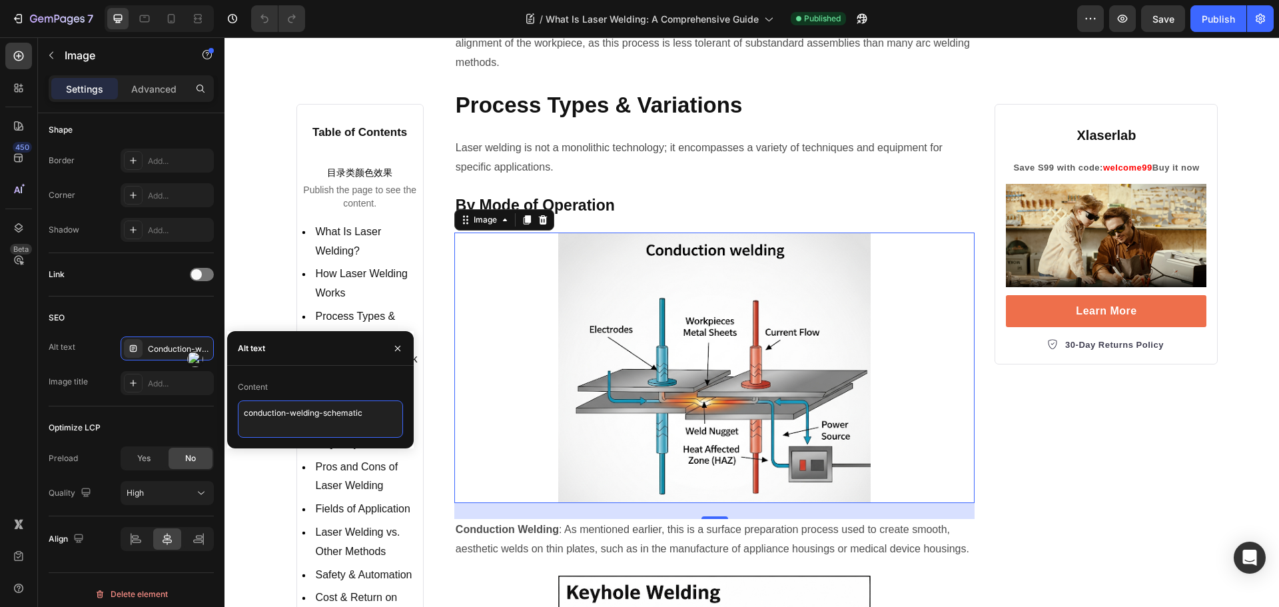
click at [332, 402] on textarea "conduction-welding-schematic" at bounding box center [320, 418] width 165 height 37
click at [606, 344] on img at bounding box center [714, 367] width 312 height 270
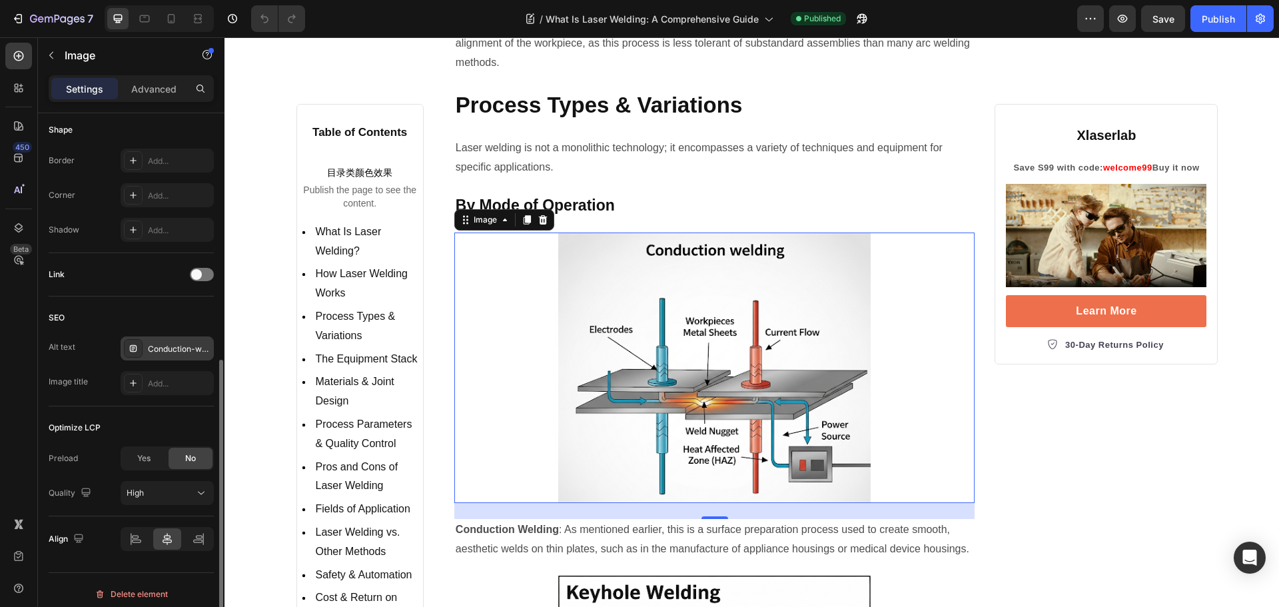
click at [172, 354] on div "Conduction-welding-schematic" at bounding box center [179, 349] width 63 height 12
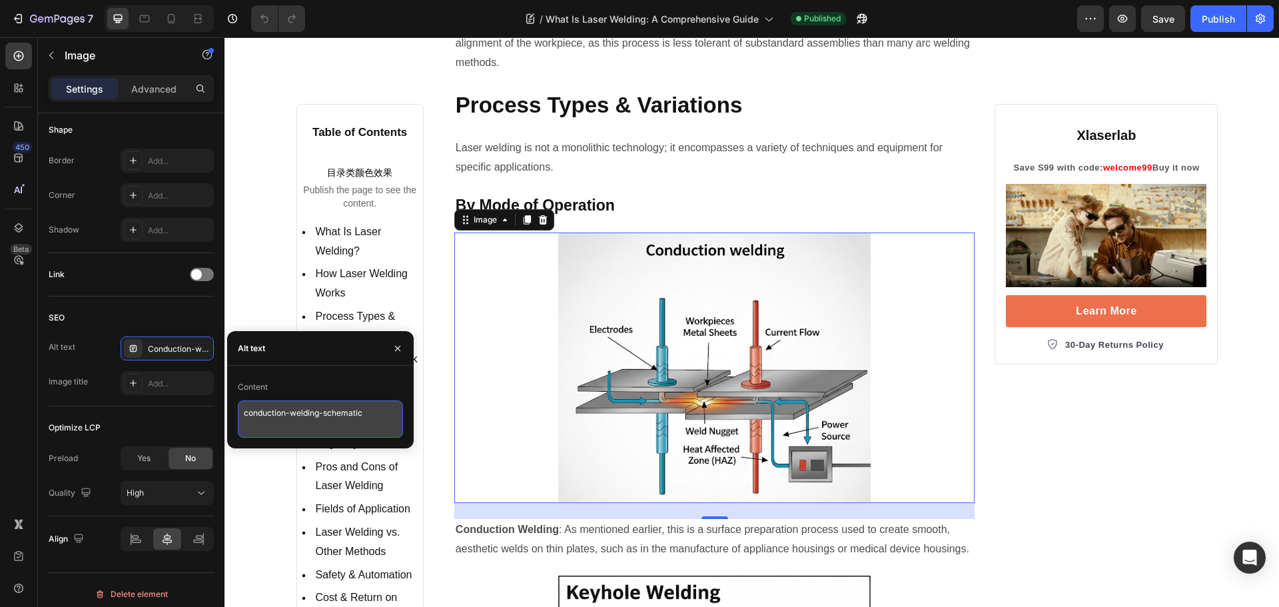
click at [396, 424] on textarea "conduction-welding-schematic" at bounding box center [320, 418] width 165 height 37
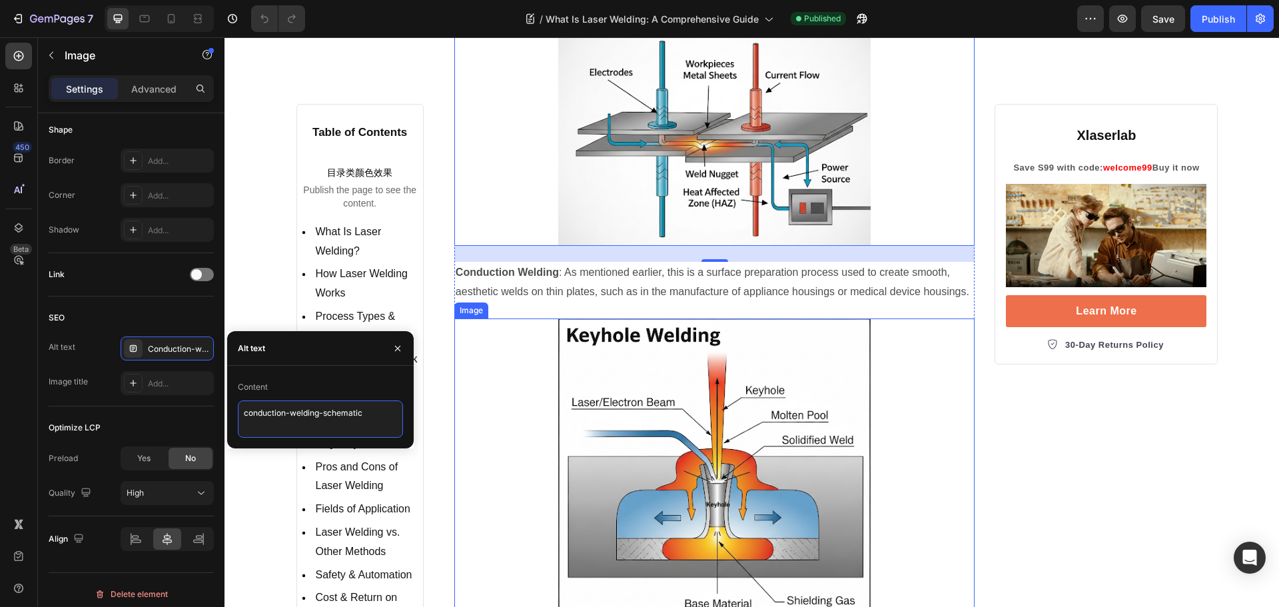
scroll to position [2264, 0]
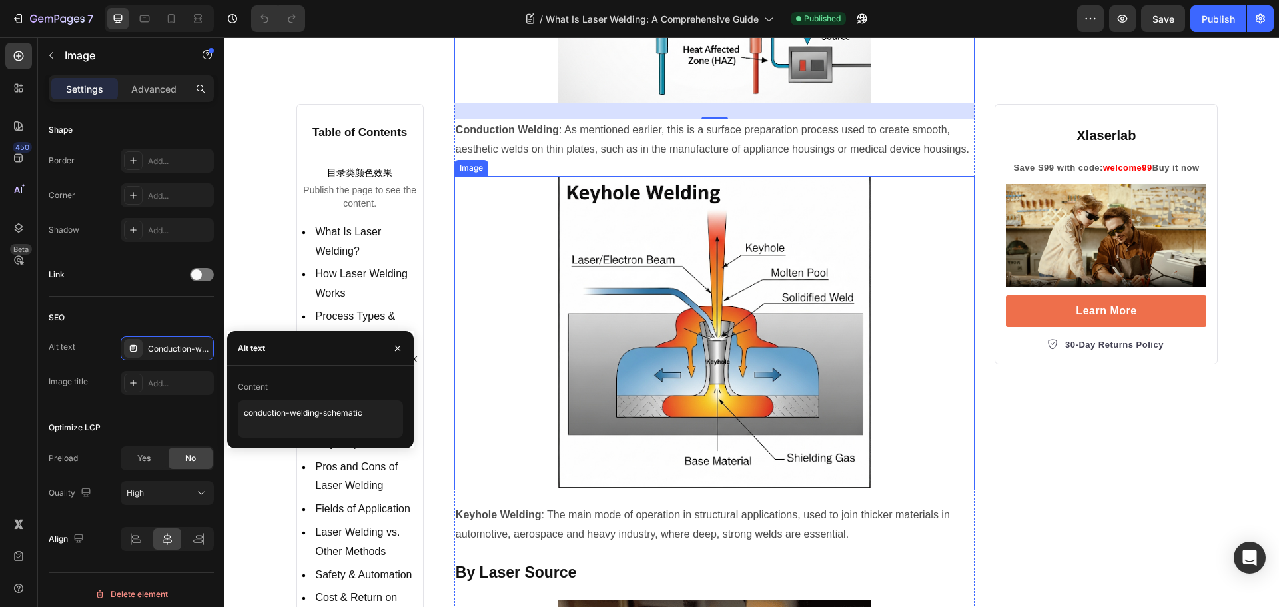
click at [693, 290] on img at bounding box center [714, 332] width 312 height 312
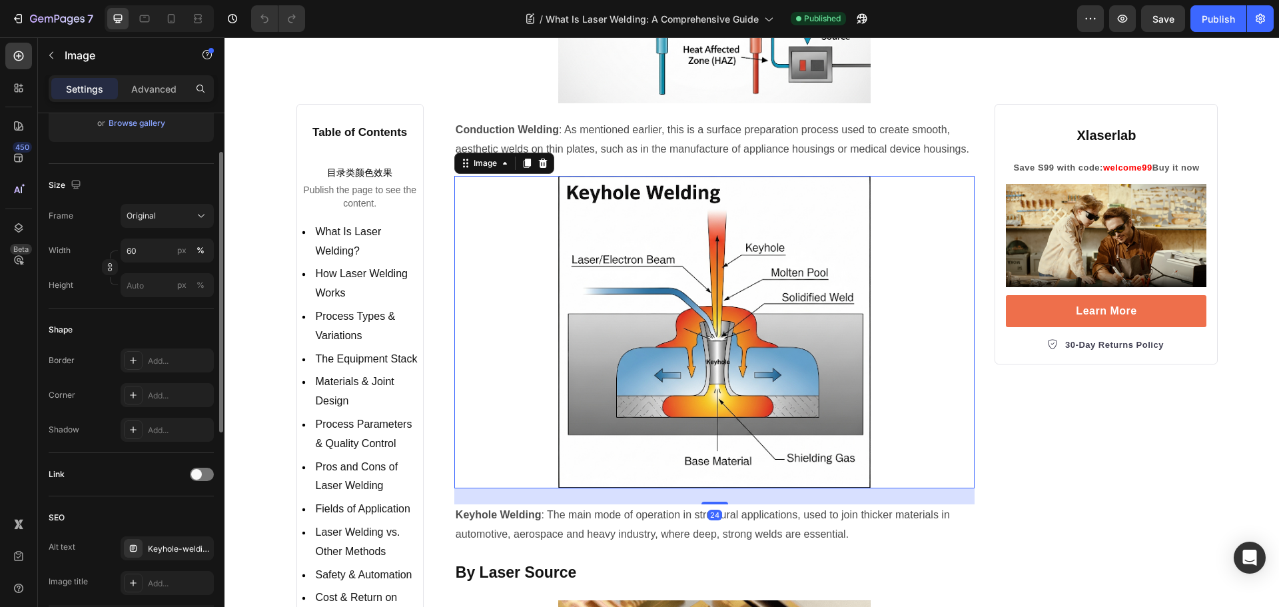
scroll to position [200, 0]
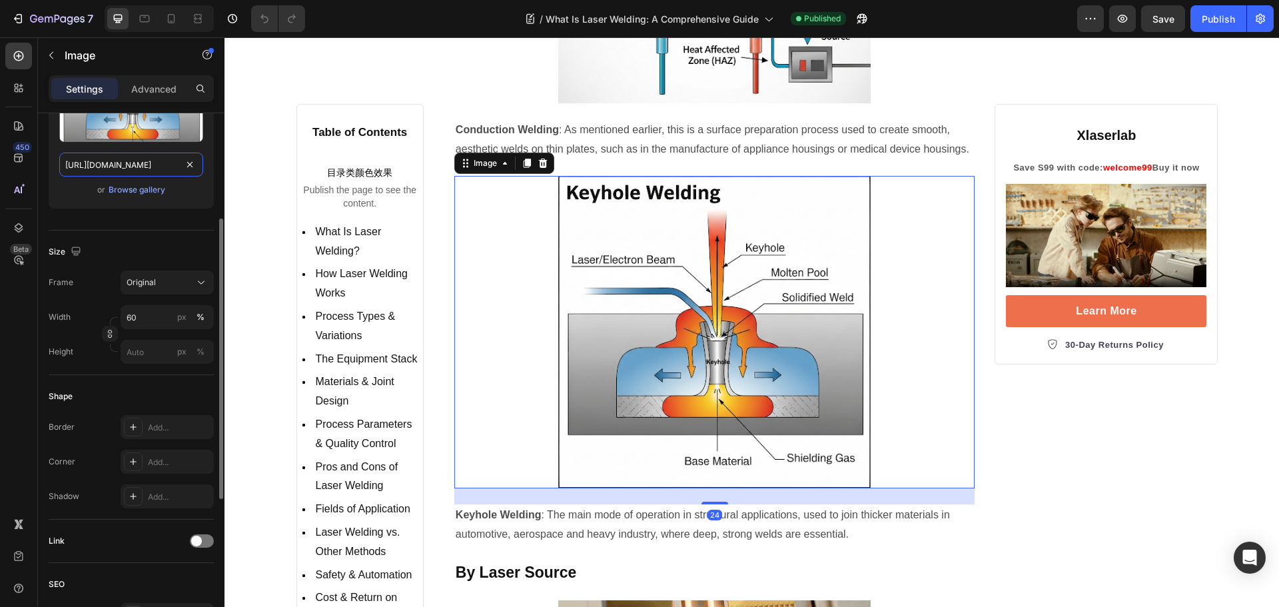
click at [154, 158] on input "https://cdn.shopify.com/s/files/1/0564/7581/1898/files/gempages_573591141744640…" at bounding box center [131, 165] width 144 height 24
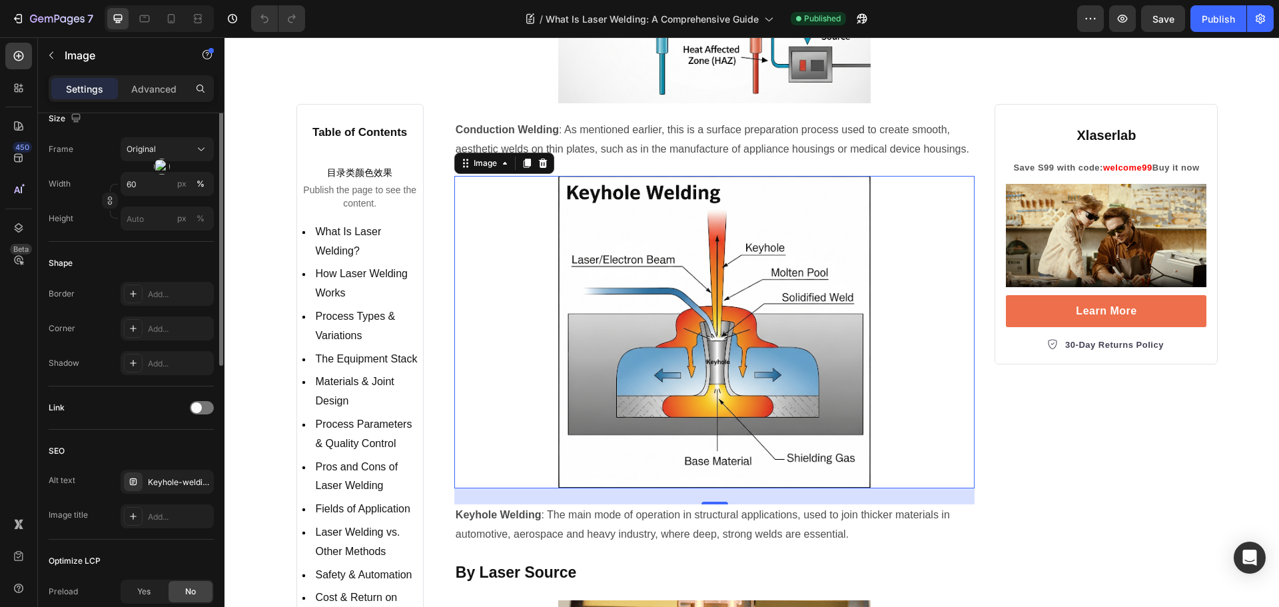
scroll to position [400, 0]
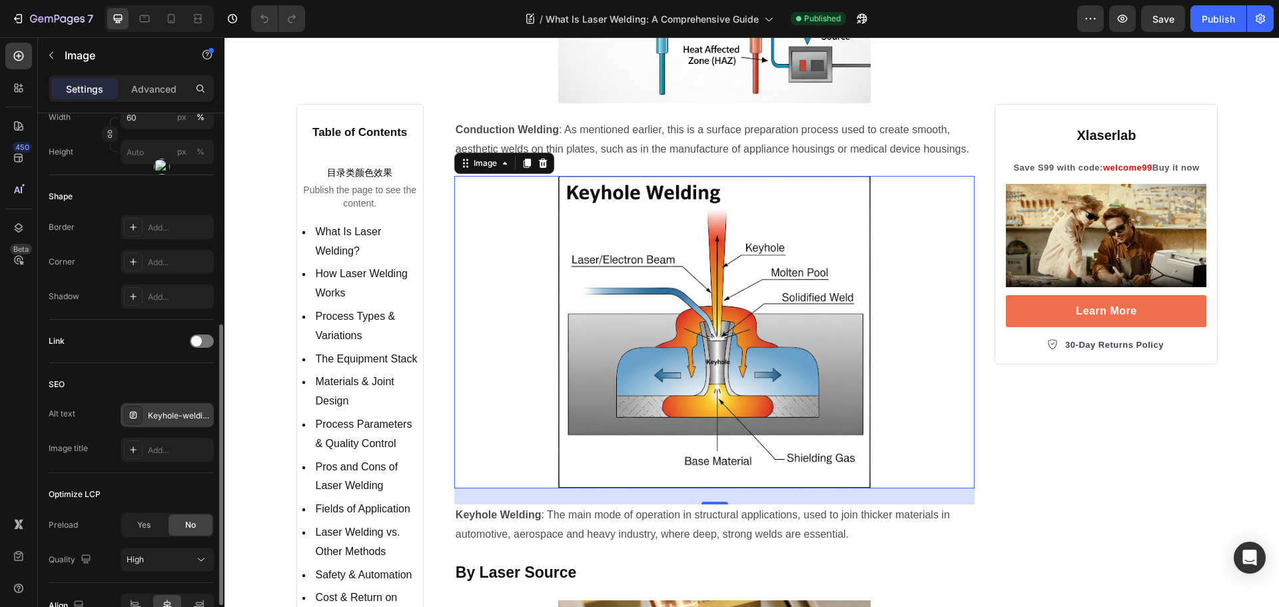
click at [162, 410] on div "Keyhole-welding-schematic" at bounding box center [179, 416] width 63 height 12
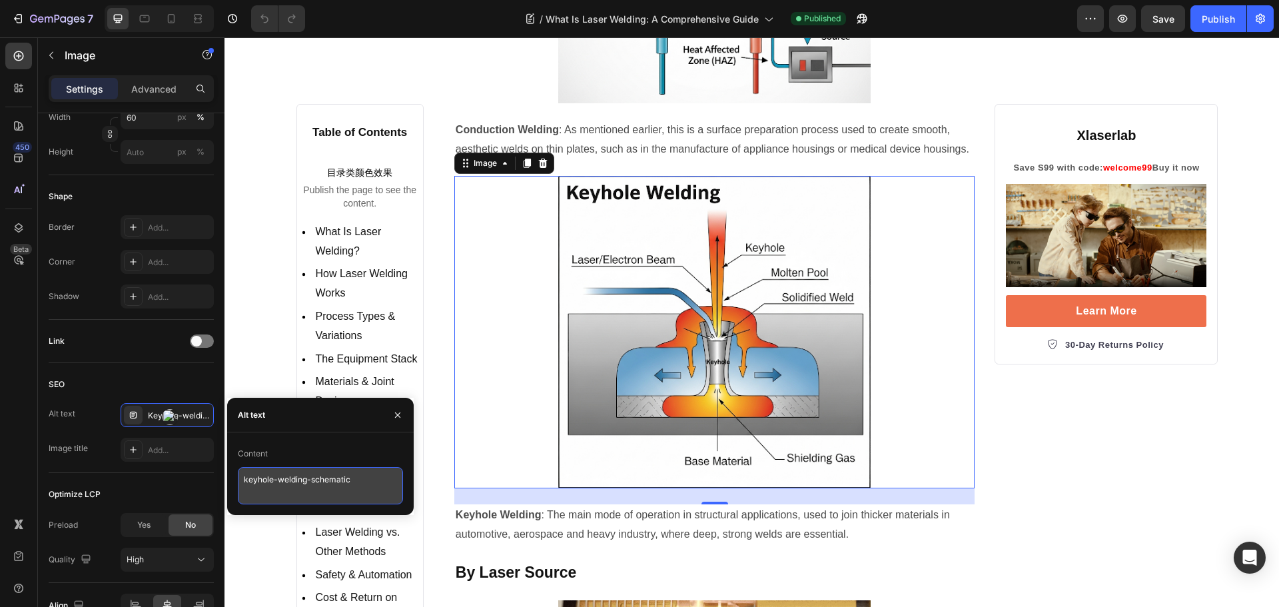
click at [344, 485] on textarea "keyhole-welding-schematic" at bounding box center [320, 485] width 165 height 37
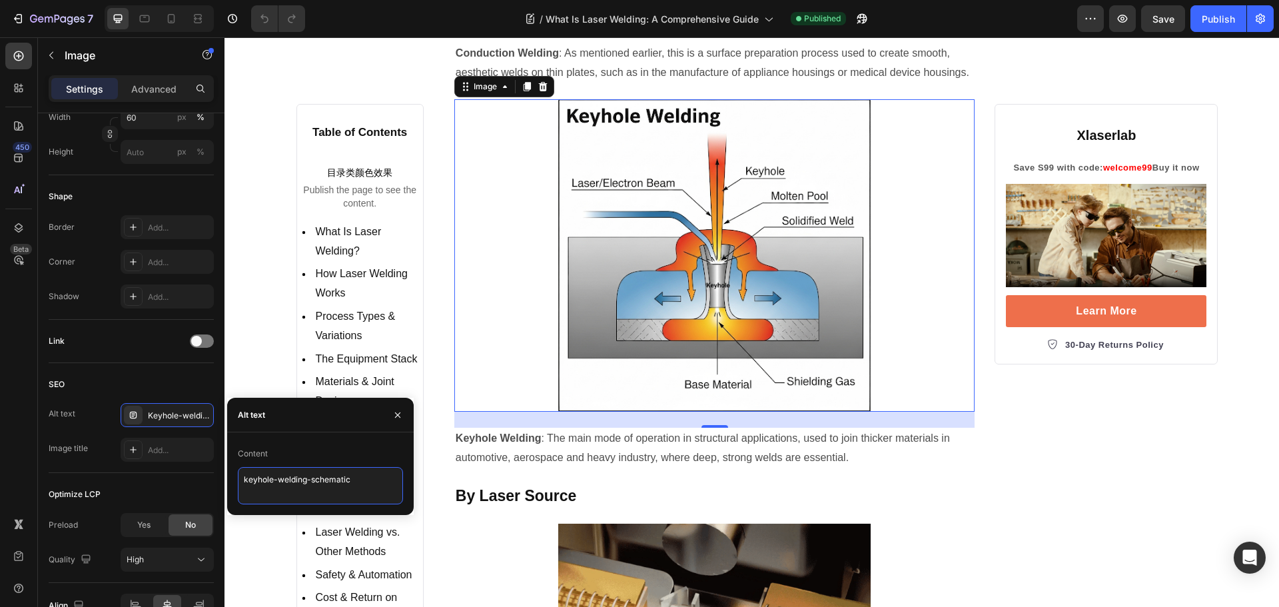
scroll to position [2664, 0]
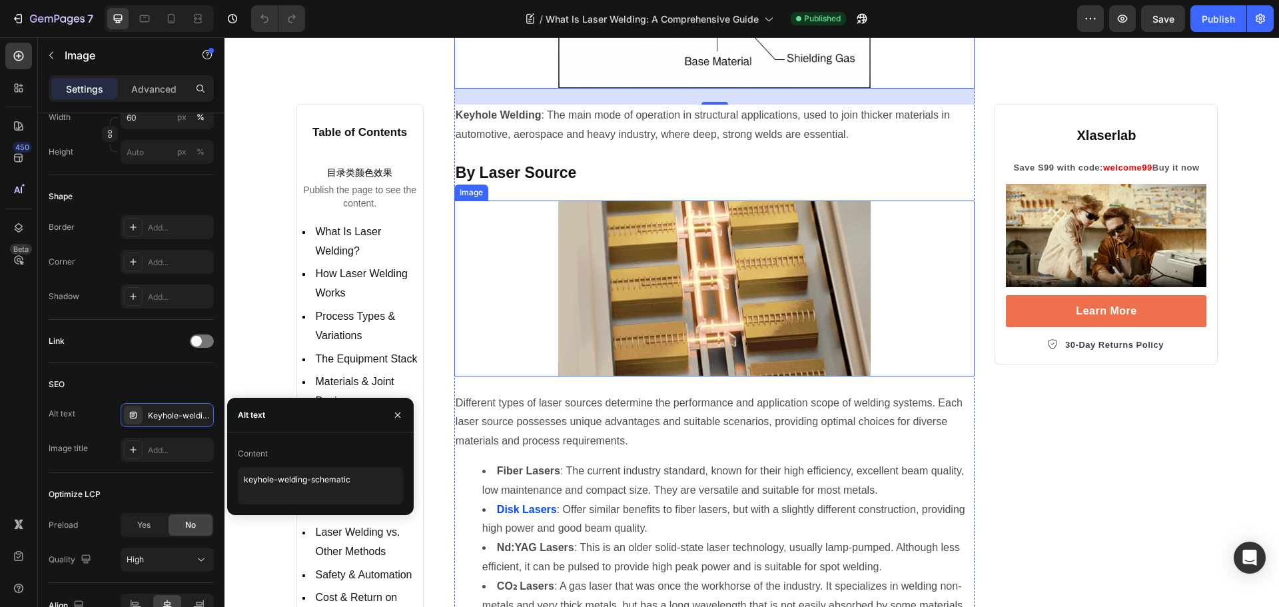
click at [599, 277] on img at bounding box center [714, 288] width 312 height 176
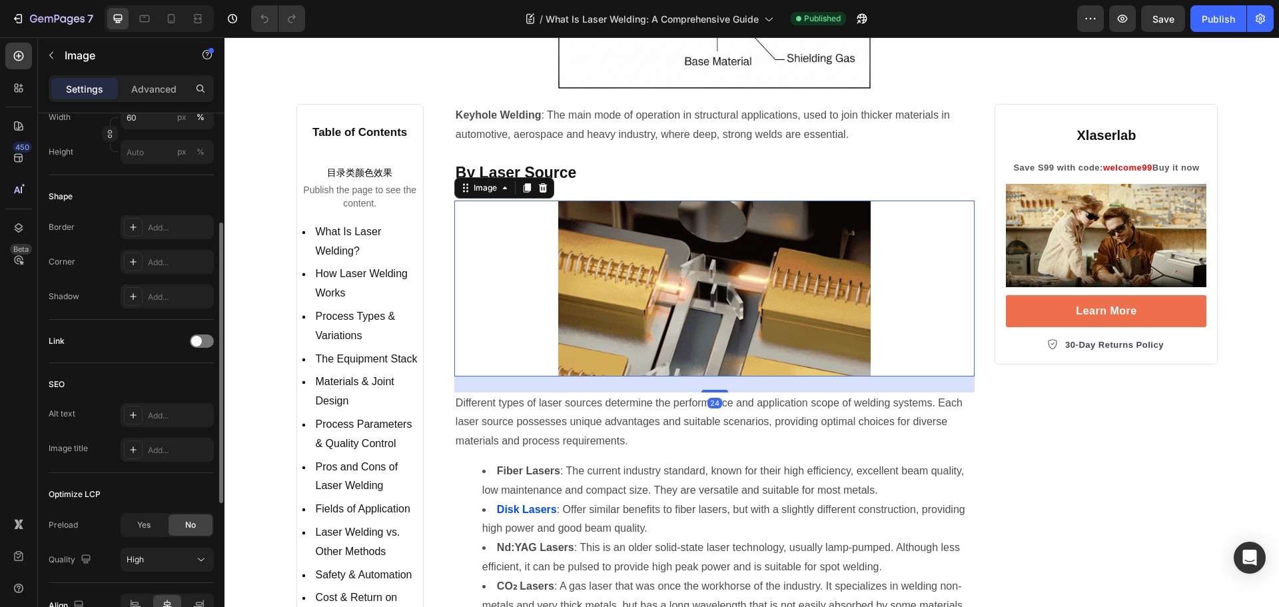
scroll to position [133, 0]
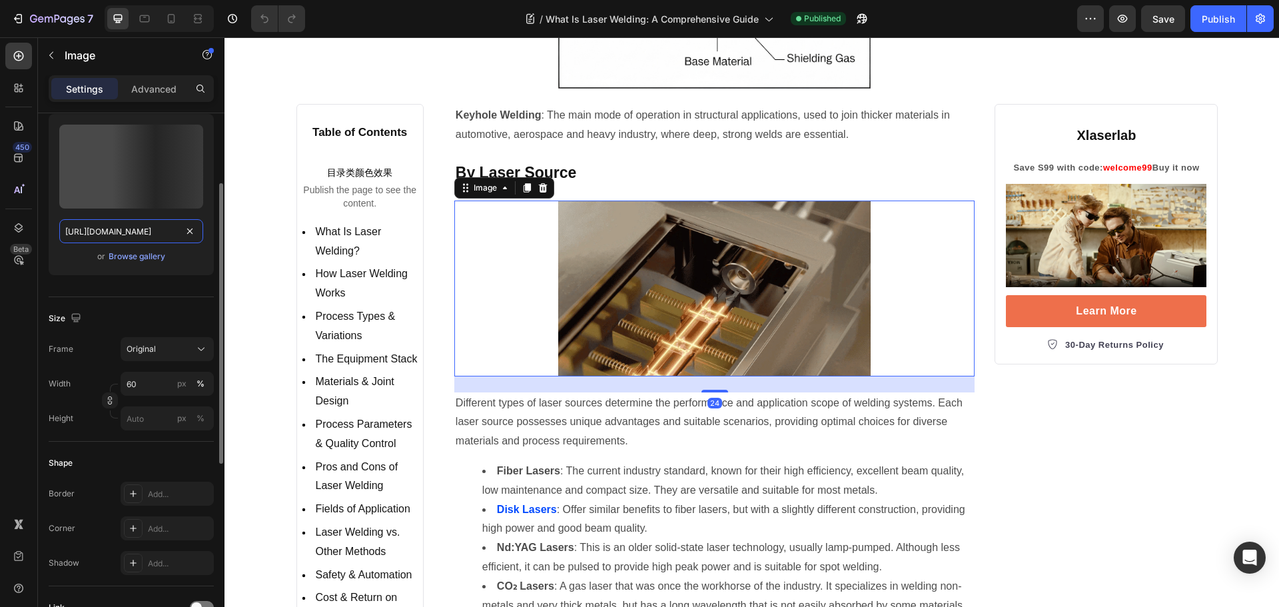
click at [133, 226] on input "https://cdn.shopify.com/s/files/1/0564/7581/1898/files/gempages_573591141744640…" at bounding box center [131, 231] width 144 height 24
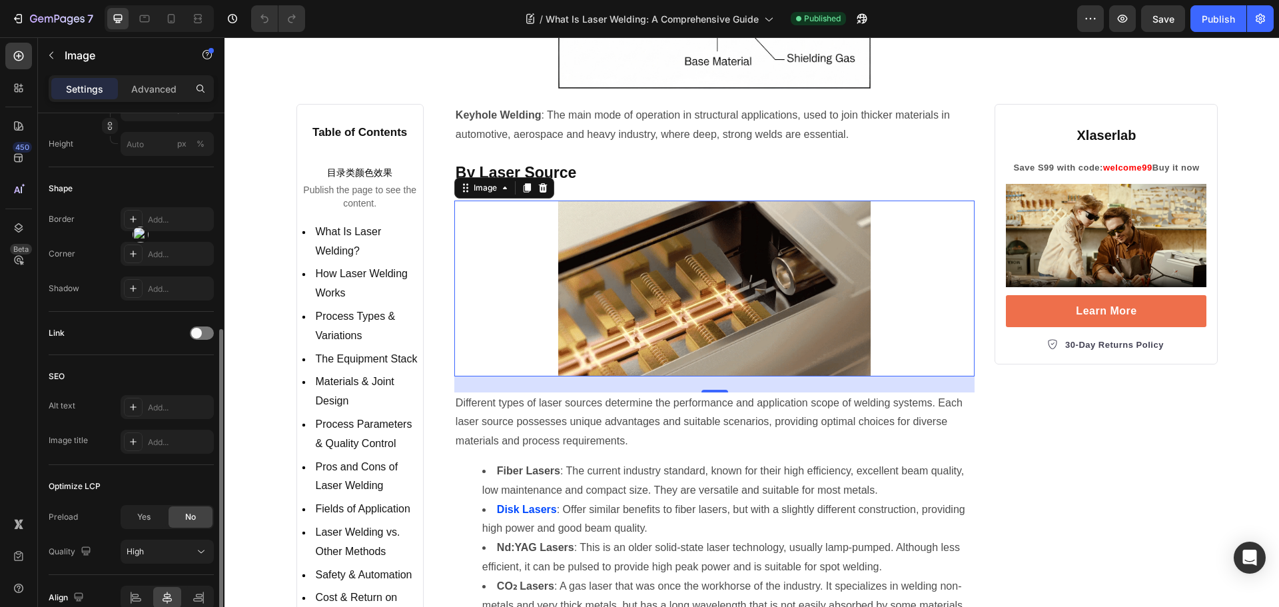
scroll to position [474, 0]
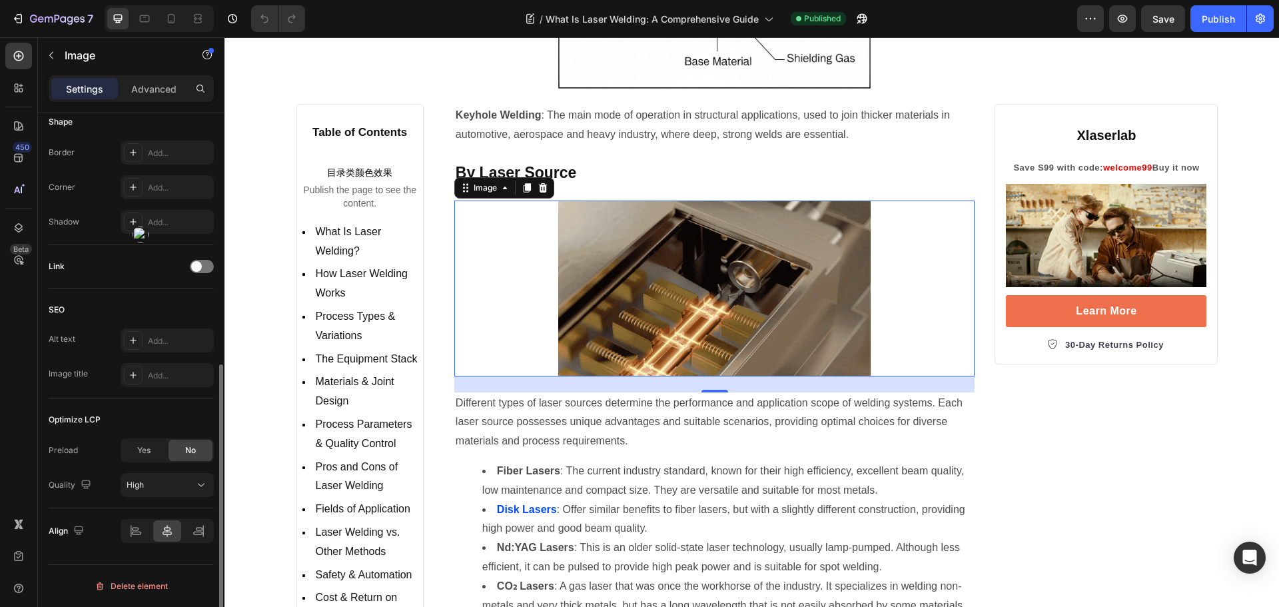
click at [127, 286] on div "Link" at bounding box center [131, 266] width 165 height 43
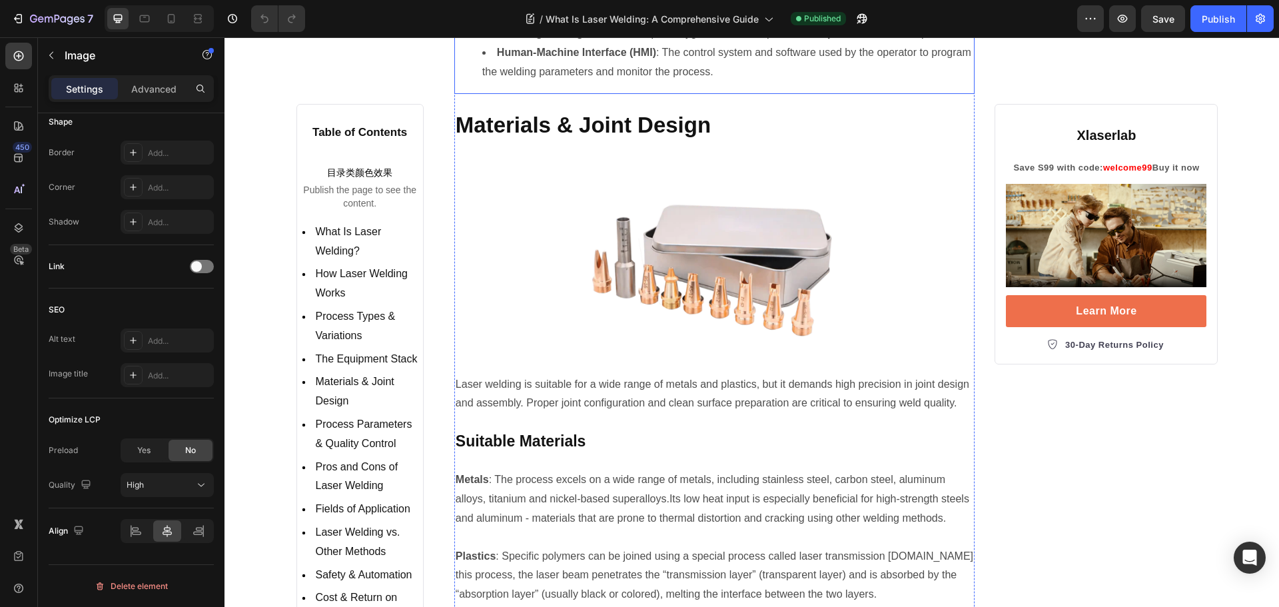
scroll to position [4129, 0]
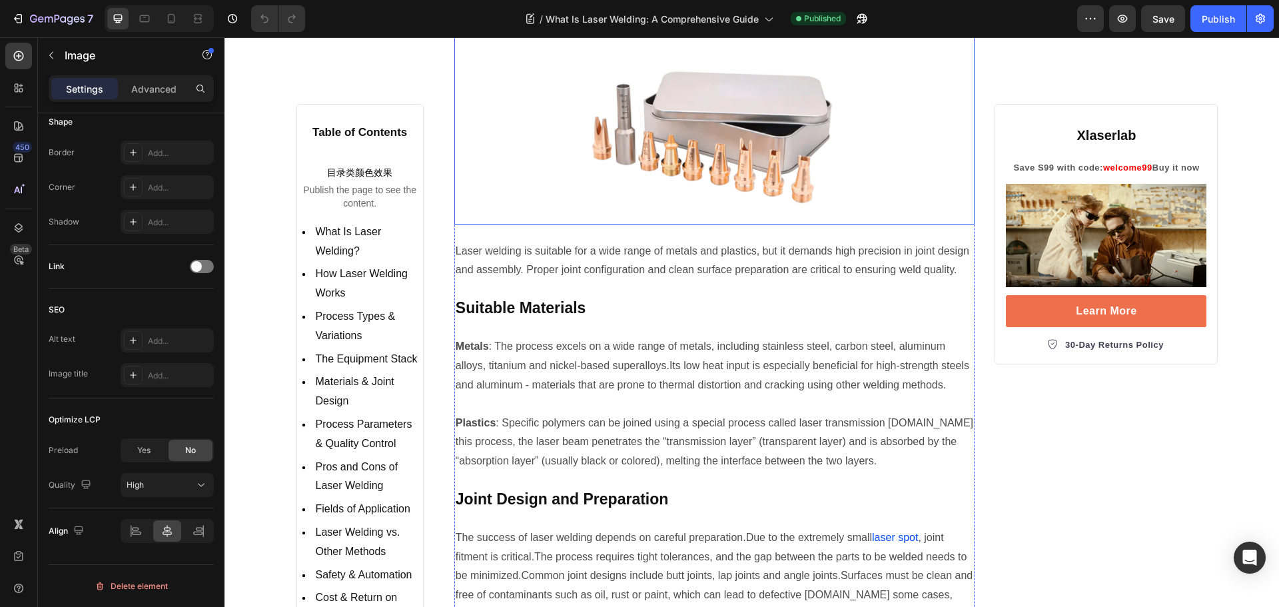
click at [691, 214] on img at bounding box center [714, 123] width 312 height 200
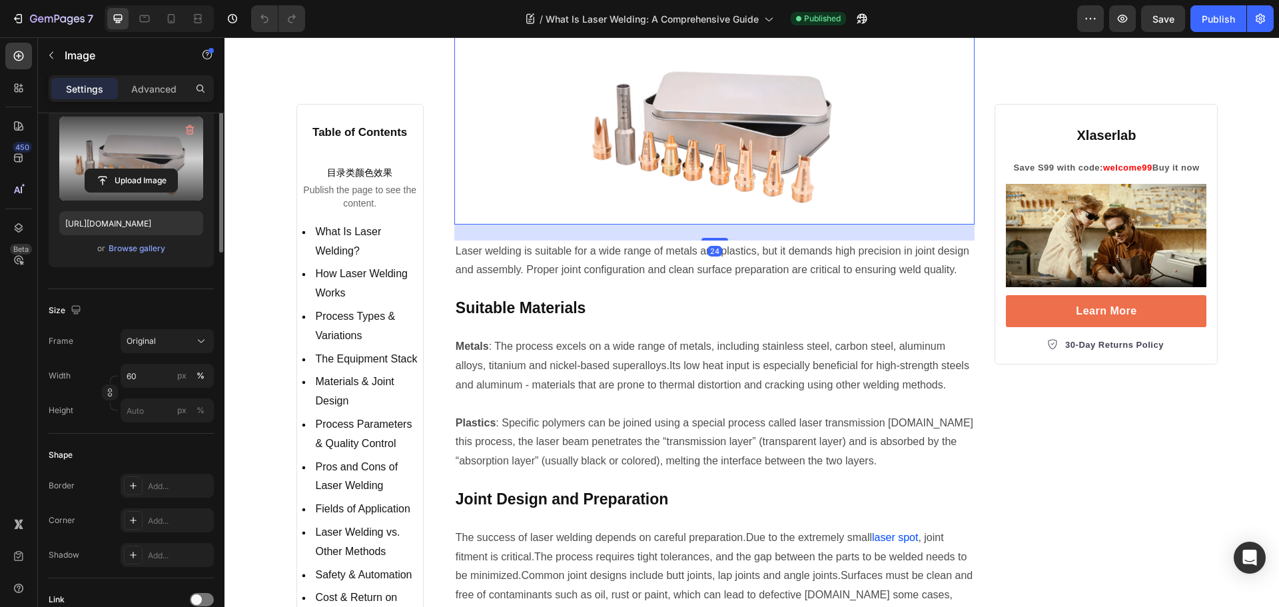
scroll to position [0, 0]
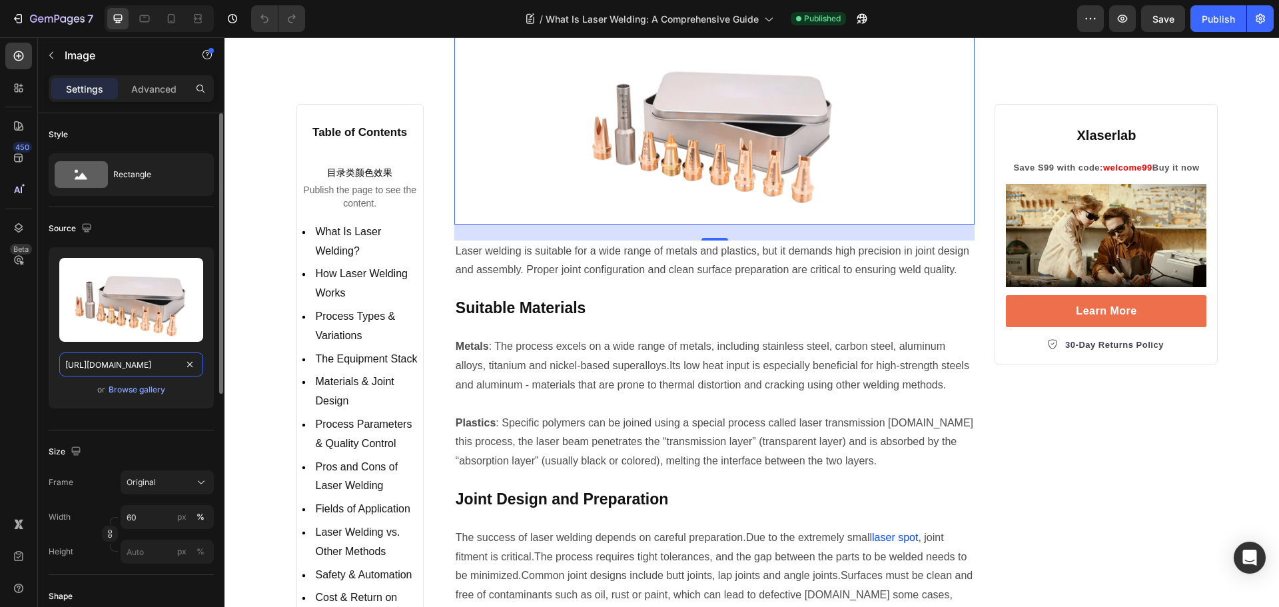
click at [91, 362] on input "https://cdn.shopify.com/s/files/1/0564/7581/1898/files/gempages_573591141744640…" at bounding box center [131, 364] width 144 height 24
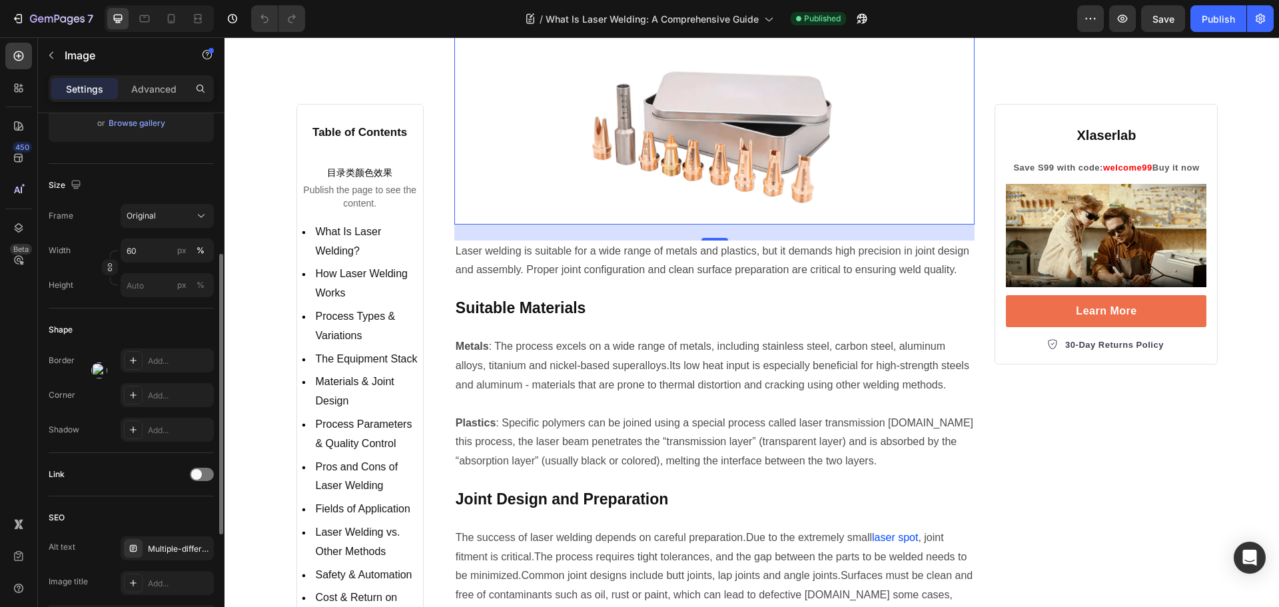
scroll to position [466, 0]
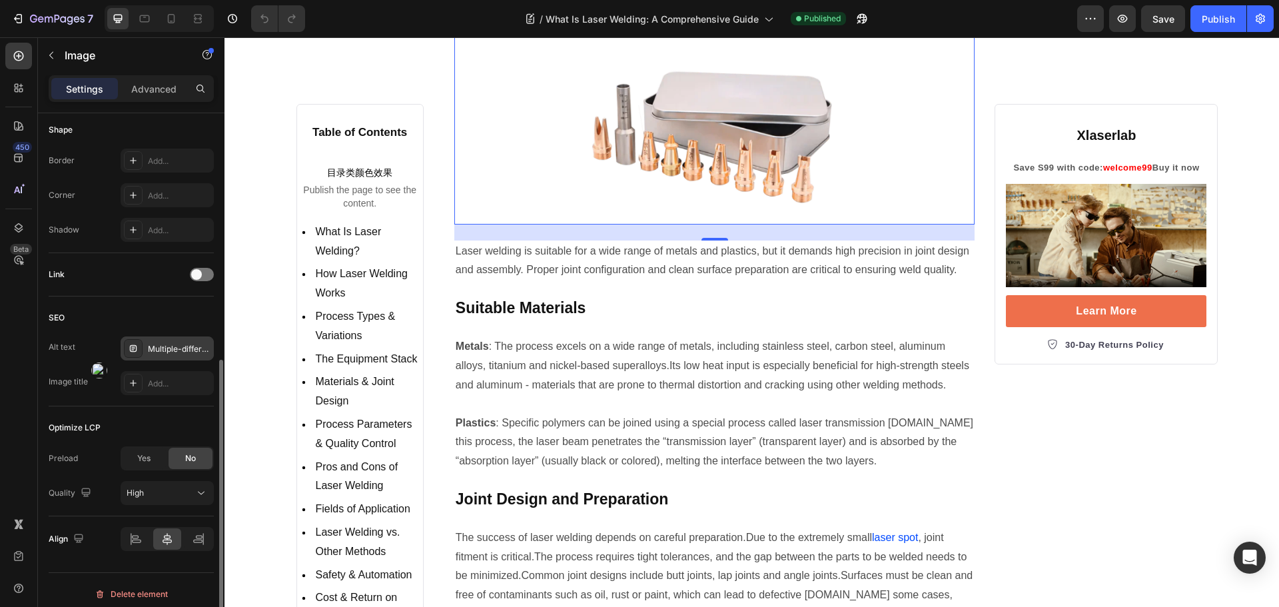
click at [171, 351] on div "Multiple-different-welding-head-accessories" at bounding box center [179, 349] width 63 height 12
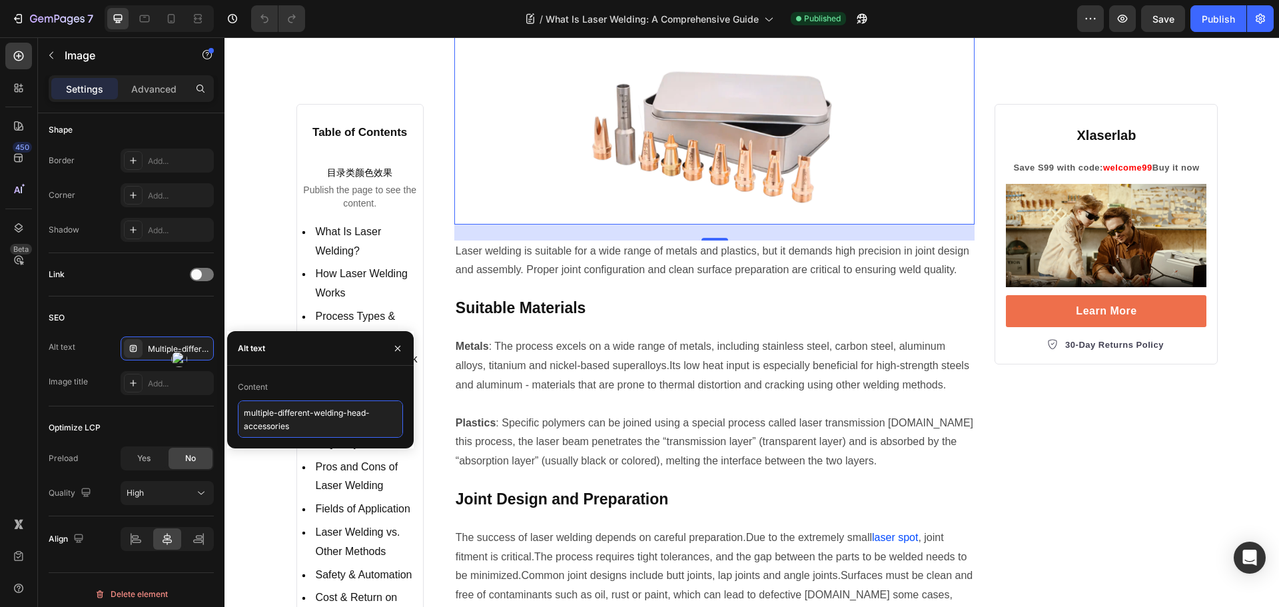
click at [345, 417] on textarea "multiple-different-welding-head-accessories" at bounding box center [320, 418] width 165 height 37
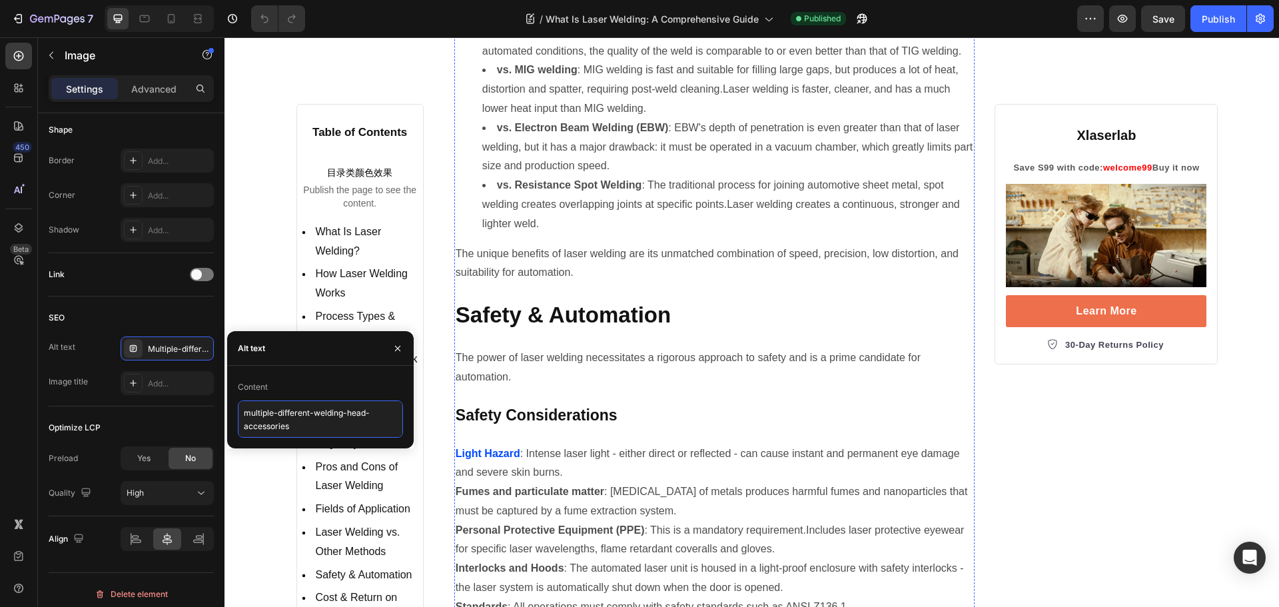
scroll to position [6127, 0]
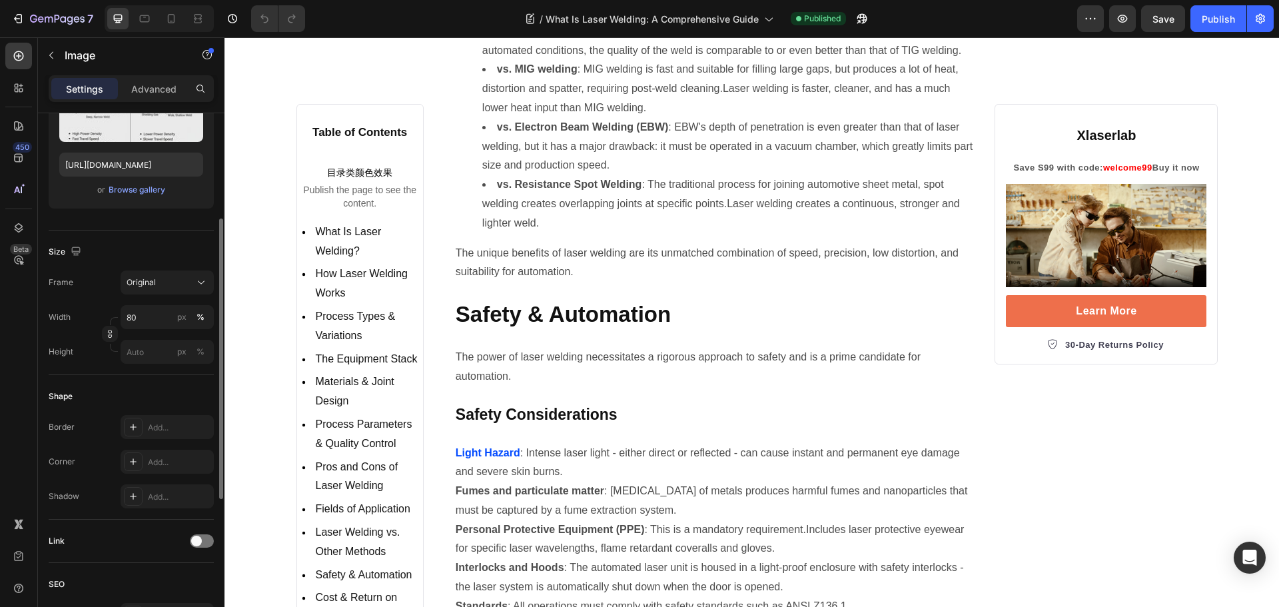
scroll to position [67, 0]
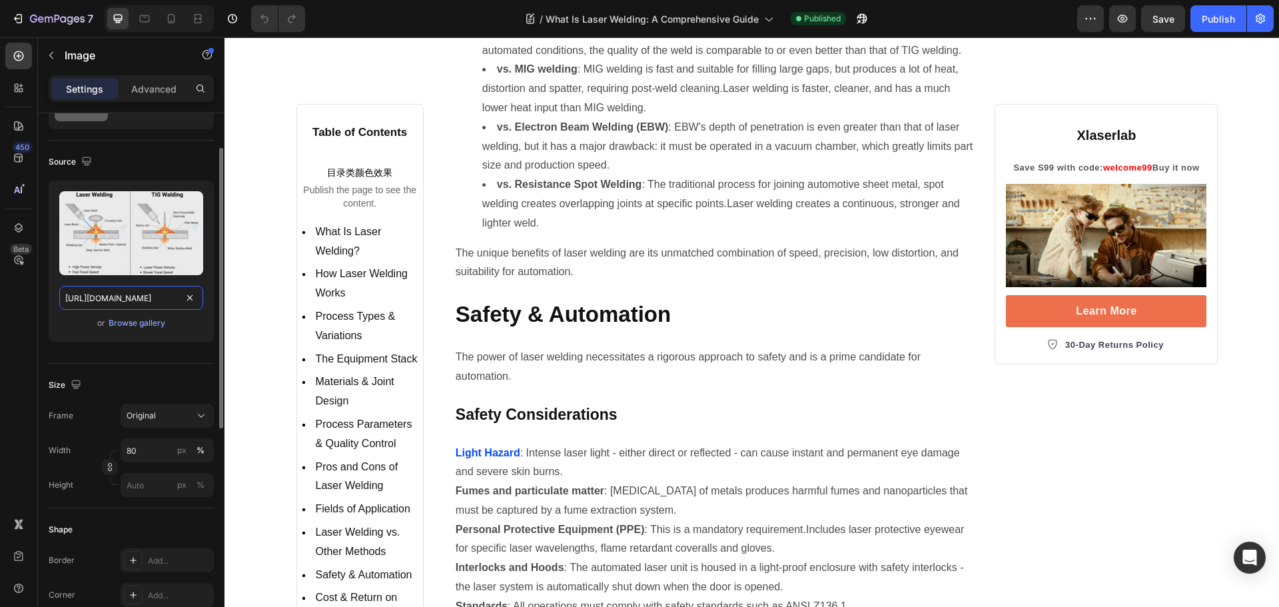
click at [119, 300] on input "https://cdn.shopify.com/s/files/1/0564/7581/1898/files/gempages_573591141744640…" at bounding box center [131, 298] width 144 height 24
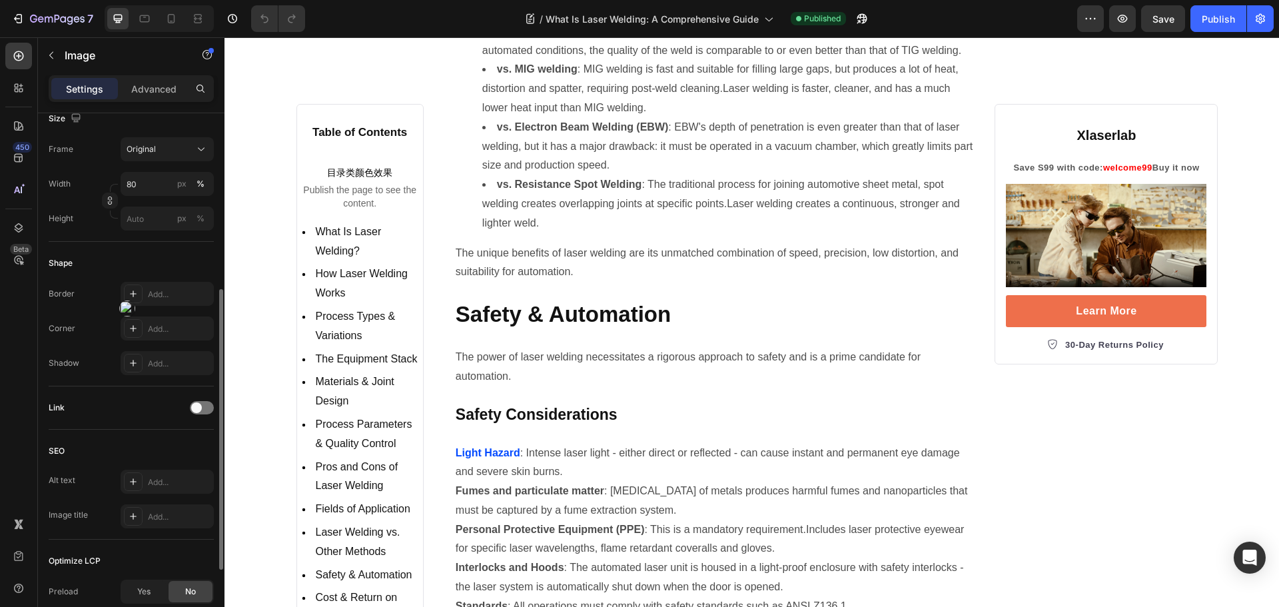
scroll to position [400, 0]
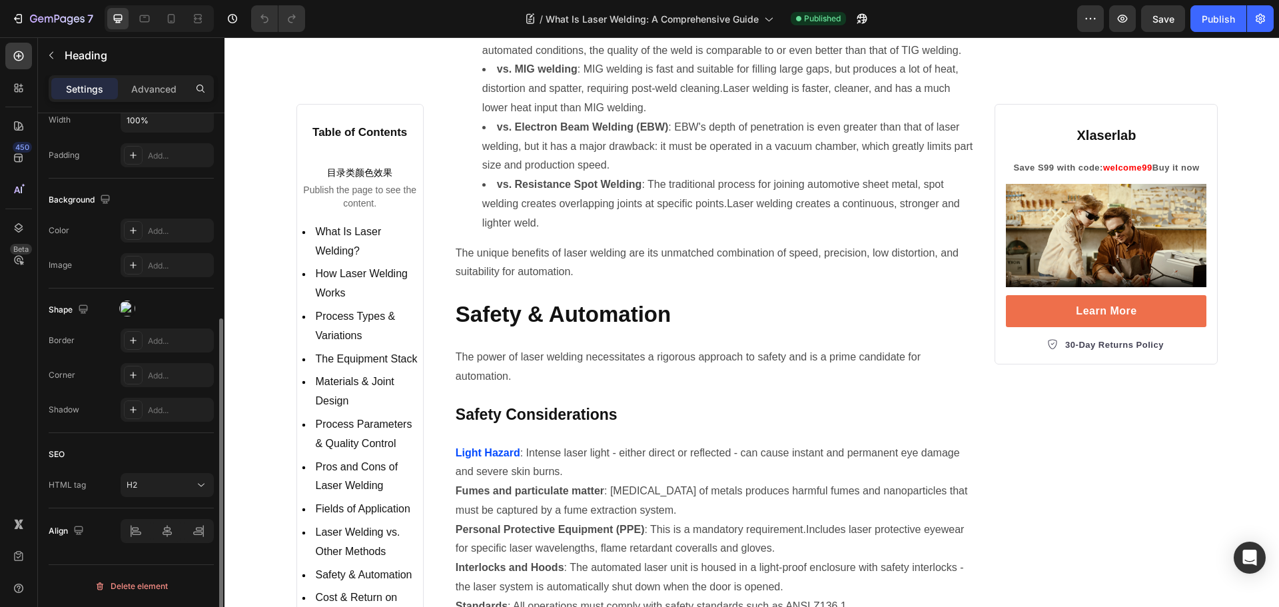
scroll to position [0, 0]
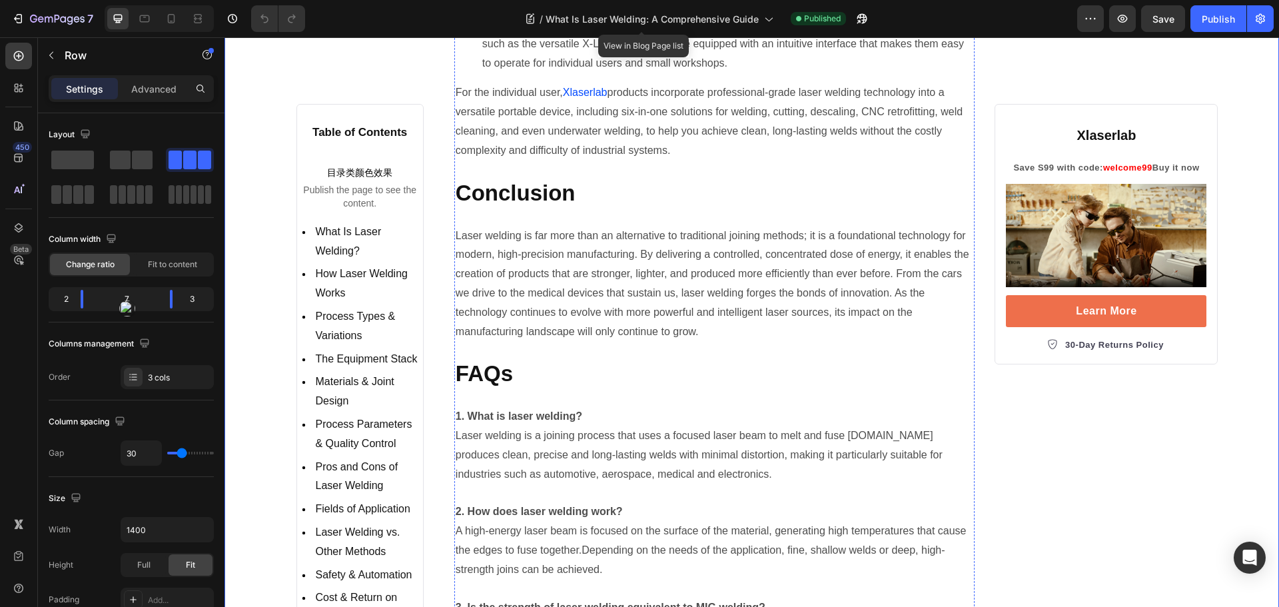
scroll to position [7459, 0]
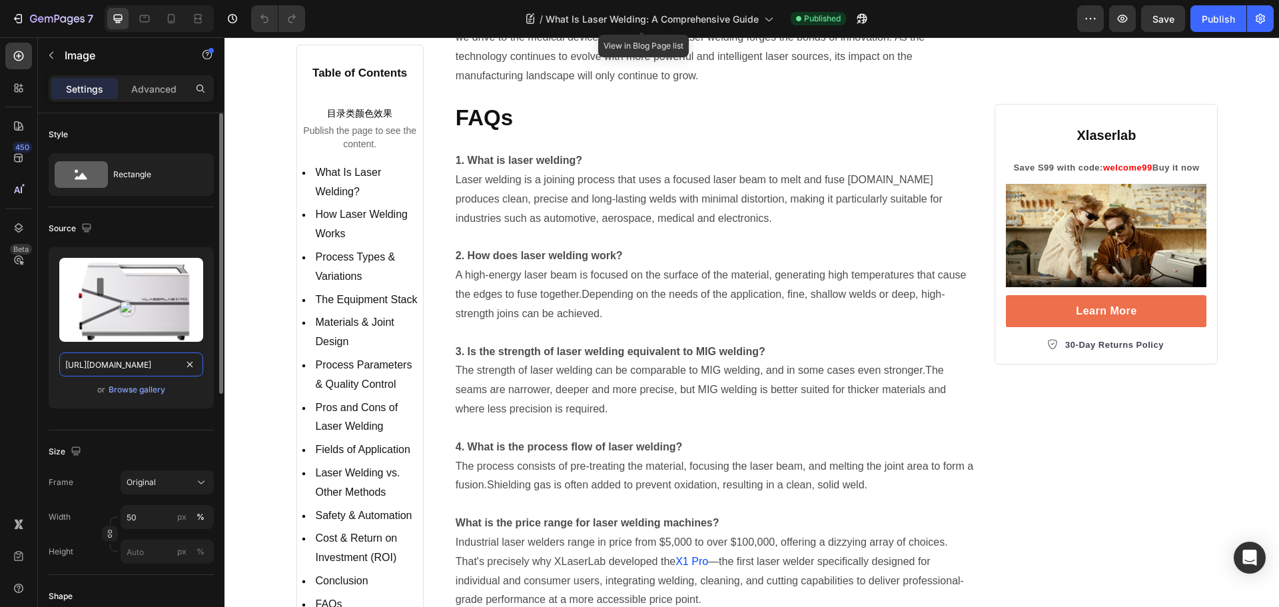
click at [129, 364] on input "https://cdn.shopify.com/s/files/1/0564/7581/1898/files/gempages_573591141744640…" at bounding box center [131, 364] width 144 height 24
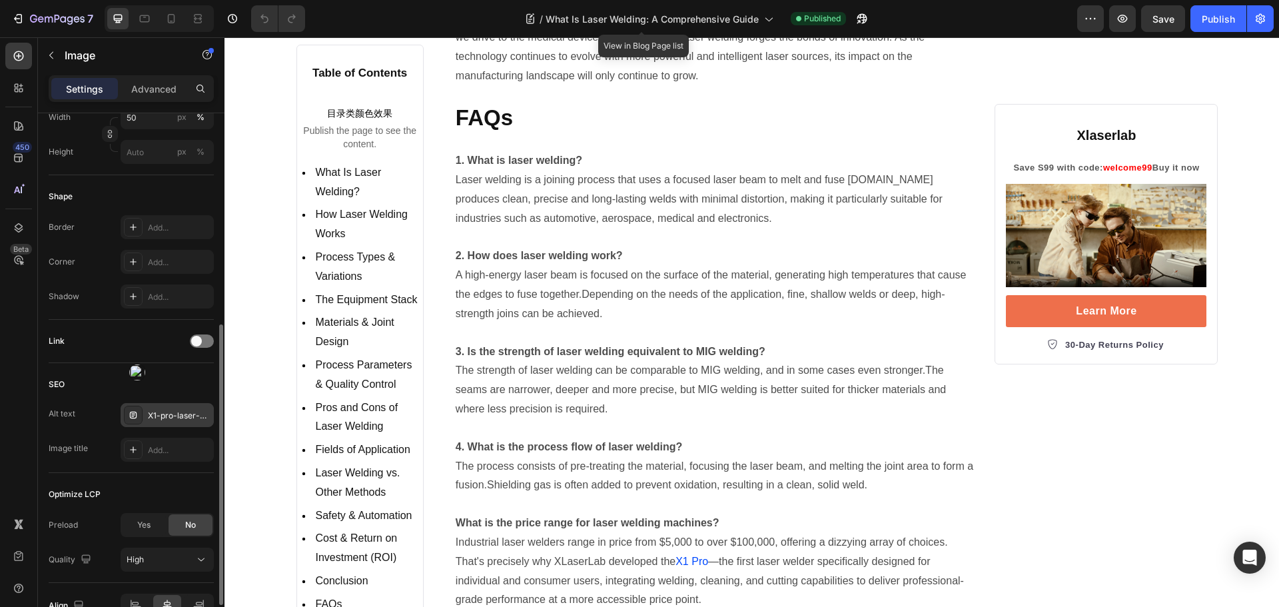
click at [180, 411] on div "X1-pro-laser-welding-equipment" at bounding box center [179, 416] width 63 height 12
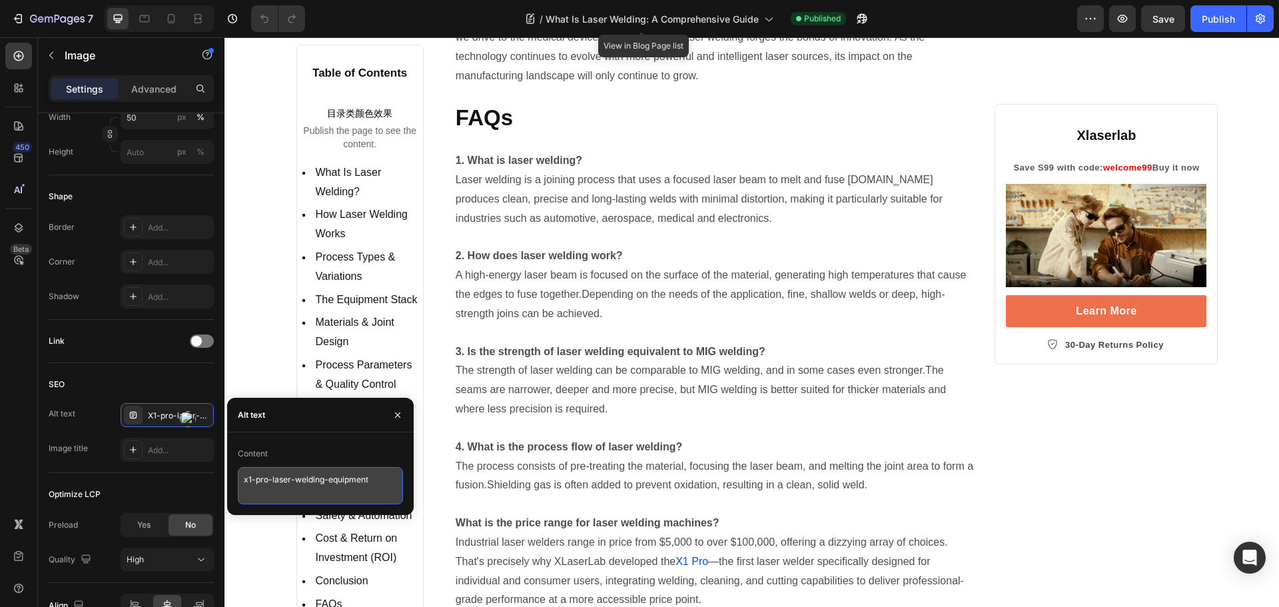
click at [376, 479] on textarea "x1-pro-laser-welding-equipment" at bounding box center [320, 485] width 165 height 37
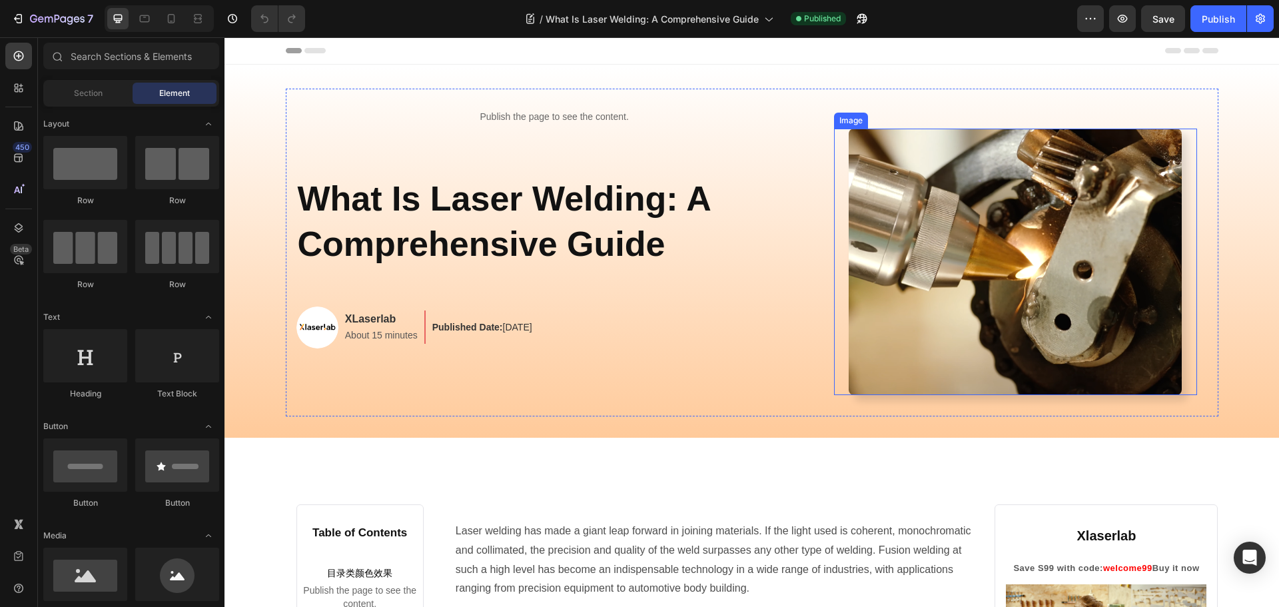
click at [1084, 272] on img at bounding box center [1014, 262] width 333 height 266
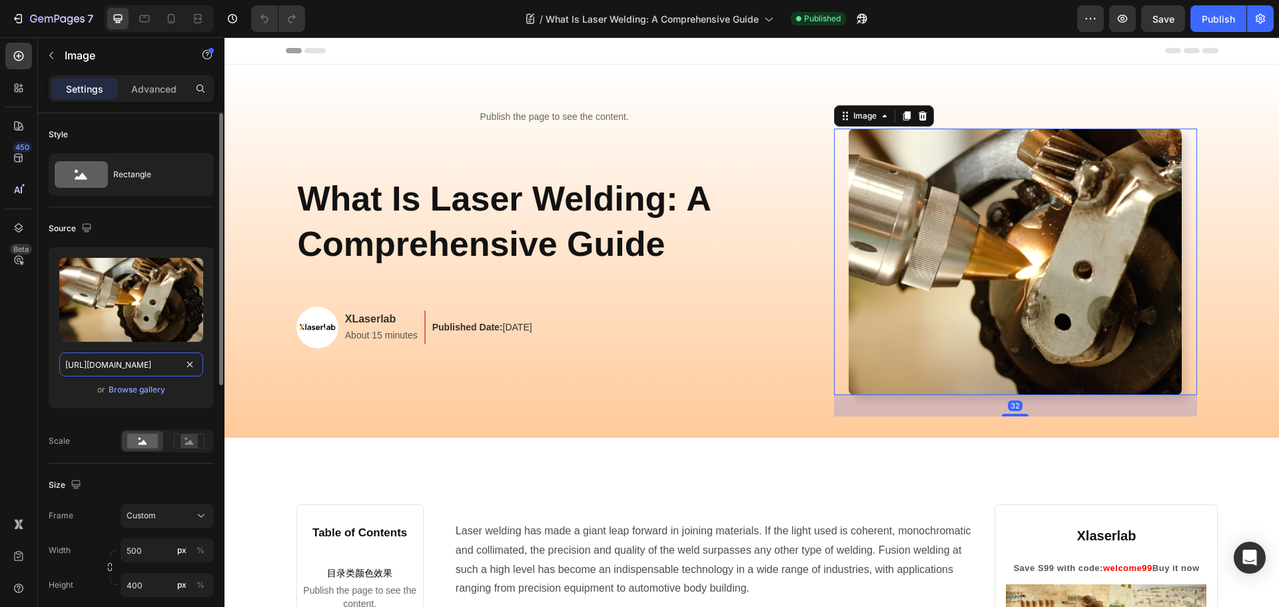
click at [137, 365] on input "[URL][DOMAIN_NAME]" at bounding box center [131, 364] width 144 height 24
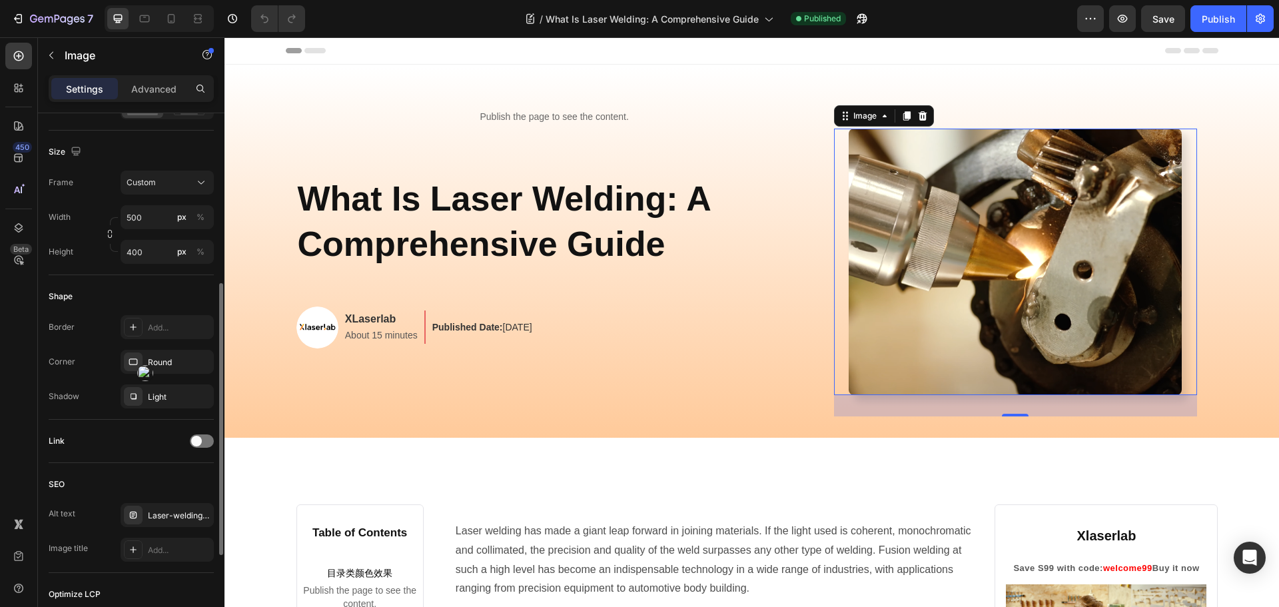
scroll to position [507, 0]
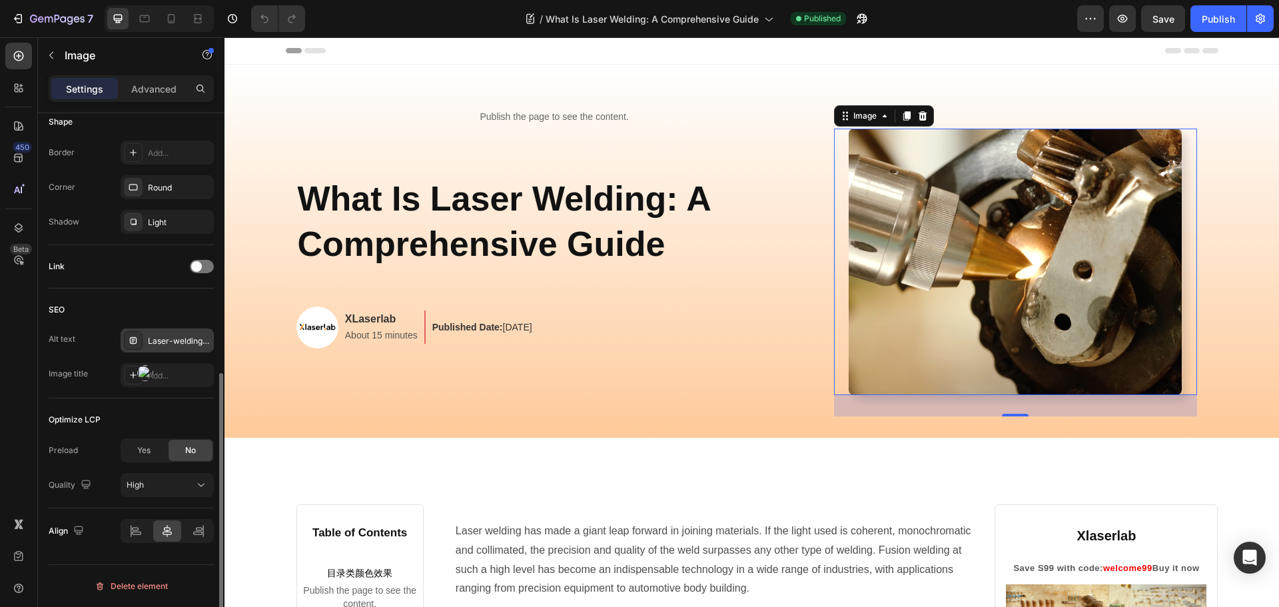
click at [173, 336] on div "Laser-welding-parts" at bounding box center [179, 341] width 63 height 12
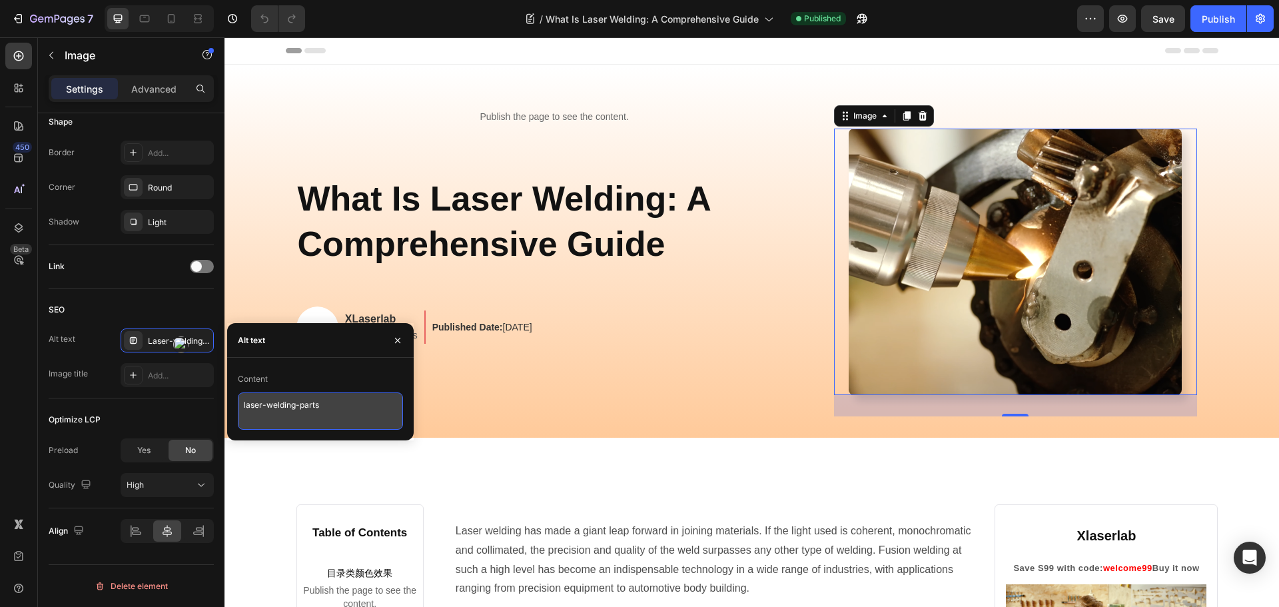
click at [332, 410] on textarea "laser-welding-parts" at bounding box center [320, 410] width 165 height 37
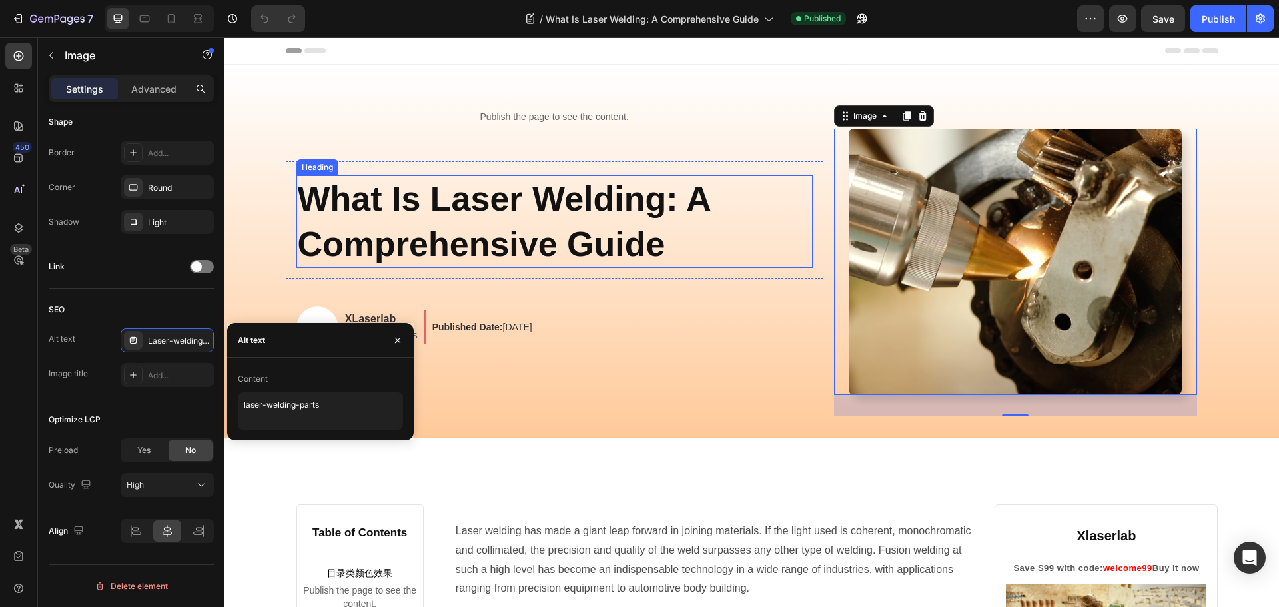
click at [395, 222] on h1 "What Is Laser Welding: A Comprehensive Guide" at bounding box center [554, 221] width 516 height 93
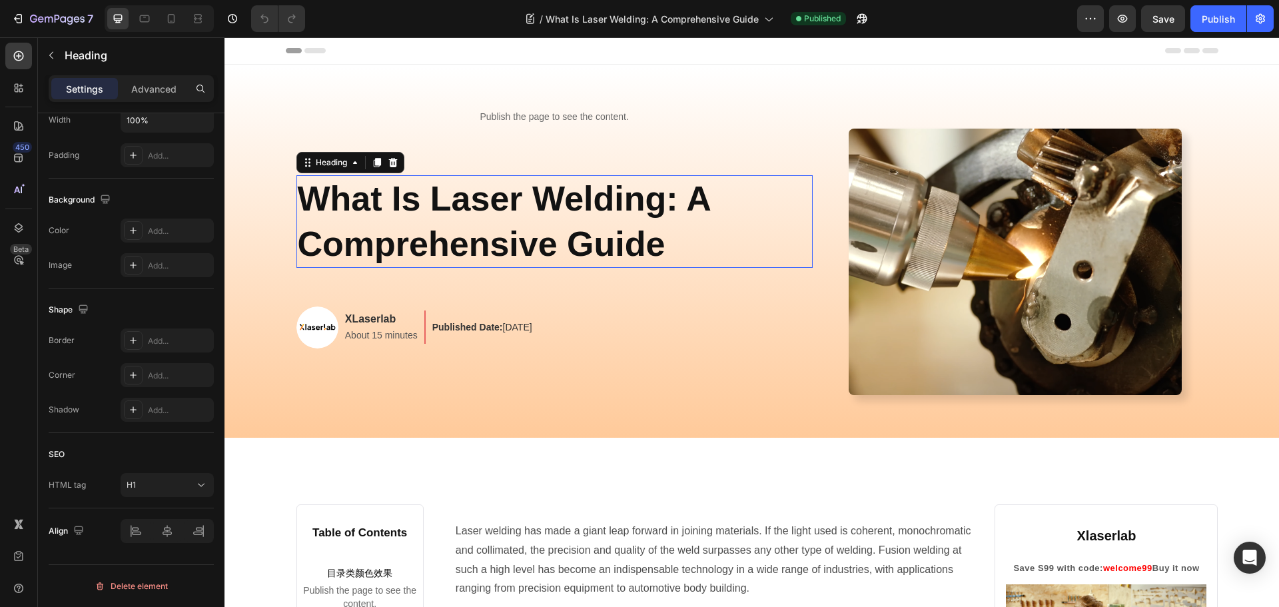
scroll to position [0, 0]
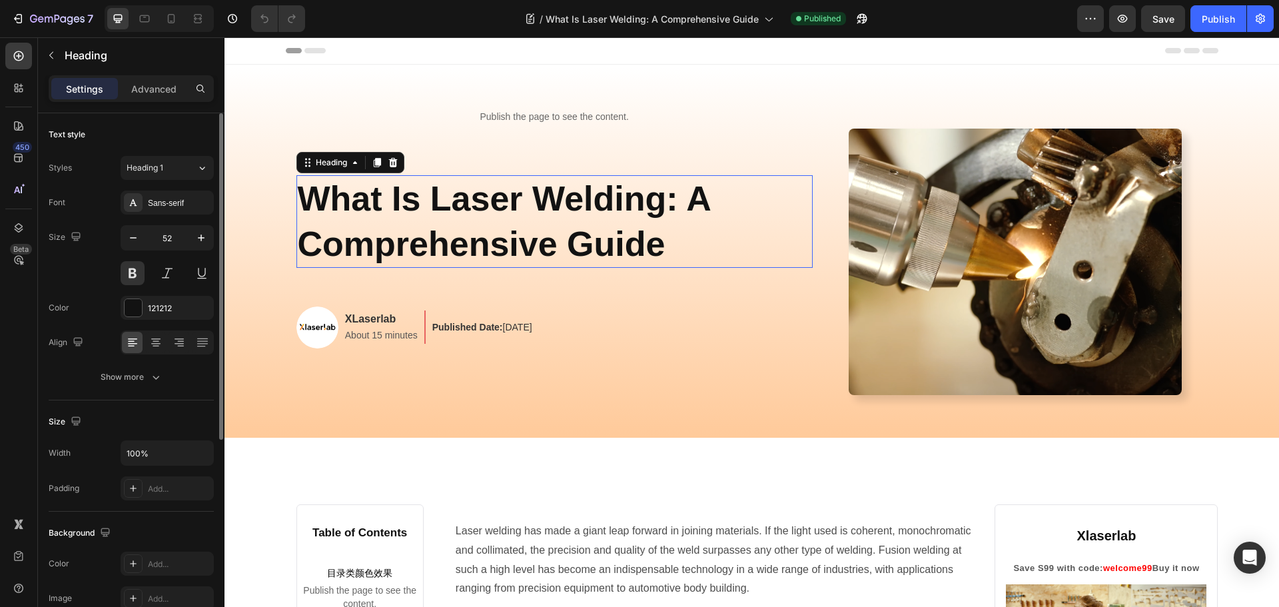
click at [494, 220] on p "What Is Laser Welding: A Comprehensive Guide" at bounding box center [554, 221] width 513 height 90
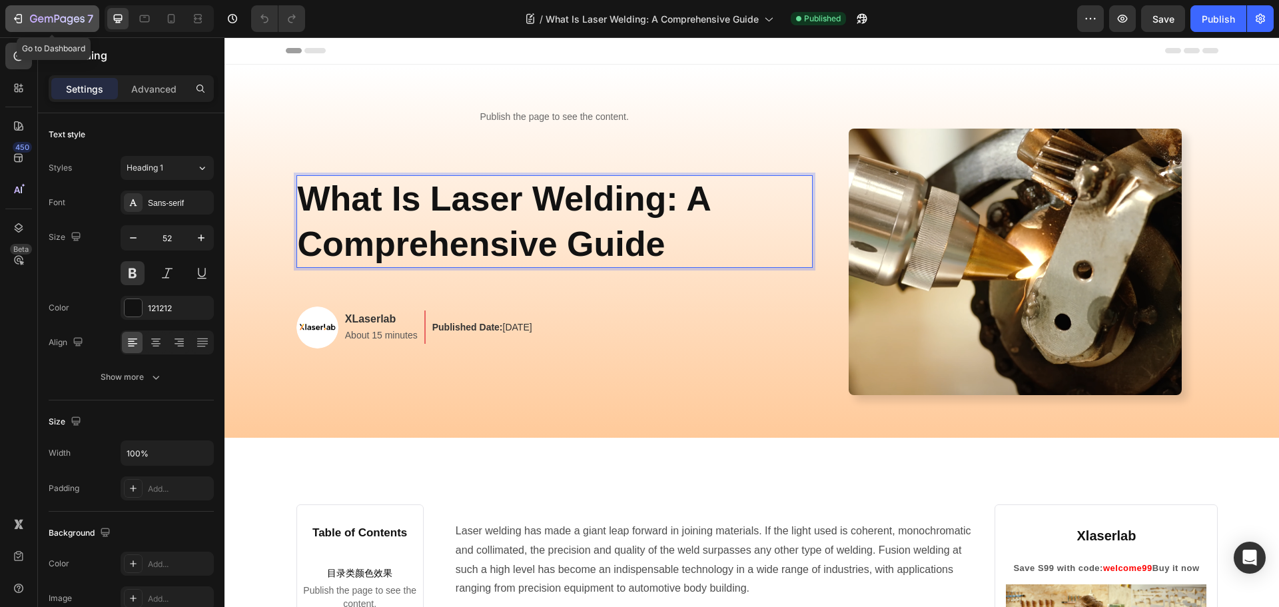
click at [53, 22] on icon "button" at bounding box center [49, 20] width 8 height 6
